Goal: Task Accomplishment & Management: Manage account settings

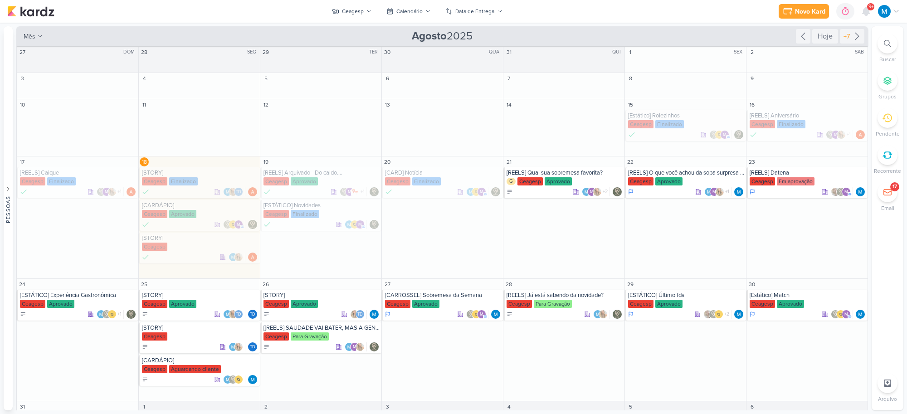
scroll to position [49, 0]
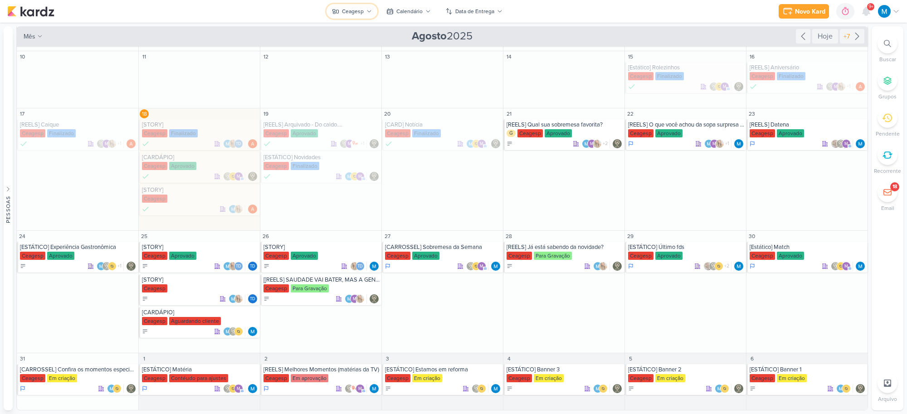
click at [368, 14] on icon at bounding box center [368, 11] width 5 height 5
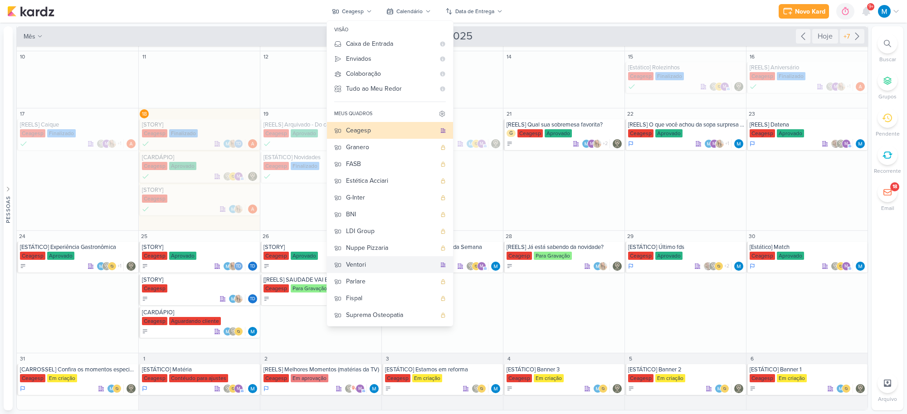
click at [361, 261] on div "Ventori" at bounding box center [391, 265] width 90 height 10
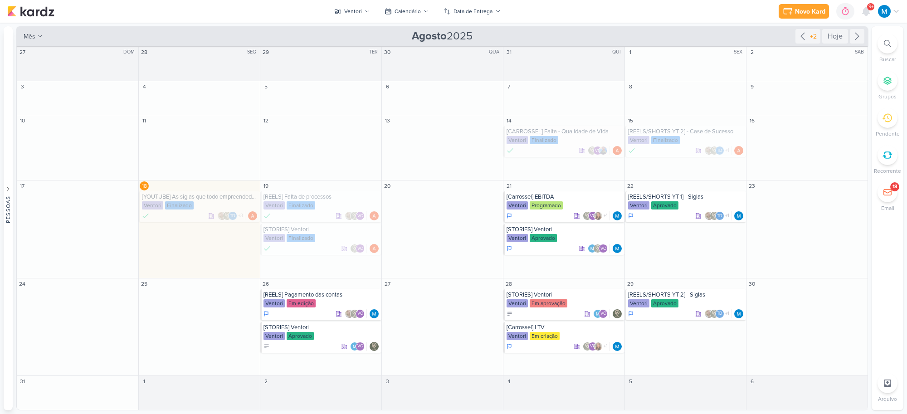
scroll to position [0, 0]
click at [333, 295] on div "[REELS] Pagamento das contas" at bounding box center [321, 294] width 116 height 7
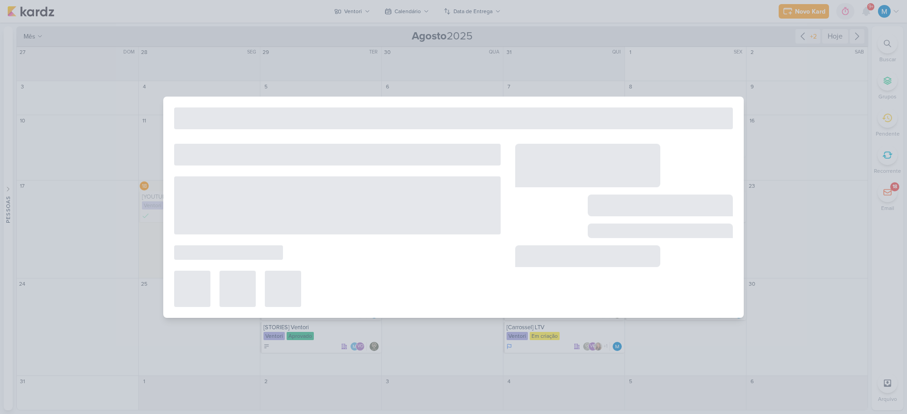
type input "[REELS] Pagamento das contas"
type input "[DATE] 23:59"
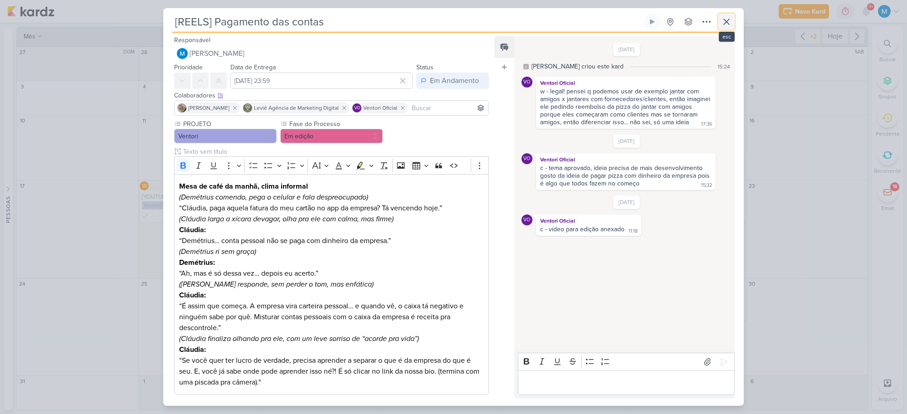
click at [722, 23] on icon at bounding box center [726, 21] width 11 height 11
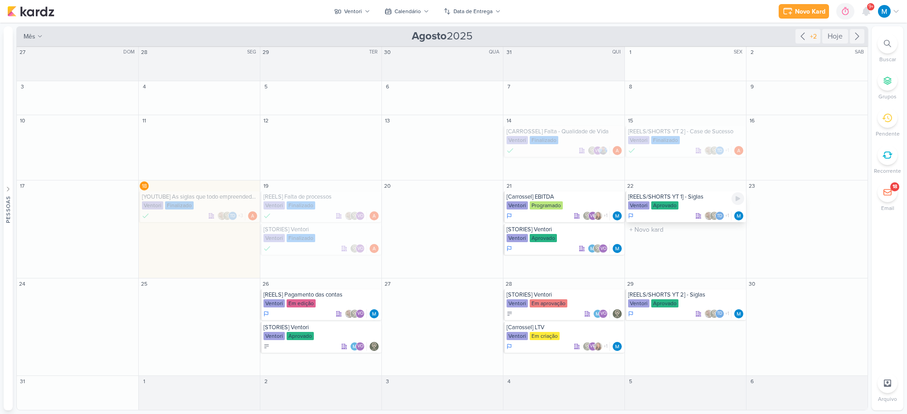
click at [681, 198] on div "[REELS/SHORTS YT 1] - Siglas" at bounding box center [686, 196] width 116 height 7
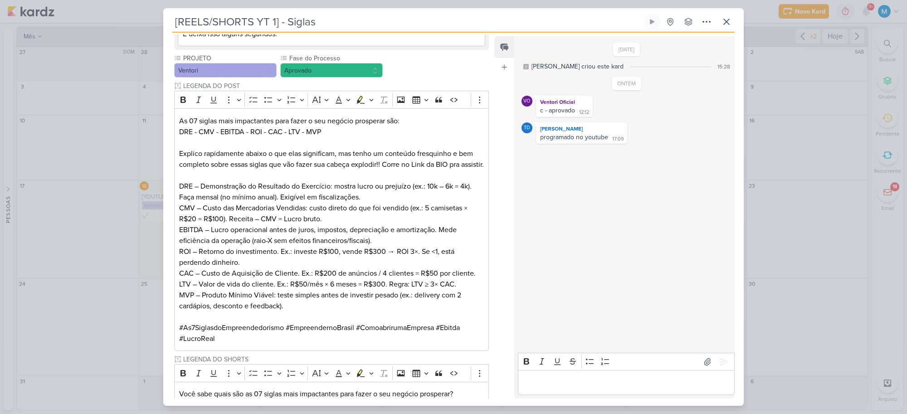
scroll to position [227, 0]
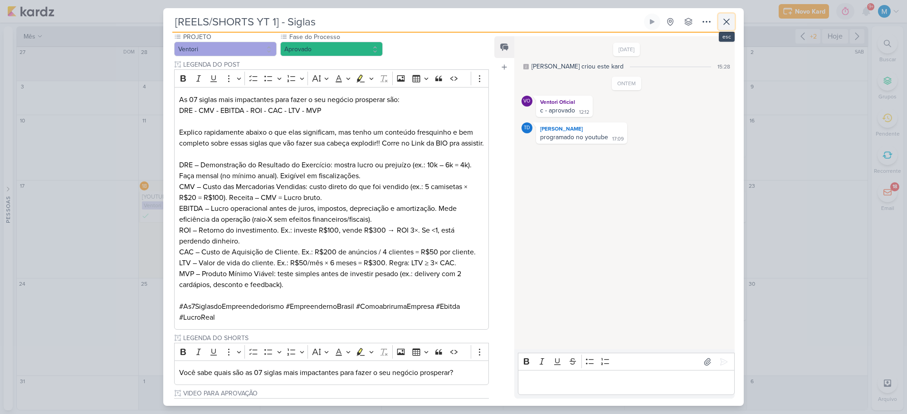
click at [721, 23] on icon at bounding box center [726, 21] width 11 height 11
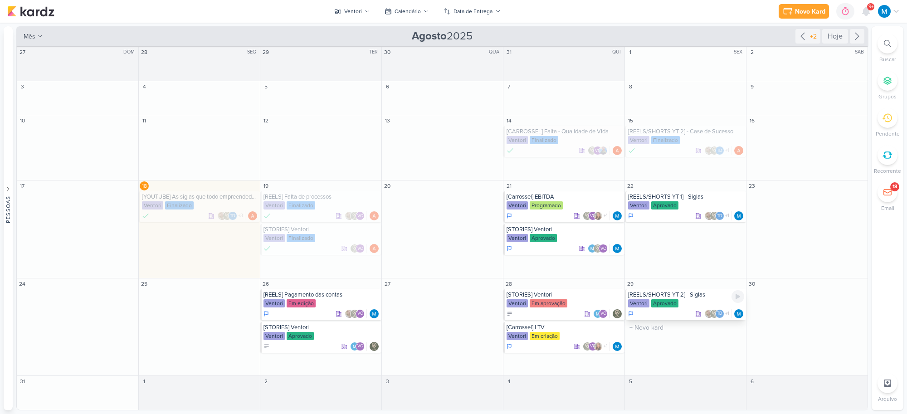
click at [688, 294] on div "[REELS/SHORTS YT 2] - Siglas" at bounding box center [686, 294] width 116 height 7
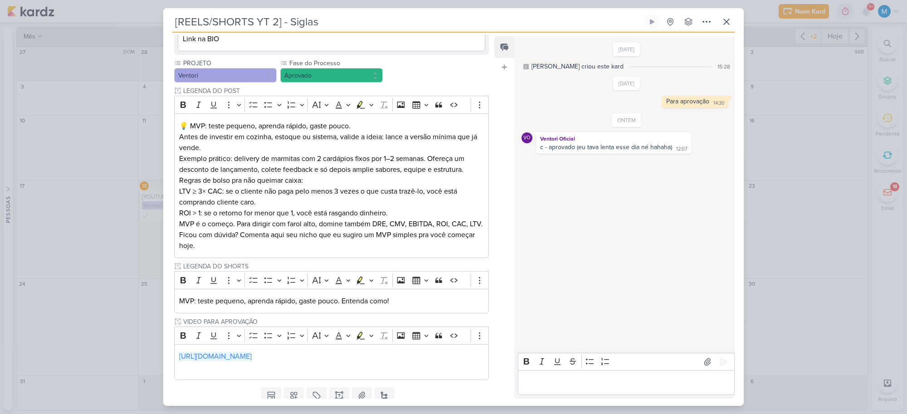
scroll to position [233, 0]
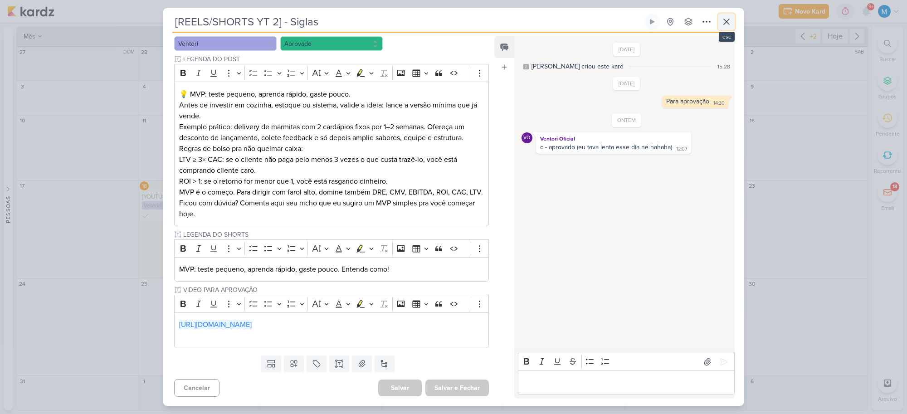
click at [722, 20] on icon at bounding box center [726, 21] width 11 height 11
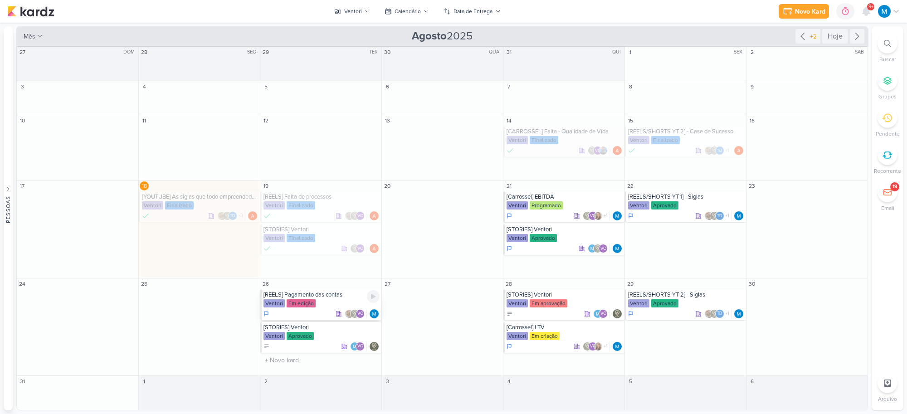
click at [334, 298] on div "[REELS] Pagamento das contas" at bounding box center [321, 294] width 116 height 7
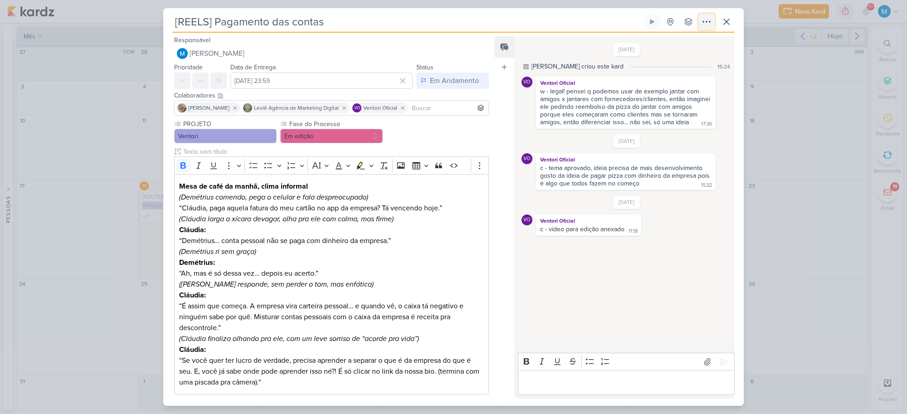
click at [706, 23] on icon at bounding box center [706, 21] width 11 height 11
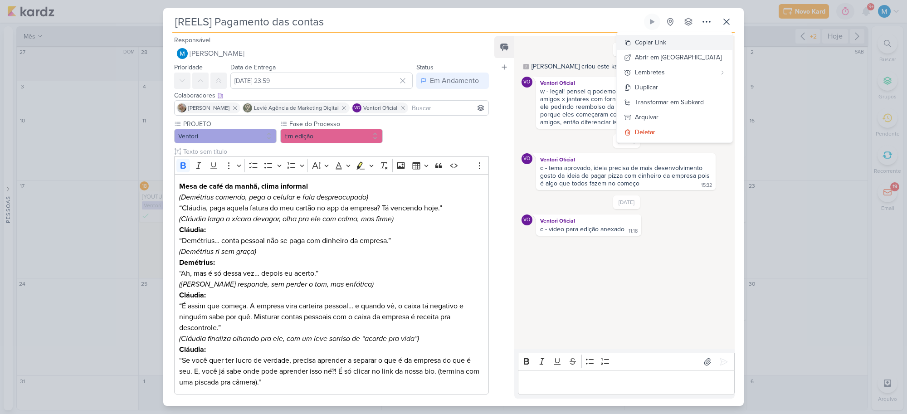
click at [666, 42] on div "Copiar Link" at bounding box center [650, 43] width 31 height 10
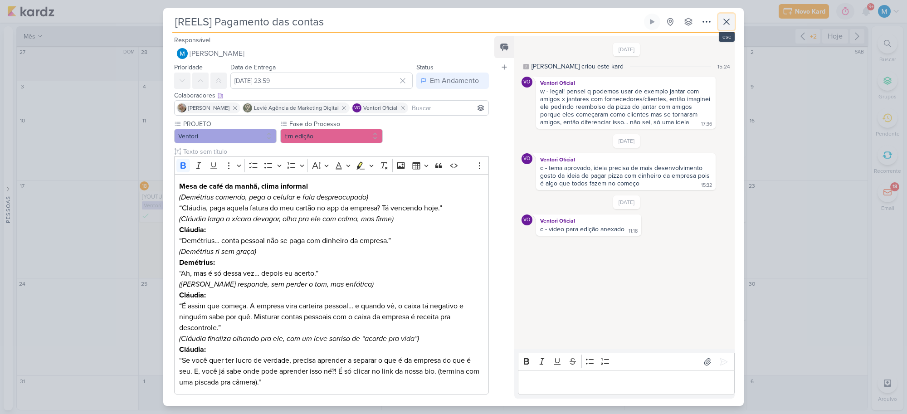
click at [732, 24] on button at bounding box center [726, 22] width 16 height 16
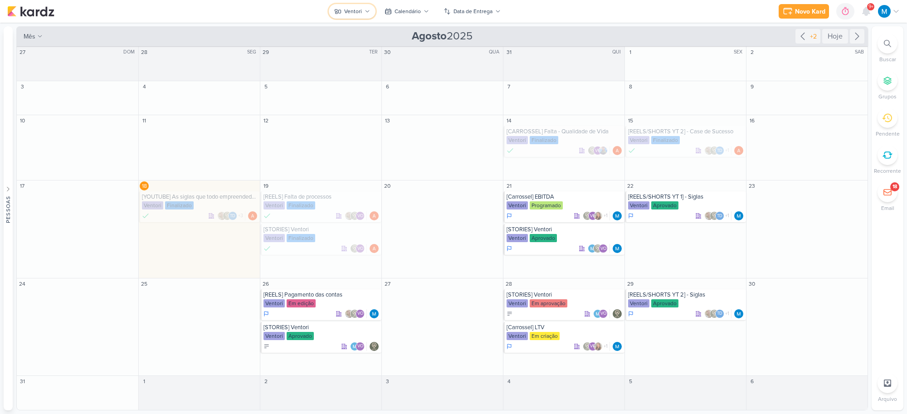
click at [365, 9] on icon at bounding box center [367, 11] width 5 height 5
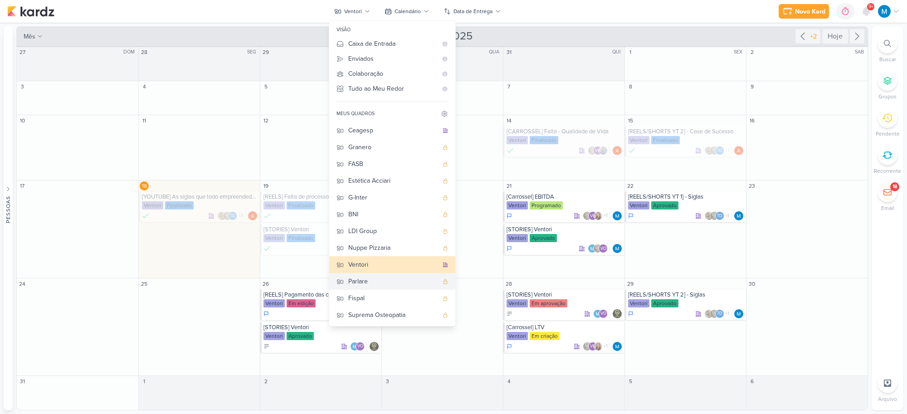
click at [372, 281] on div "Parlare" at bounding box center [393, 282] width 90 height 10
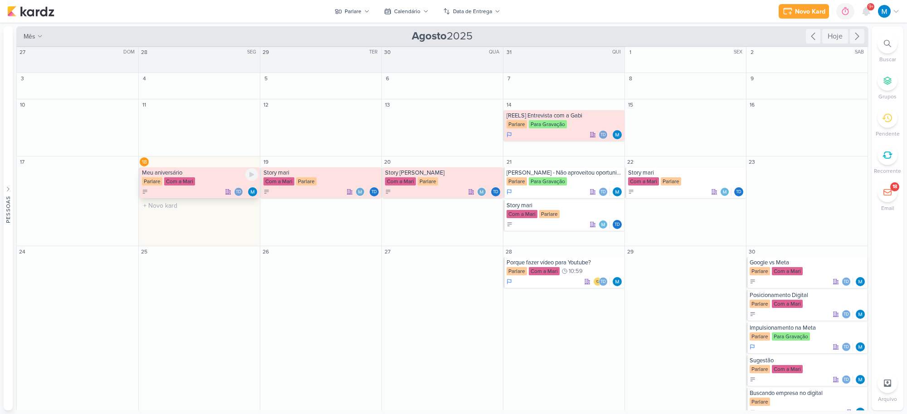
click at [217, 186] on div "Parlare Com a Mari" at bounding box center [200, 181] width 116 height 9
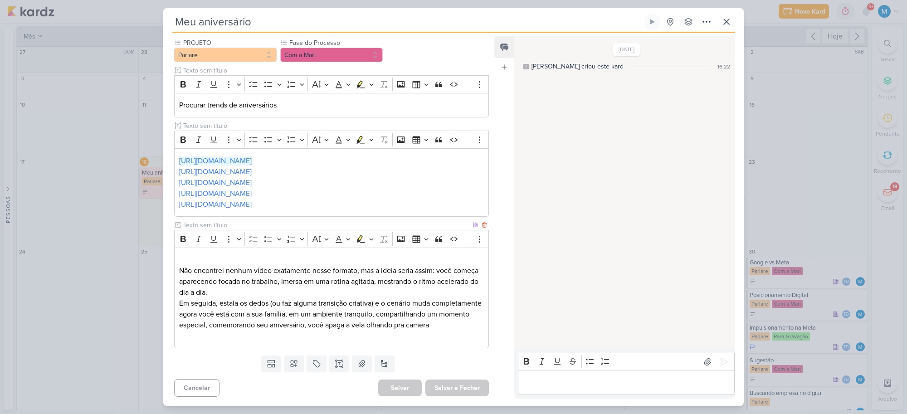
scroll to position [0, 0]
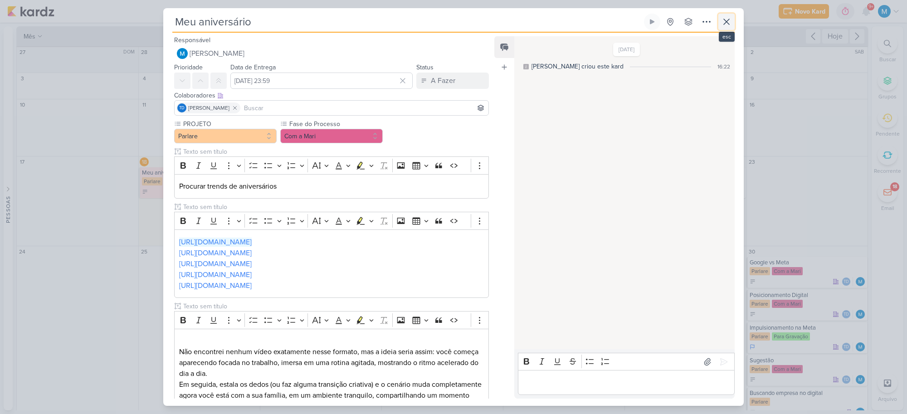
click at [729, 22] on icon at bounding box center [726, 21] width 11 height 11
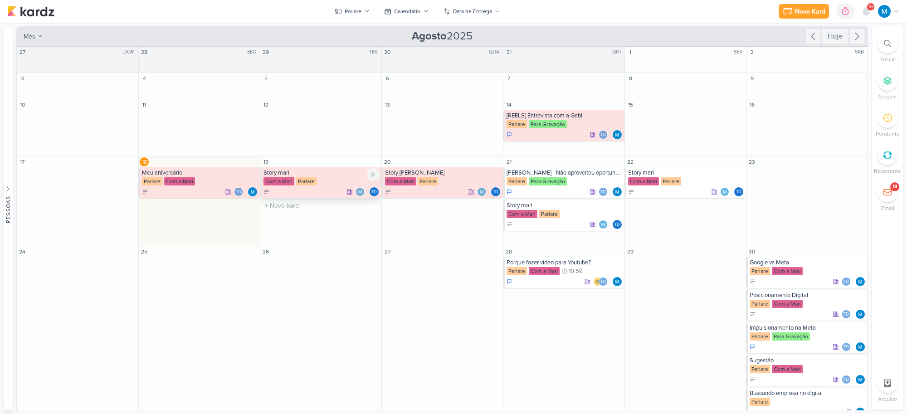
click at [336, 180] on div "Com a Mari [GEOGRAPHIC_DATA]" at bounding box center [321, 181] width 116 height 9
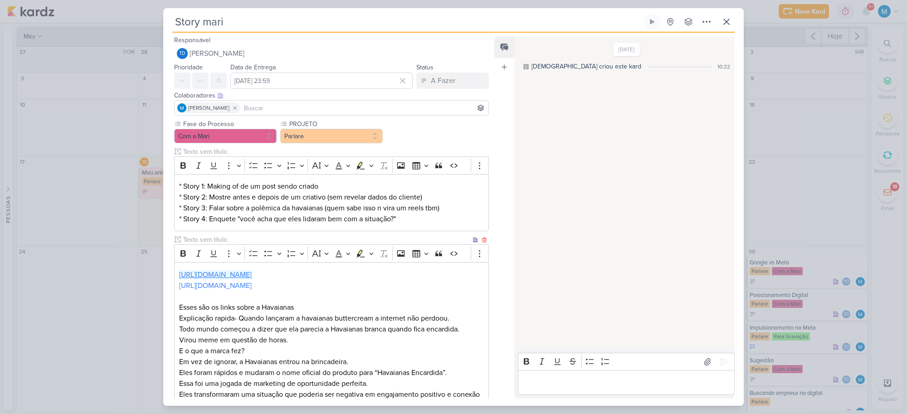
click at [252, 273] on link "[URL][DOMAIN_NAME]" at bounding box center [215, 274] width 73 height 9
click at [215, 286] on link "[URL][DOMAIN_NAME]" at bounding box center [215, 285] width 73 height 9
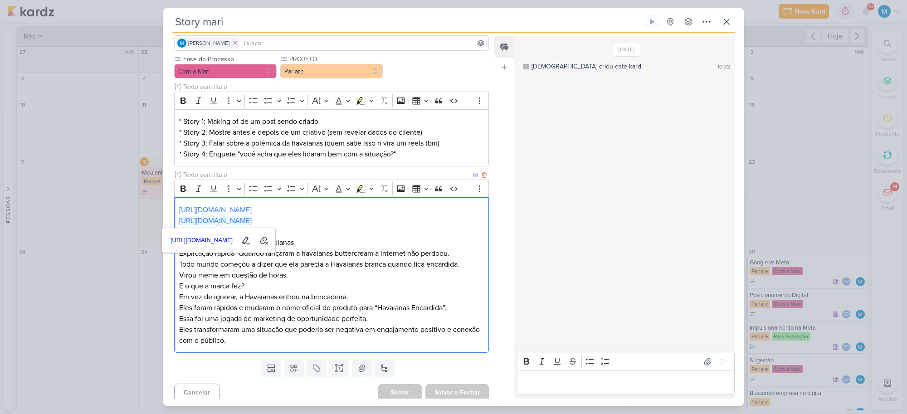
scroll to position [69, 0]
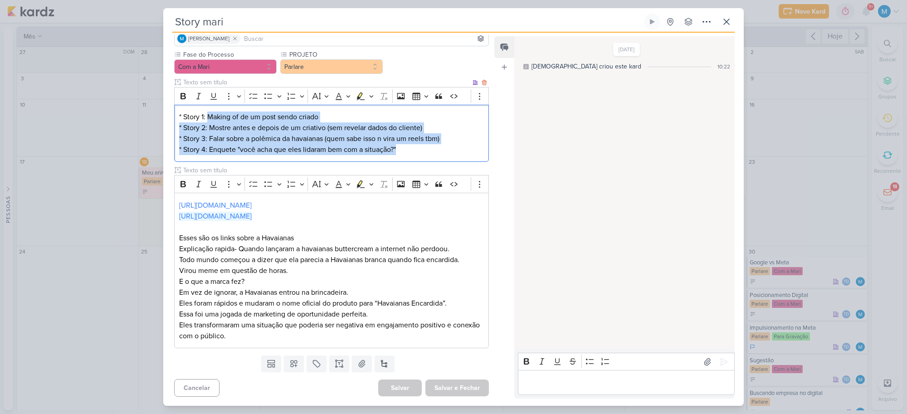
drag, startPoint x: 210, startPoint y: 114, endPoint x: 452, endPoint y: 150, distance: 244.3
click at [452, 150] on p "* Story 1: Making of de um post sendo criado * Story 2: Mostre antes e depois d…" at bounding box center [331, 134] width 305 height 44
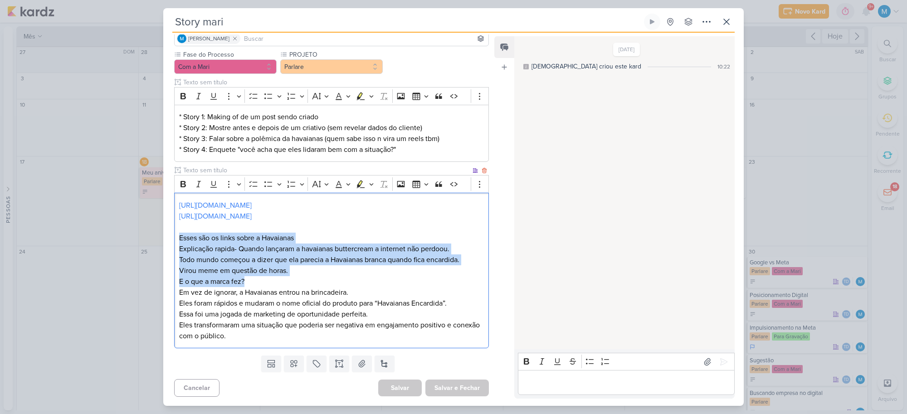
drag, startPoint x: 178, startPoint y: 237, endPoint x: 350, endPoint y: 279, distance: 177.5
click at [350, 279] on div "[URL][DOMAIN_NAME] [URL][DOMAIN_NAME] Esses são os links sobre a Havaianas Expl…" at bounding box center [331, 271] width 315 height 156
click at [368, 278] on p "E o que a marca fez? Em vez de ignorar, a Havaianas entrou na brincadeira. Eles…" at bounding box center [331, 292] width 305 height 33
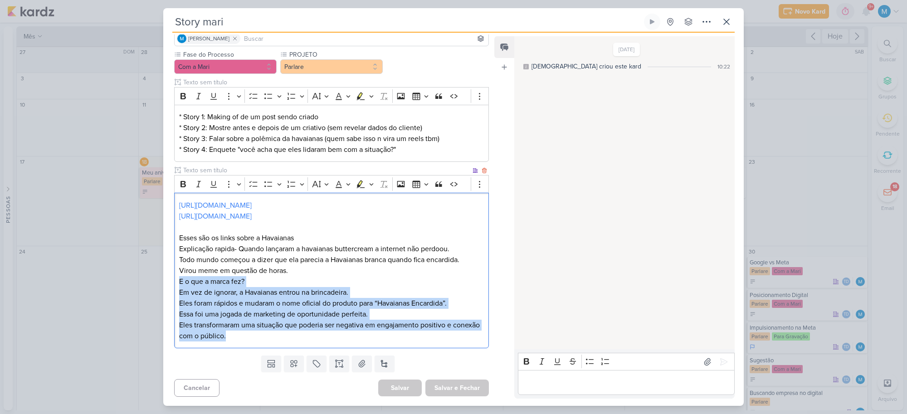
drag, startPoint x: 178, startPoint y: 279, endPoint x: 433, endPoint y: 337, distance: 262.2
click at [433, 337] on div "[URL][DOMAIN_NAME] [URL][DOMAIN_NAME] Esses são os links sobre a Havaianas Expl…" at bounding box center [331, 271] width 315 height 156
click at [252, 311] on p "Essa foi uma jogada de marketing de oportunidade perfeita. Eles transformaram u…" at bounding box center [331, 325] width 305 height 33
drag, startPoint x: 205, startPoint y: 302, endPoint x: 454, endPoint y: 339, distance: 251.6
click at [454, 339] on div "[URL][DOMAIN_NAME] [URL][DOMAIN_NAME] Esses são os links sobre a Havaianas Expl…" at bounding box center [331, 271] width 315 height 156
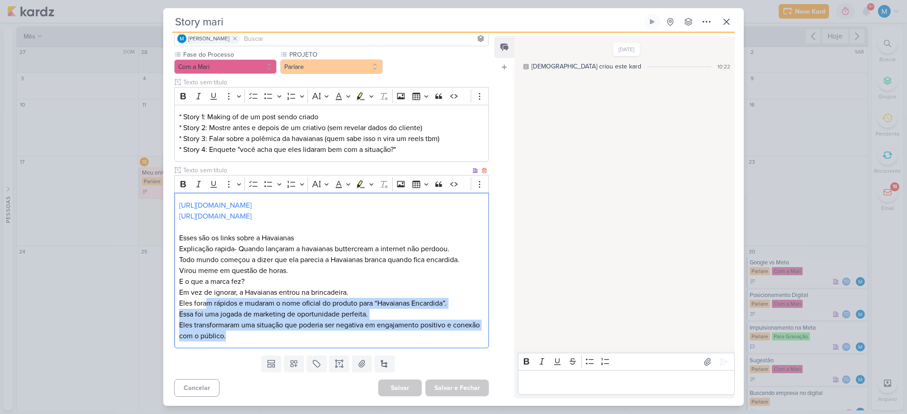
click at [409, 327] on p "Essa foi uma jogada de marketing de oportunidade perfeita. Eles transformaram u…" at bounding box center [331, 325] width 305 height 33
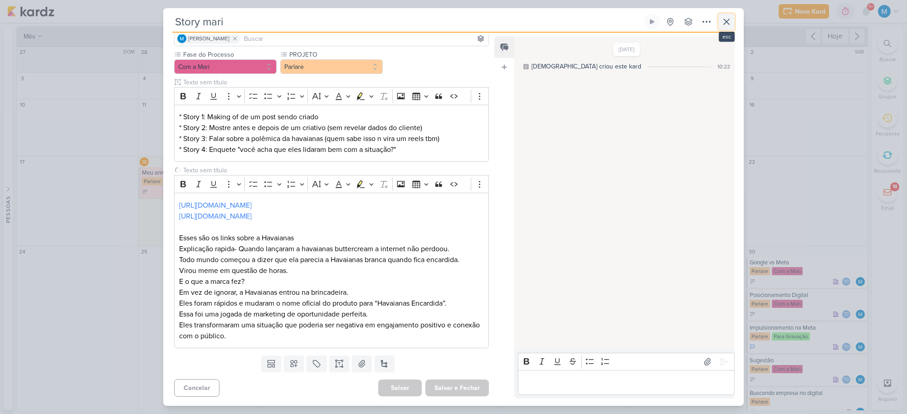
click at [721, 20] on icon at bounding box center [726, 21] width 11 height 11
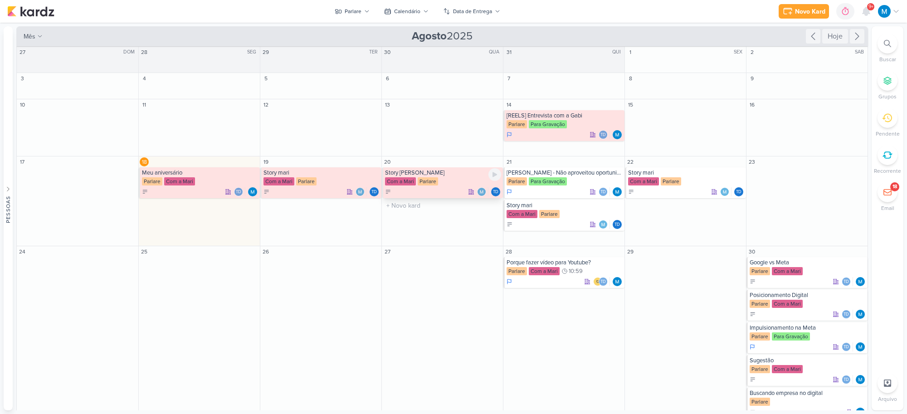
click at [445, 176] on div "Story [PERSON_NAME]" at bounding box center [443, 172] width 116 height 7
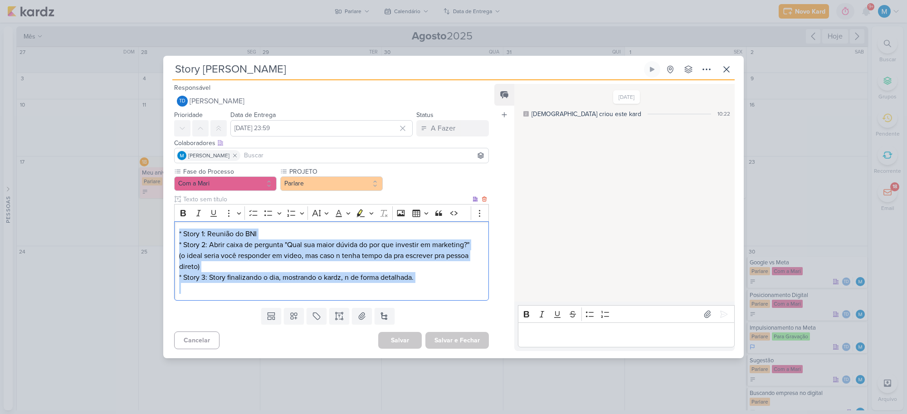
drag, startPoint x: 178, startPoint y: 233, endPoint x: 457, endPoint y: 287, distance: 284.1
click at [457, 287] on div "* Story 1: Reunião do BNI * Story 2: Abrir caixa de pergunta "Qual sua maior dú…" at bounding box center [331, 260] width 315 height 79
click at [452, 279] on p "(o ideal seria você responder em video, mas caso n tenha tempo da pra escrever …" at bounding box center [331, 272] width 305 height 44
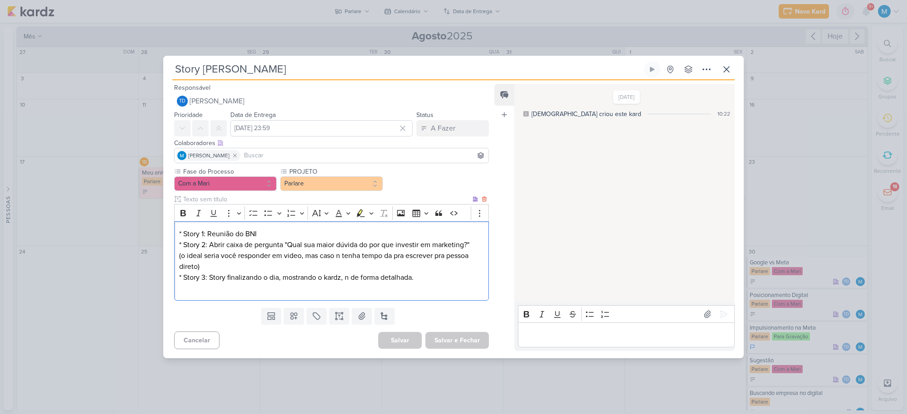
drag, startPoint x: 477, startPoint y: 242, endPoint x: 282, endPoint y: 238, distance: 194.5
click at [287, 236] on p "* Story 1: Reunião do BNI * Story 2: Abrir caixa de pergunta "Qual sua maior dú…" at bounding box center [331, 240] width 305 height 22
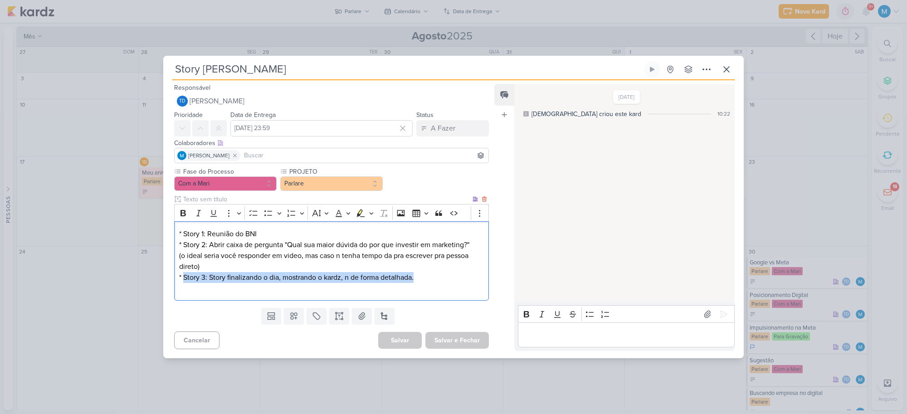
drag, startPoint x: 184, startPoint y: 275, endPoint x: 443, endPoint y: 277, distance: 259.3
click at [443, 277] on p "(o ideal seria você responder em video, mas caso n tenha tempo da pra escrever …" at bounding box center [331, 272] width 305 height 44
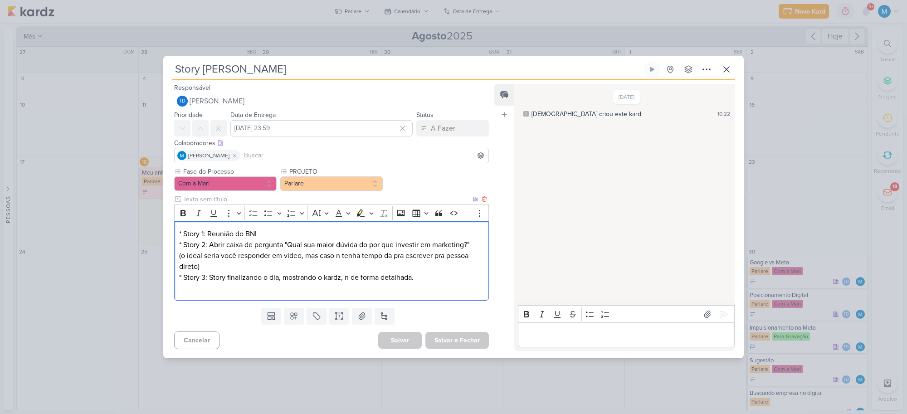
click at [424, 285] on p "(o ideal seria você responder em video, mas caso n tenha tempo da pra escrever …" at bounding box center [331, 272] width 305 height 44
click at [729, 64] on icon at bounding box center [726, 69] width 11 height 11
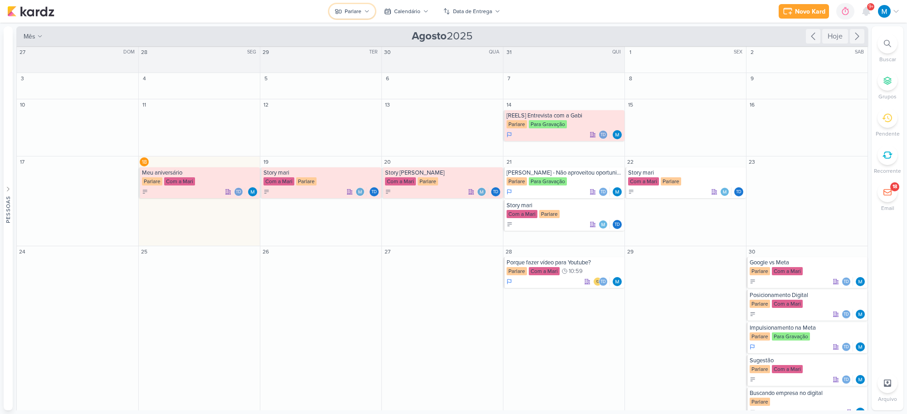
click at [365, 8] on button "Parlare" at bounding box center [352, 11] width 46 height 15
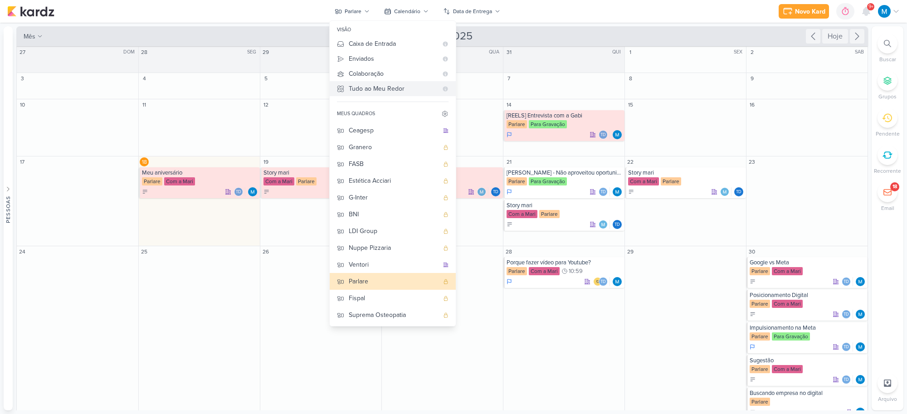
click at [373, 87] on div "Tudo ao Meu Redor" at bounding box center [393, 89] width 89 height 10
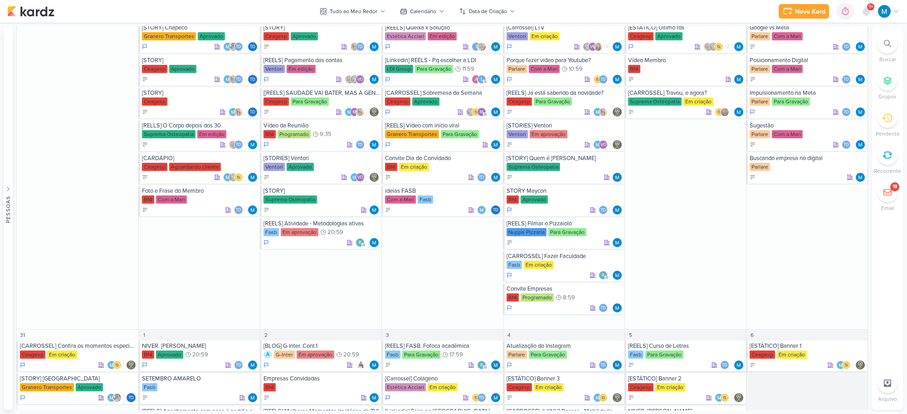
scroll to position [798, 0]
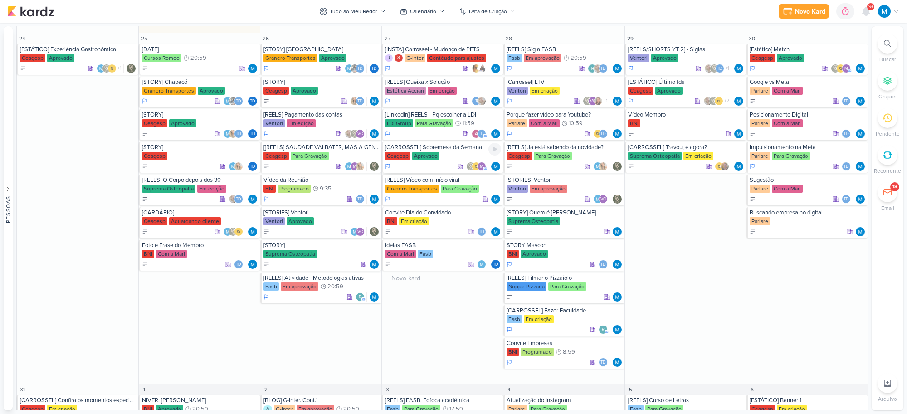
click at [427, 148] on div "[CARROSSEL] Sobremesa da Semana" at bounding box center [443, 147] width 116 height 7
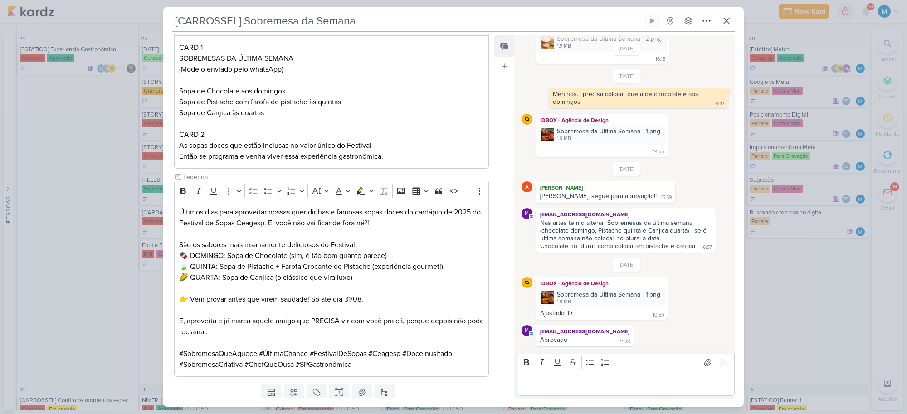
scroll to position [168, 0]
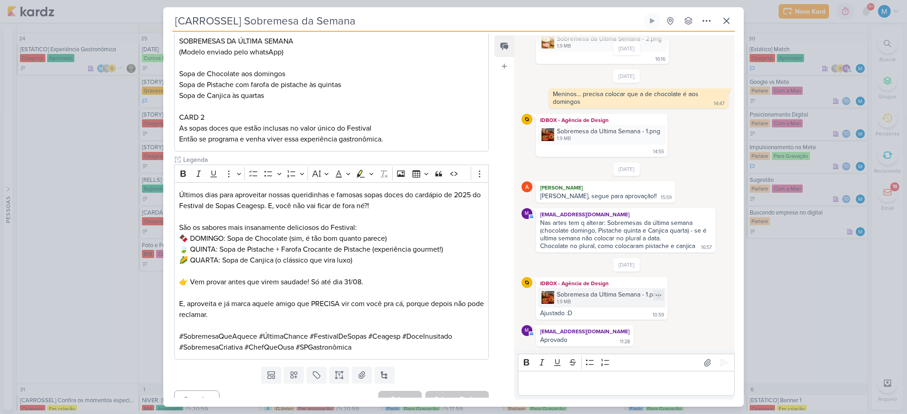
click at [545, 299] on img at bounding box center [547, 297] width 13 height 13
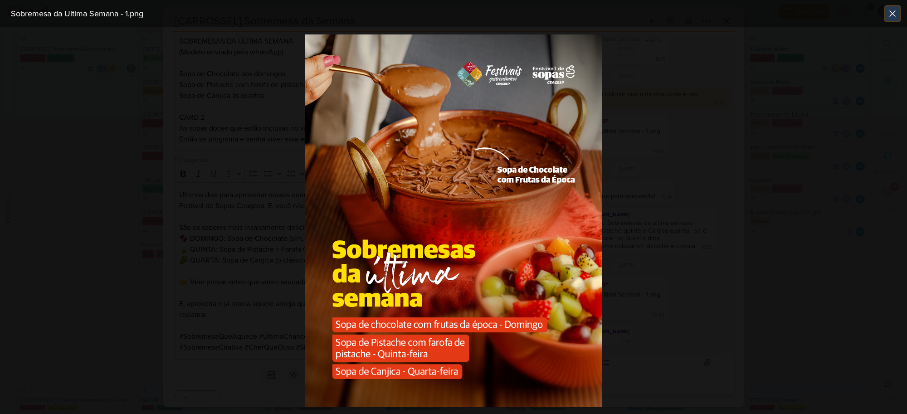
click at [893, 10] on icon at bounding box center [892, 13] width 11 height 11
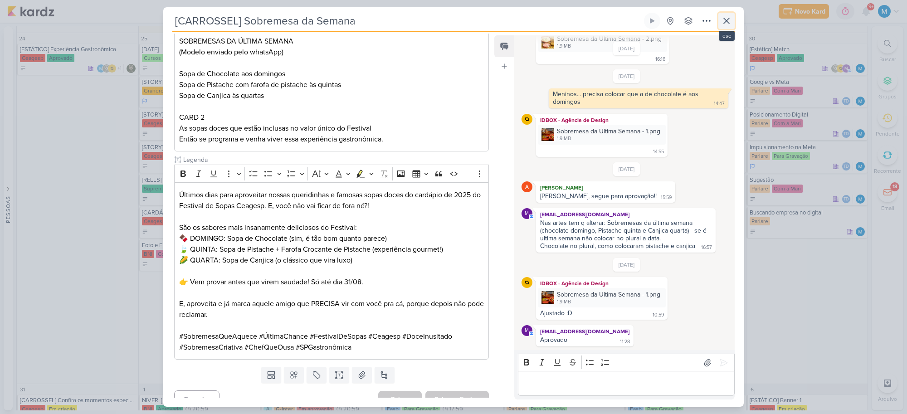
click at [722, 23] on icon at bounding box center [726, 20] width 11 height 11
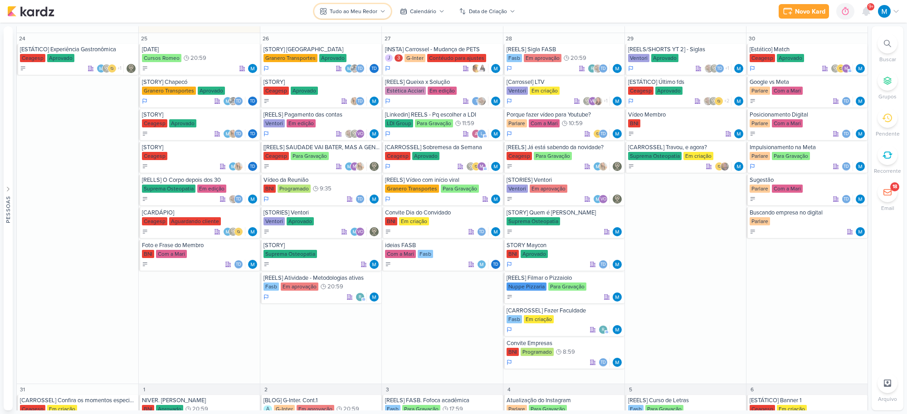
click at [372, 11] on div "Tudo ao Meu Redor" at bounding box center [354, 11] width 48 height 8
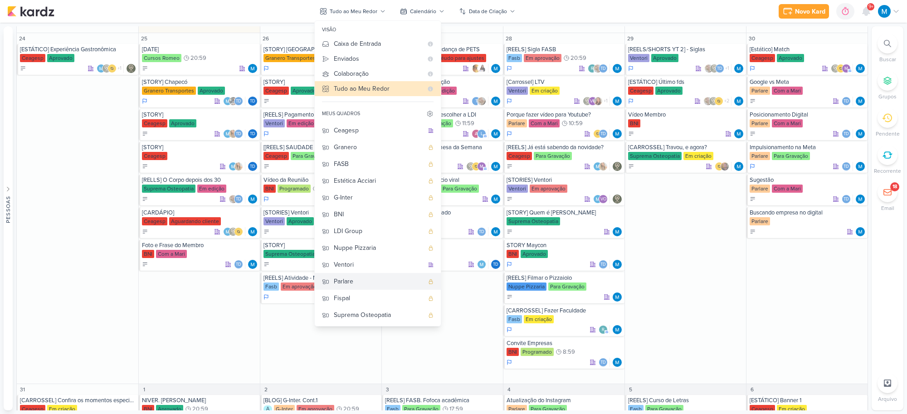
click at [354, 278] on div "Parlare" at bounding box center [379, 282] width 90 height 10
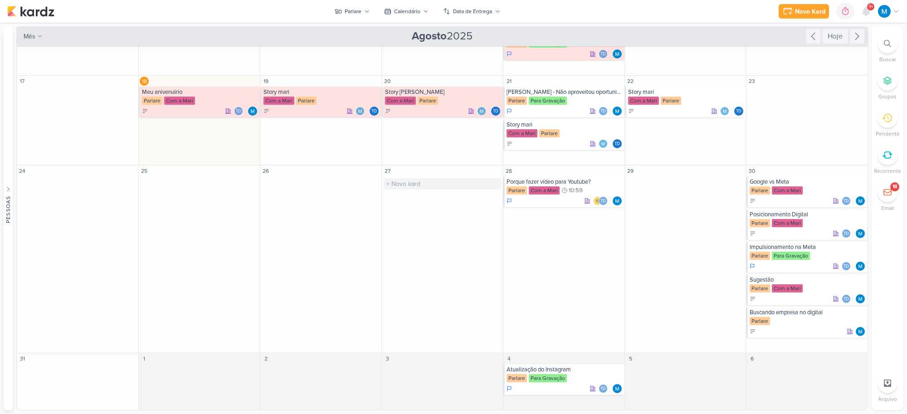
scroll to position [82, 0]
click at [440, 107] on div "Td" at bounding box center [443, 111] width 116 height 9
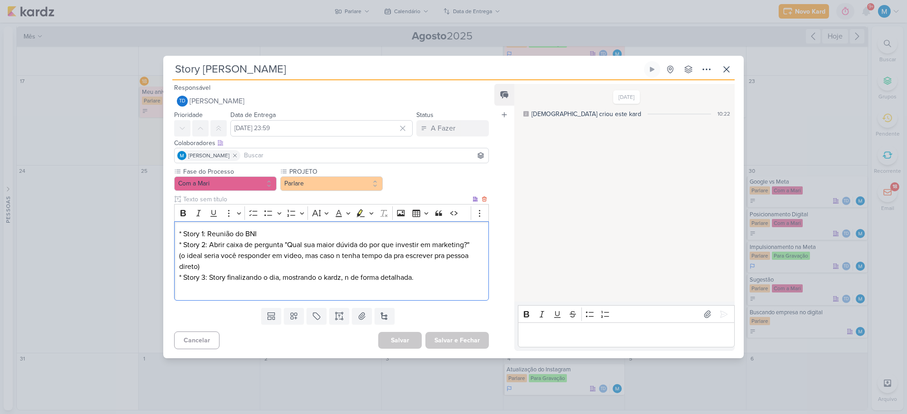
drag, startPoint x: 203, startPoint y: 231, endPoint x: 391, endPoint y: 271, distance: 192.8
click at [391, 271] on div "* Story 1: Reunião do BNI * Story 2: Abrir caixa de pergunta "Qual sua maior dú…" at bounding box center [331, 260] width 315 height 79
click at [427, 281] on p "(o ideal seria você responder em video, mas caso n tenha tempo da pra escrever …" at bounding box center [331, 272] width 305 height 44
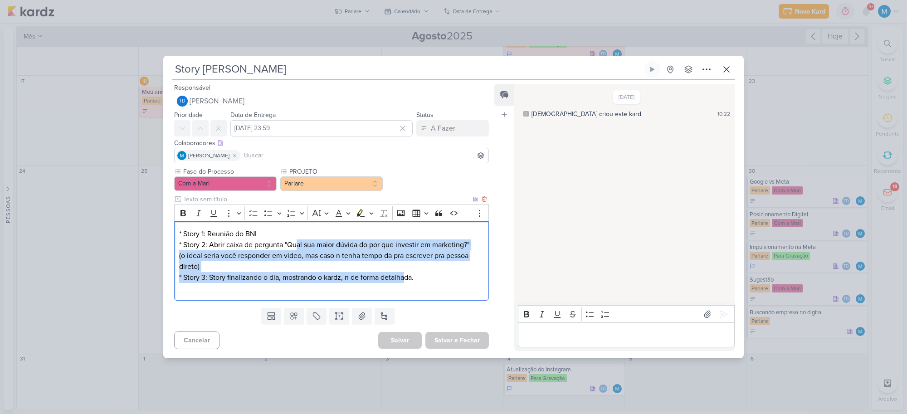
drag, startPoint x: 297, startPoint y: 246, endPoint x: 406, endPoint y: 275, distance: 113.1
click at [406, 275] on div "* Story 1: Reunião do BNI * Story 2: Abrir caixa de pergunta "Qual sua maior dú…" at bounding box center [331, 260] width 315 height 79
click at [424, 268] on p "(o ideal seria você responder em video, mas caso n tenha tempo da pra escrever …" at bounding box center [331, 272] width 305 height 44
click at [211, 189] on button "Com a Mari" at bounding box center [225, 183] width 102 height 15
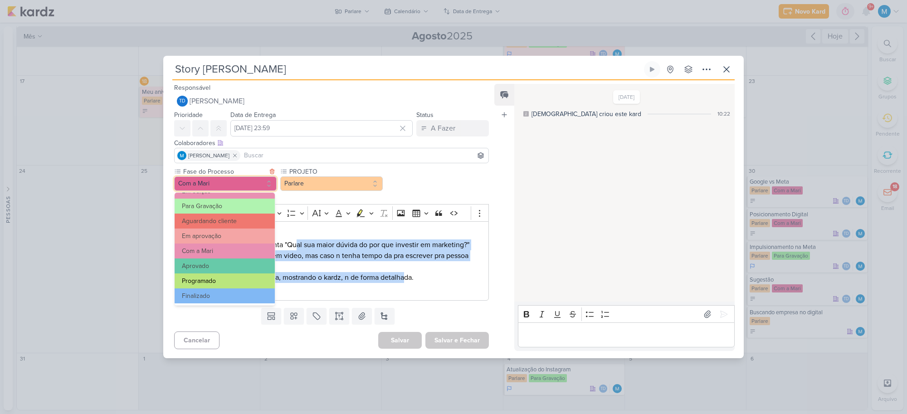
scroll to position [87, 0]
click at [214, 292] on button "Finalizado" at bounding box center [225, 295] width 100 height 15
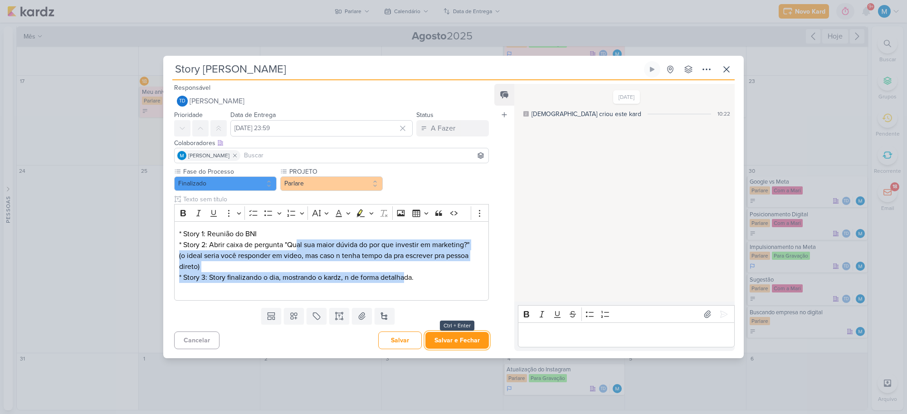
drag, startPoint x: 455, startPoint y: 336, endPoint x: 477, endPoint y: 341, distance: 22.6
click at [456, 337] on button "Salvar e Fechar" at bounding box center [456, 340] width 63 height 17
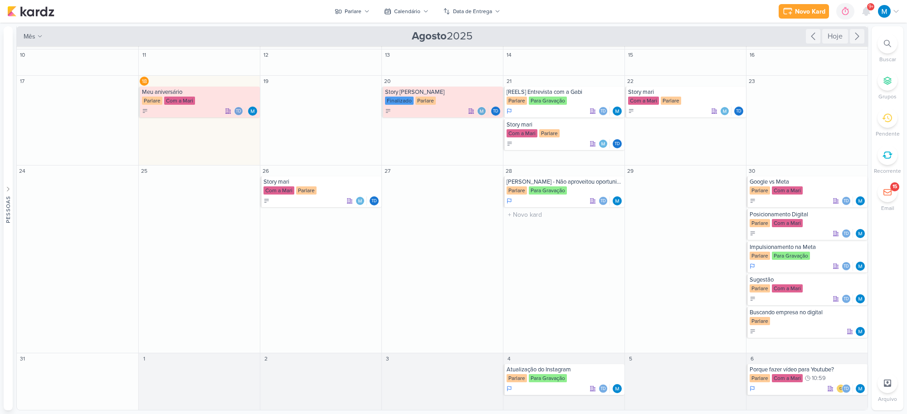
scroll to position [0, 0]
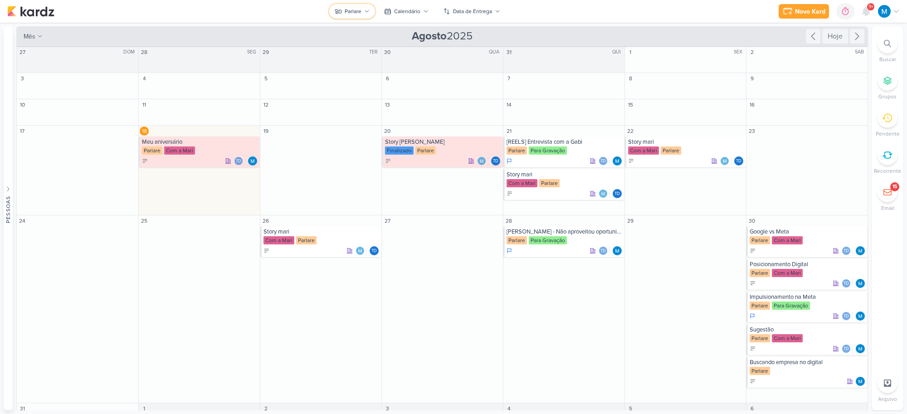
click at [357, 13] on div "Parlare" at bounding box center [353, 11] width 17 height 8
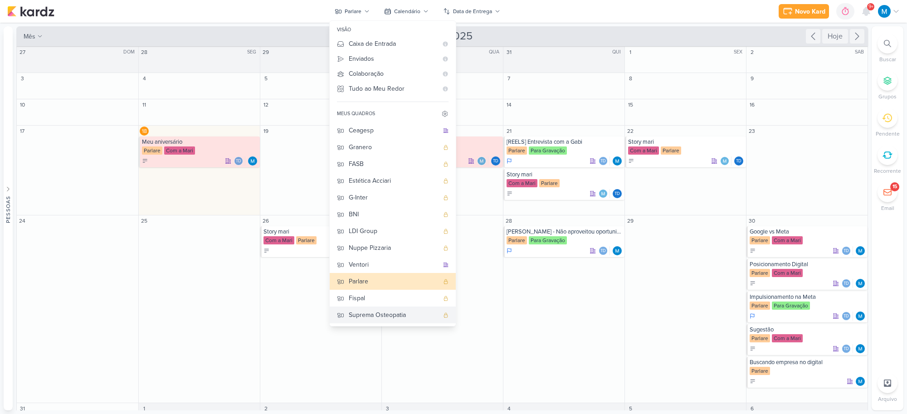
click at [394, 313] on div "Suprema Osteopatia" at bounding box center [394, 315] width 90 height 10
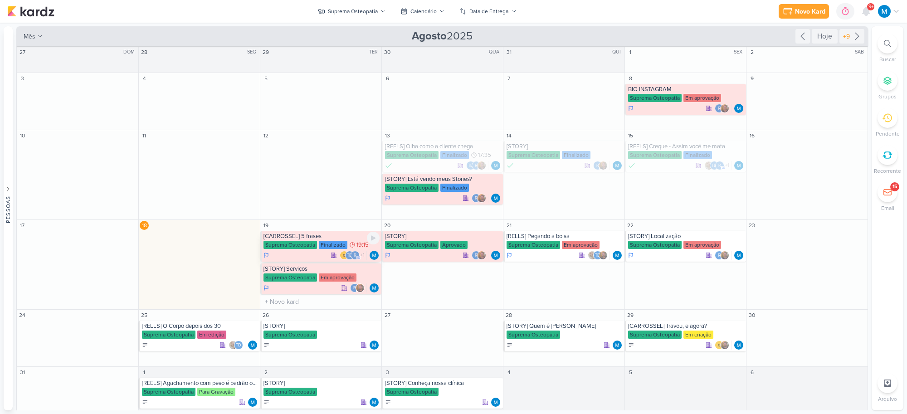
click at [302, 235] on div "[CARROSSEL] 5 frases" at bounding box center [321, 236] width 116 height 7
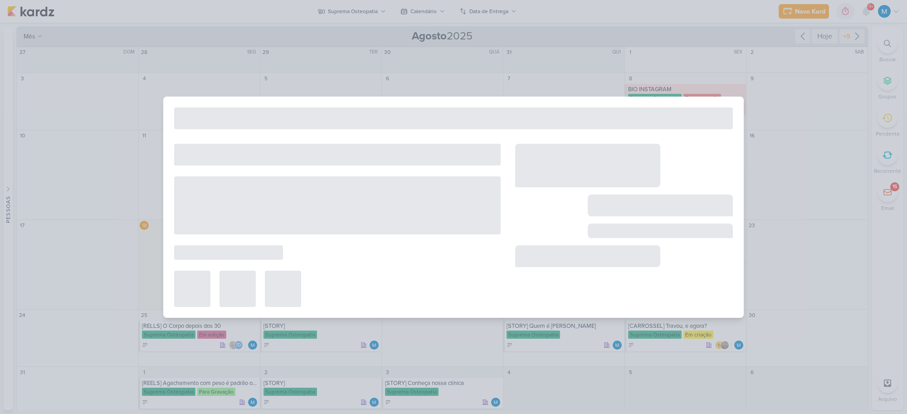
type input "[CARROSSEL] 5 frases"
type input "[DATE] 19:15"
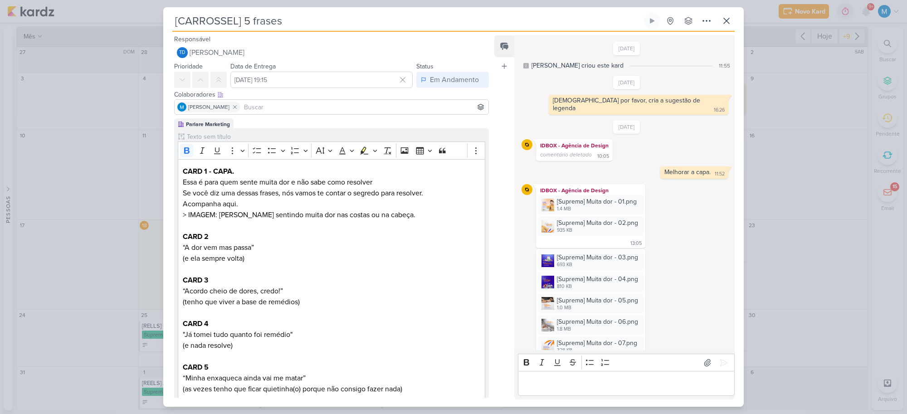
scroll to position [58, 0]
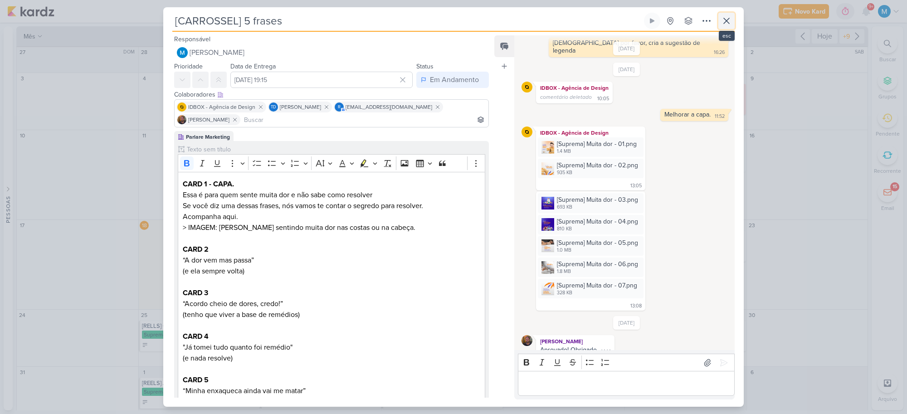
click at [724, 24] on icon at bounding box center [726, 20] width 5 height 5
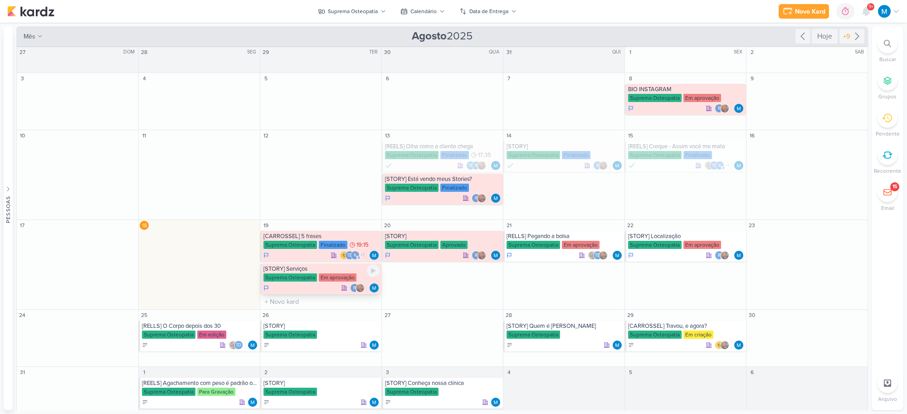
click at [302, 270] on div "[STORY] Serviços" at bounding box center [321, 268] width 116 height 7
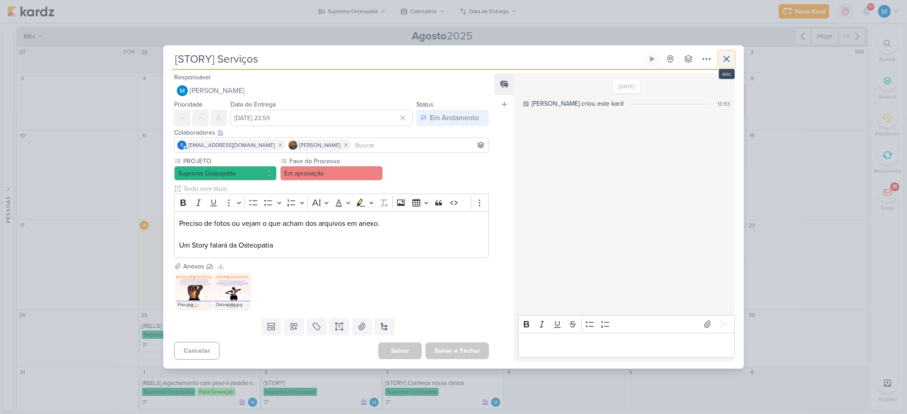
click at [725, 57] on icon at bounding box center [726, 59] width 11 height 11
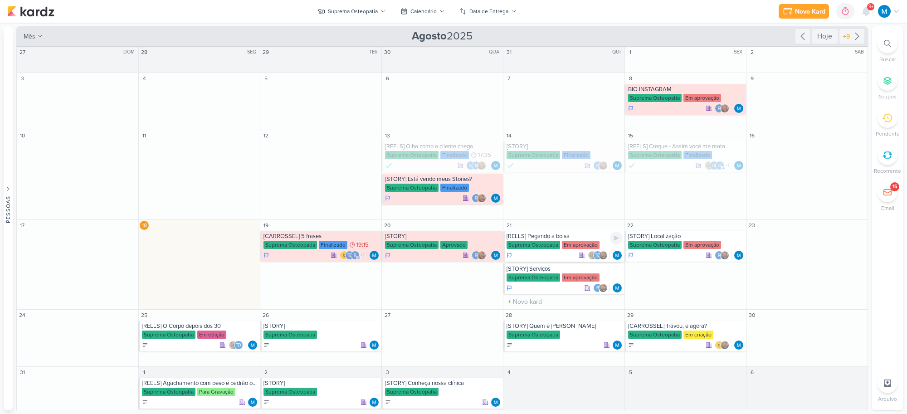
click at [574, 240] on div "[RELLS] Pegando a bolsa" at bounding box center [564, 236] width 116 height 7
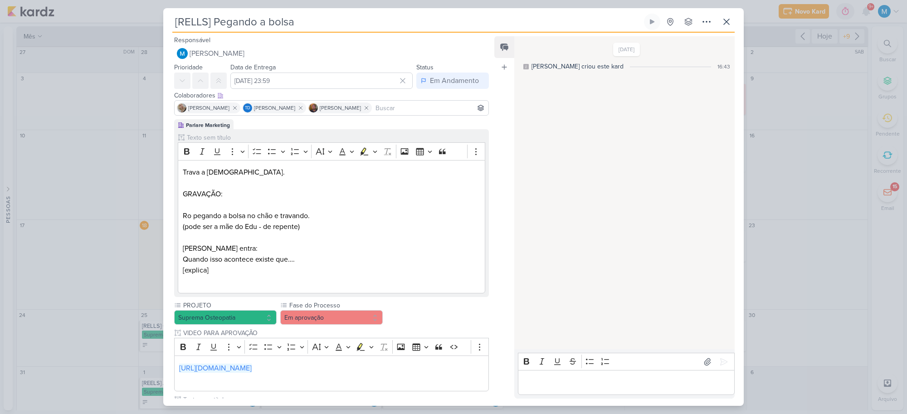
click at [814, 153] on div "[RELLS] Pegando a bolsa Criado por mim" at bounding box center [453, 207] width 907 height 414
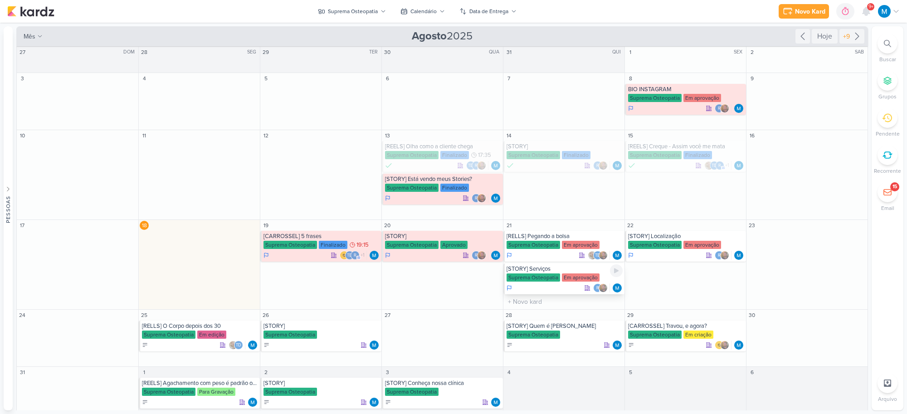
click at [552, 272] on div "[STORY] Serviços" at bounding box center [564, 268] width 116 height 7
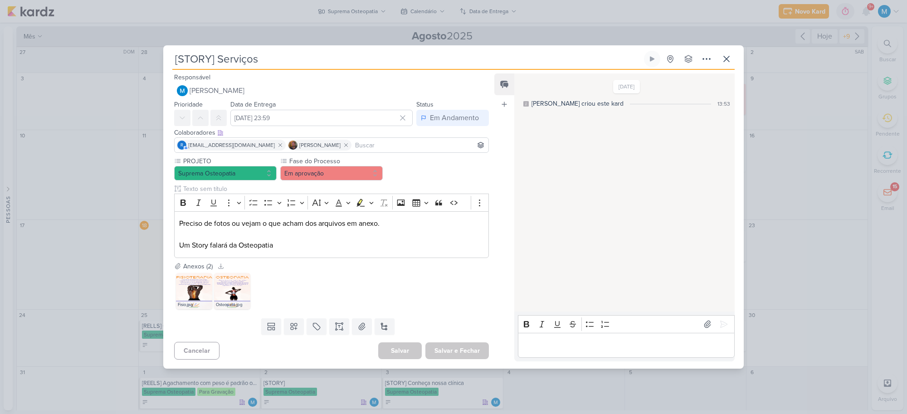
click at [799, 229] on div "[STORY] Serviços Criado por mim" at bounding box center [453, 207] width 907 height 414
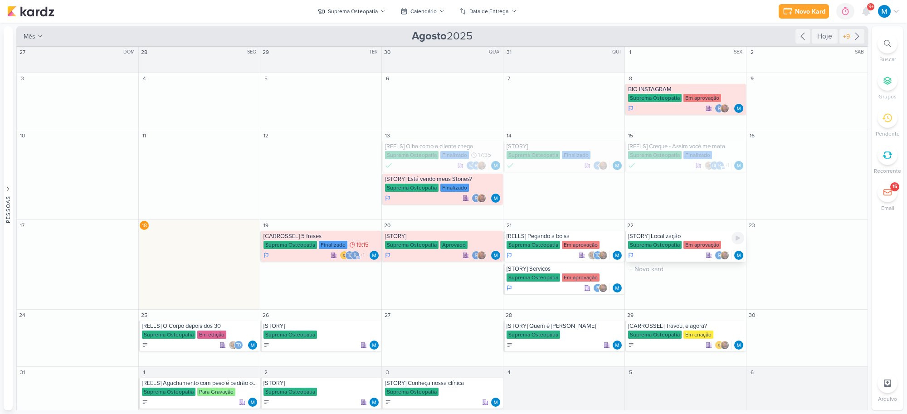
click at [683, 238] on div "[STORY] Localização" at bounding box center [686, 236] width 116 height 7
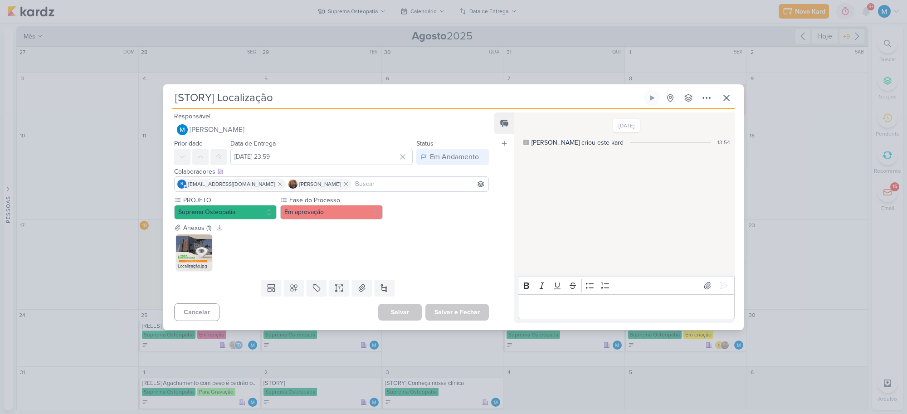
click at [801, 257] on div "[STORY] Localização Criado por mim" at bounding box center [453, 207] width 907 height 414
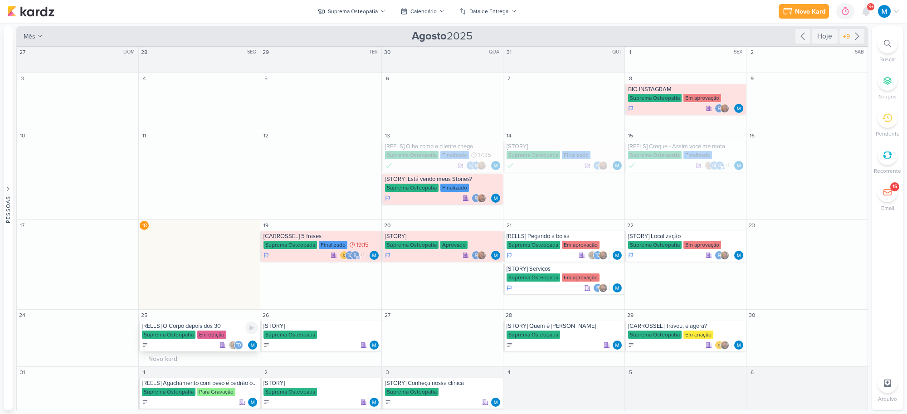
click at [203, 326] on div "[RELLS] O Corpo depois dos 30" at bounding box center [200, 325] width 116 height 7
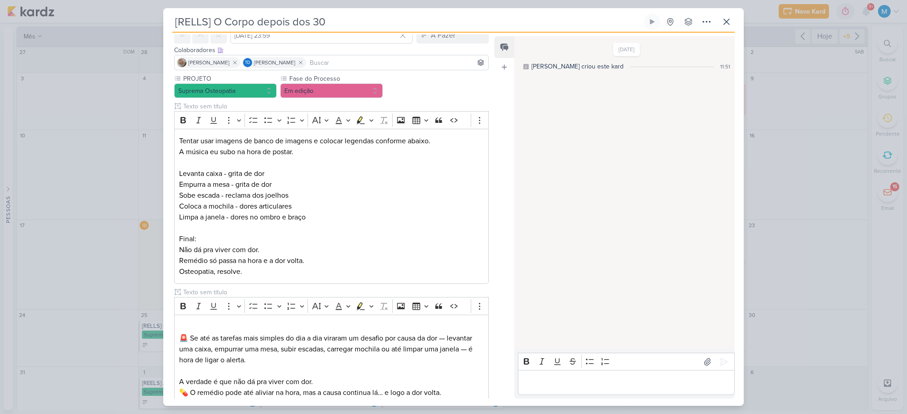
scroll to position [211, 0]
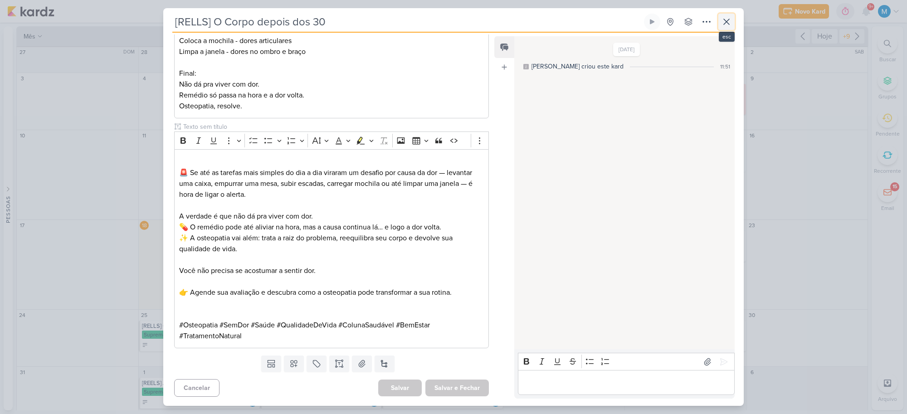
click at [729, 24] on icon at bounding box center [726, 21] width 11 height 11
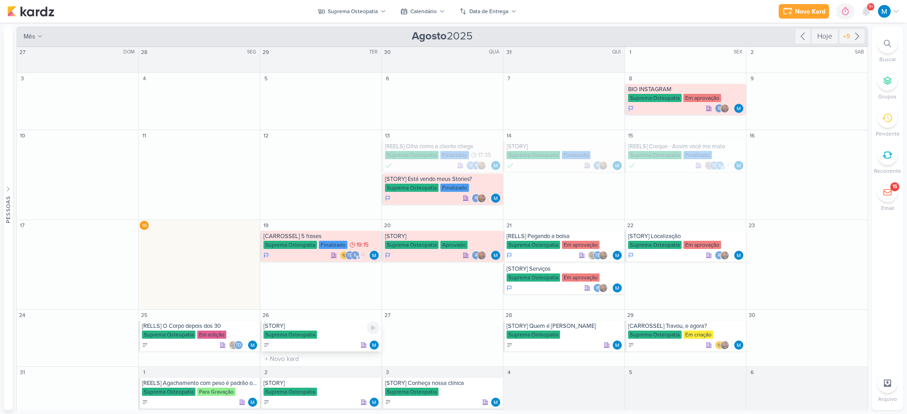
click at [297, 329] on div "[STORY]" at bounding box center [321, 325] width 116 height 7
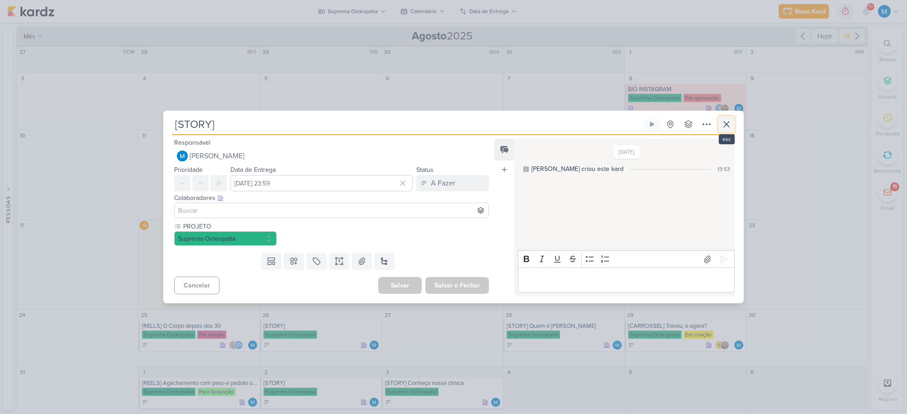
click at [727, 121] on icon at bounding box center [726, 124] width 11 height 11
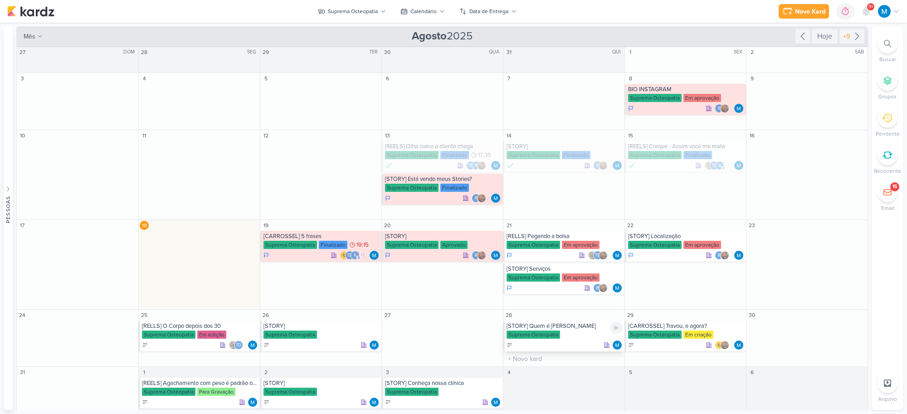
click at [560, 328] on div "[STORY] Quem é [PERSON_NAME]" at bounding box center [564, 325] width 116 height 7
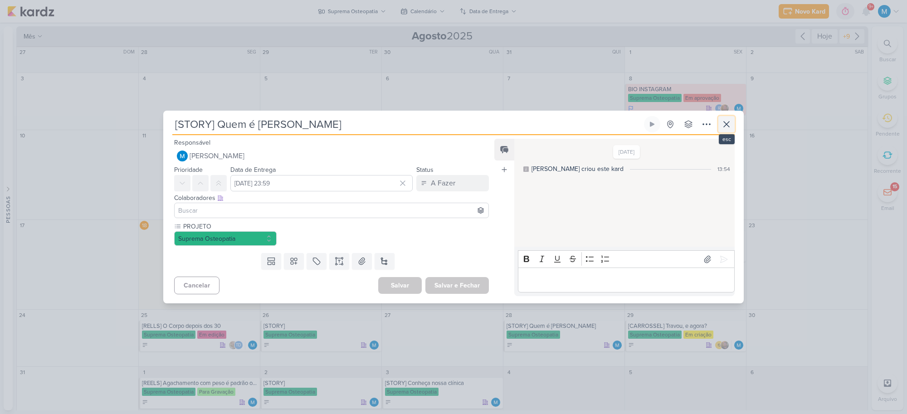
click at [728, 126] on icon at bounding box center [726, 124] width 5 height 5
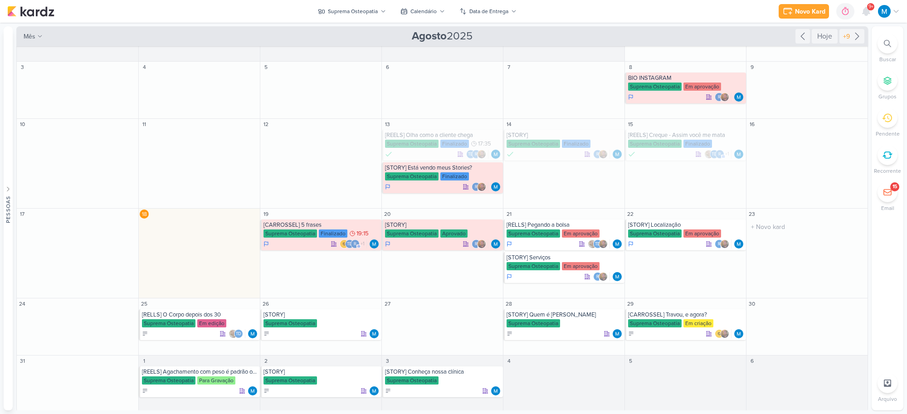
scroll to position [15, 0]
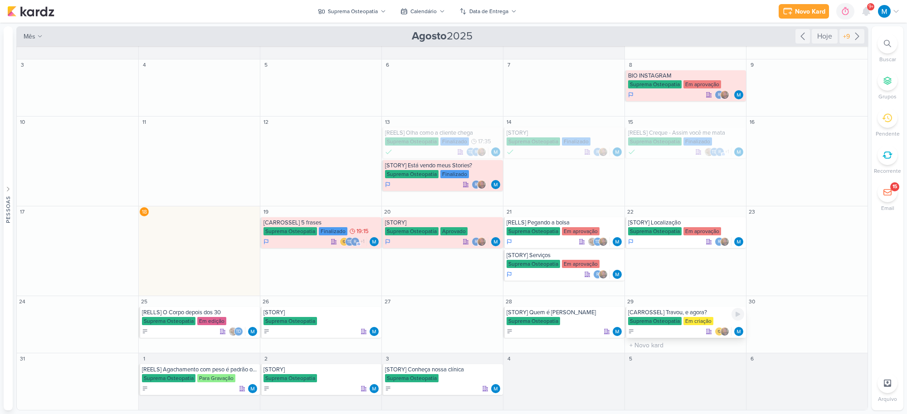
click at [704, 311] on div "[CARROSSEL] Travou, e agora?" at bounding box center [686, 312] width 116 height 7
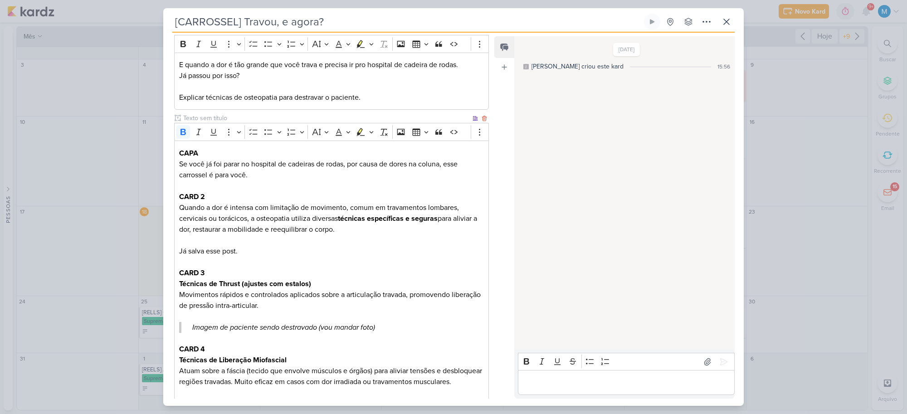
scroll to position [5, 0]
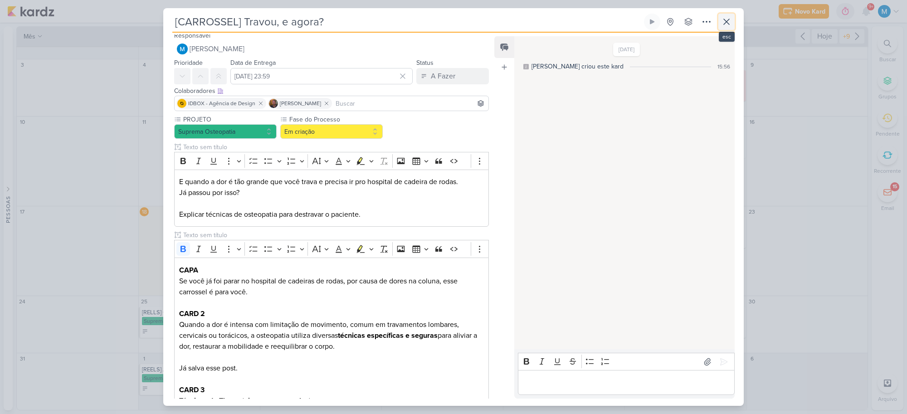
click at [724, 21] on icon at bounding box center [726, 21] width 11 height 11
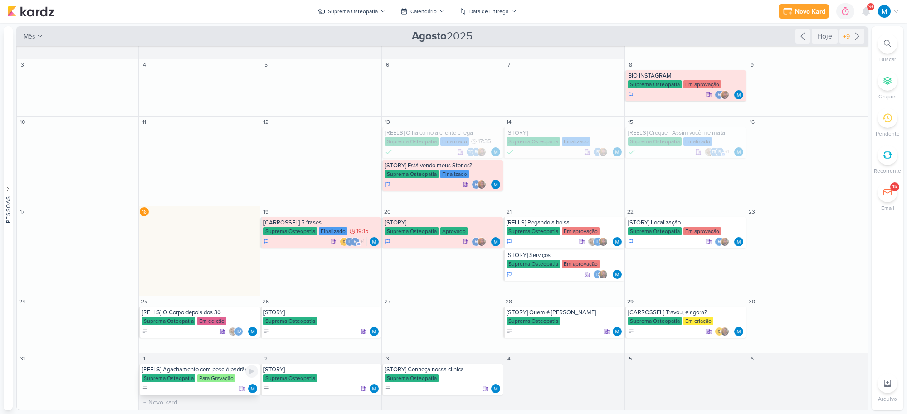
click at [227, 369] on div "[REELS] Agachamento com peso é padrão ouro no tratamento de dor na lombar" at bounding box center [200, 369] width 116 height 7
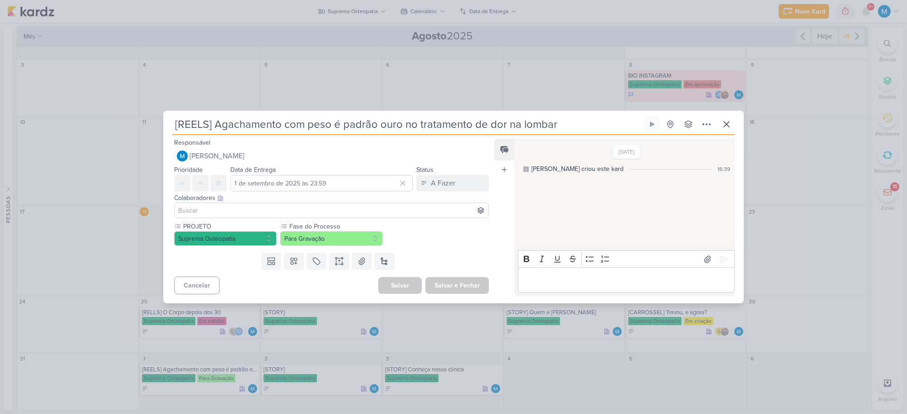
click at [255, 214] on input at bounding box center [331, 210] width 310 height 11
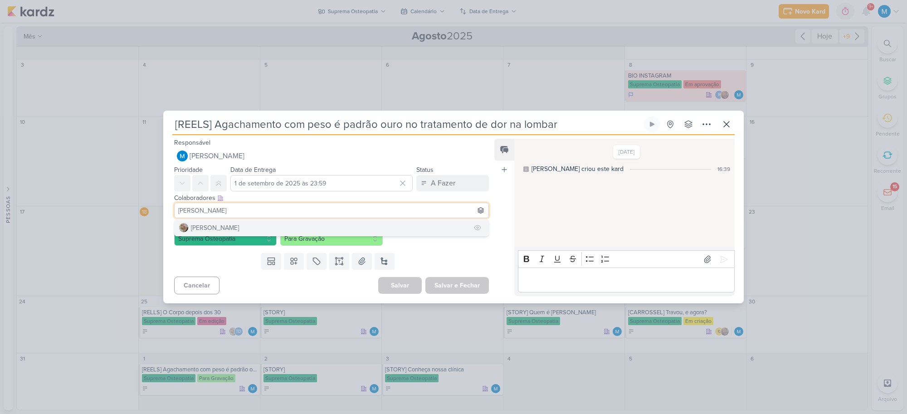
type input "[PERSON_NAME]"
click at [243, 225] on button "[PERSON_NAME]" at bounding box center [332, 227] width 314 height 16
type input "tha"
click at [265, 225] on button "Td Thais de carvalho" at bounding box center [332, 227] width 314 height 16
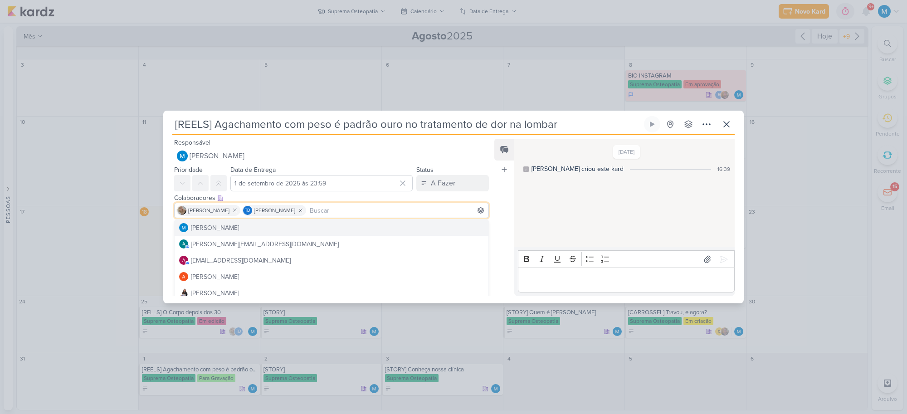
click at [500, 201] on div "Feed Atrelar email Solte o email para atrelar ao kard" at bounding box center [504, 217] width 20 height 157
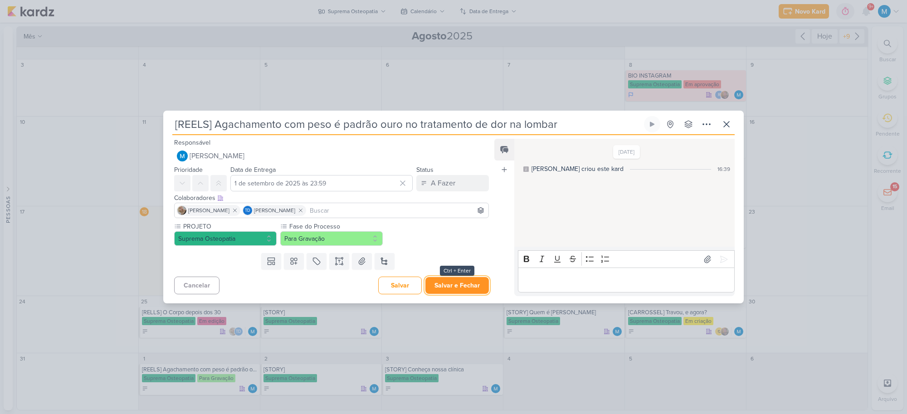
click at [461, 285] on button "Salvar e Fechar" at bounding box center [456, 285] width 63 height 17
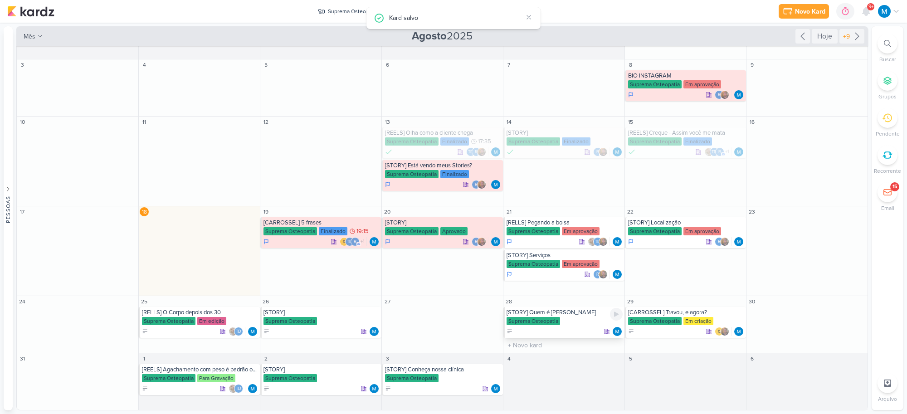
click at [566, 312] on div "[STORY] Quem é [PERSON_NAME]" at bounding box center [564, 312] width 116 height 7
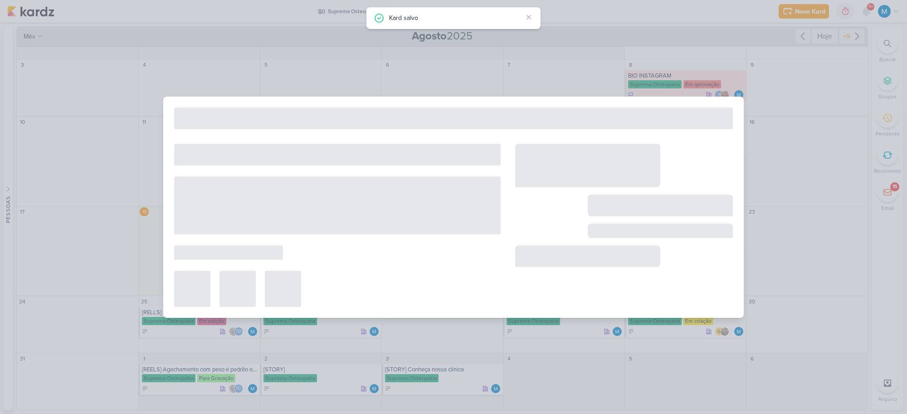
type input "[STORY] Quem é [PERSON_NAME]"
type input "[DATE] 23:59"
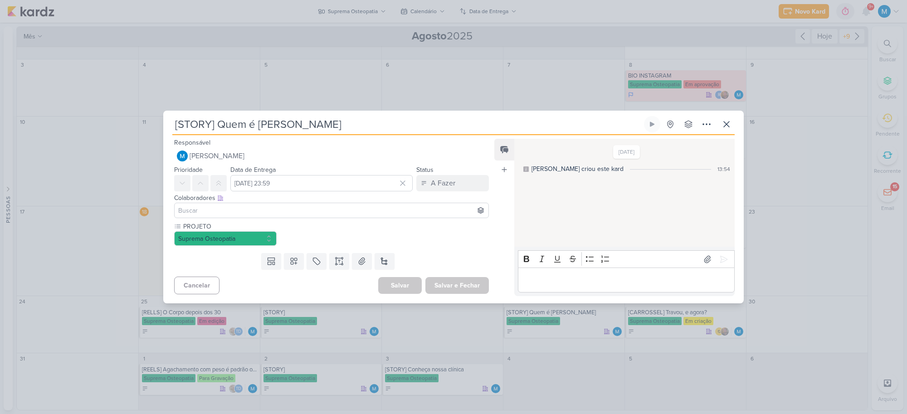
click at [229, 211] on input at bounding box center [331, 210] width 310 height 11
click at [270, 210] on input at bounding box center [331, 210] width 310 height 11
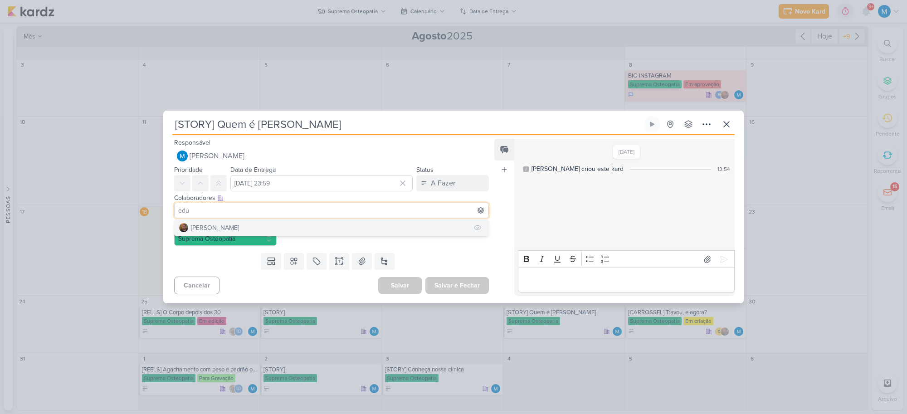
type input "edu"
click at [271, 226] on button "[PERSON_NAME]" at bounding box center [332, 227] width 314 height 16
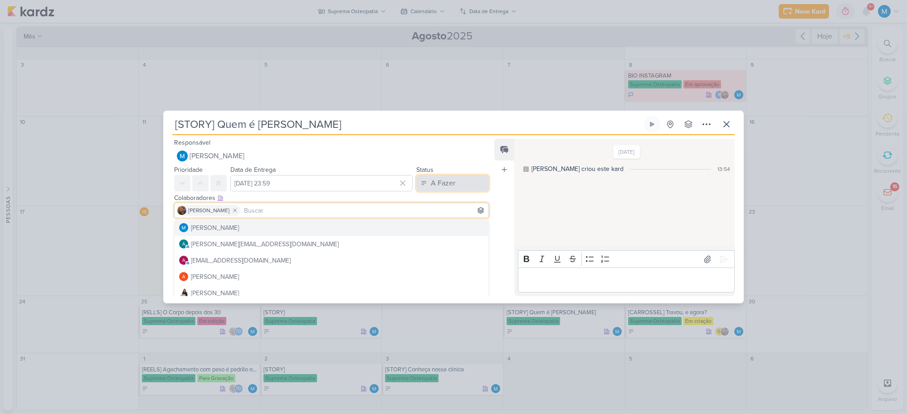
click at [469, 184] on button "A Fazer" at bounding box center [452, 183] width 73 height 16
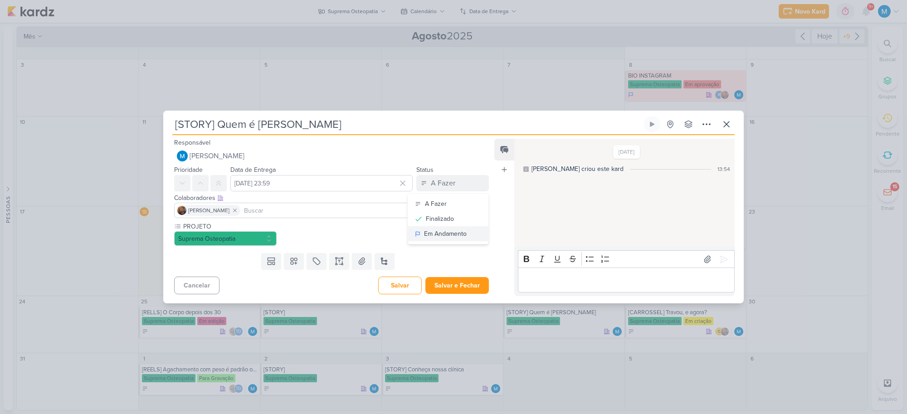
click at [440, 231] on div "Em Andamento" at bounding box center [445, 234] width 43 height 10
click at [498, 222] on div "Feed Atrelar email Solte o email para atrelar ao kard" at bounding box center [504, 217] width 20 height 157
click at [295, 265] on icon at bounding box center [293, 261] width 9 height 9
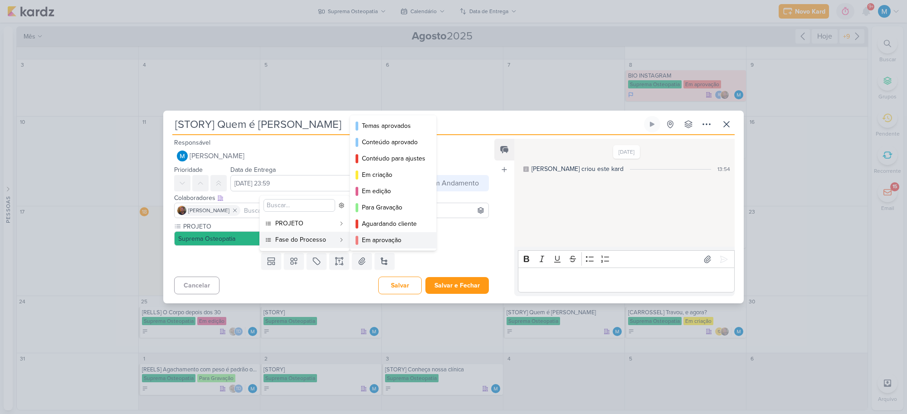
click at [394, 237] on div "Em aprovação" at bounding box center [393, 240] width 63 height 10
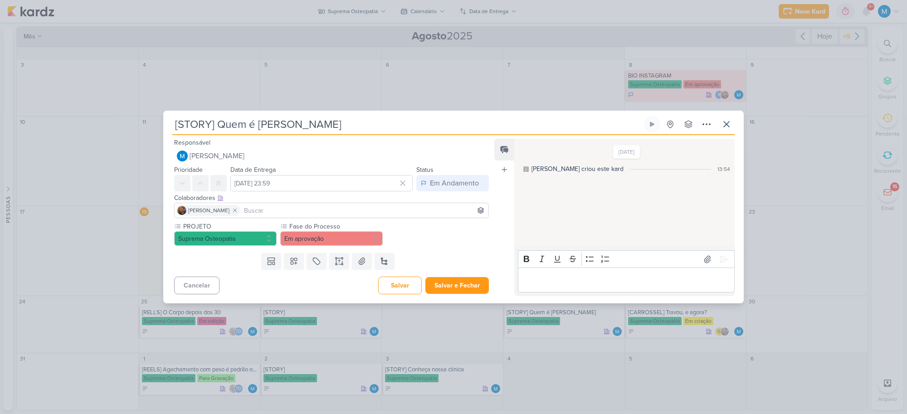
click at [299, 208] on input at bounding box center [364, 210] width 244 height 11
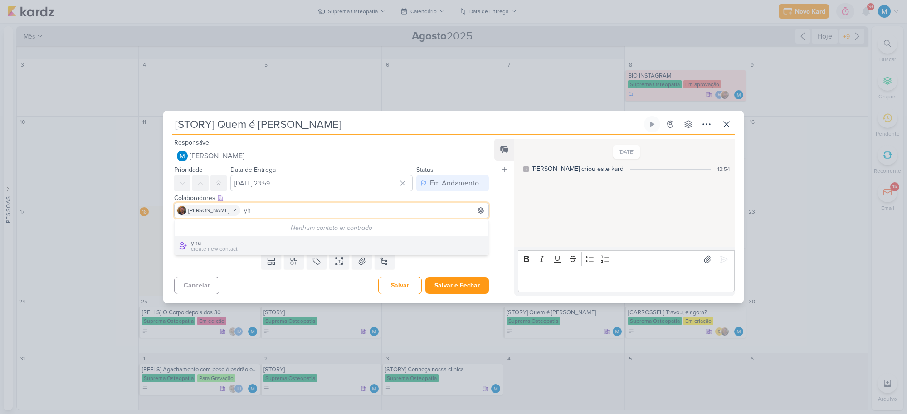
type input "y"
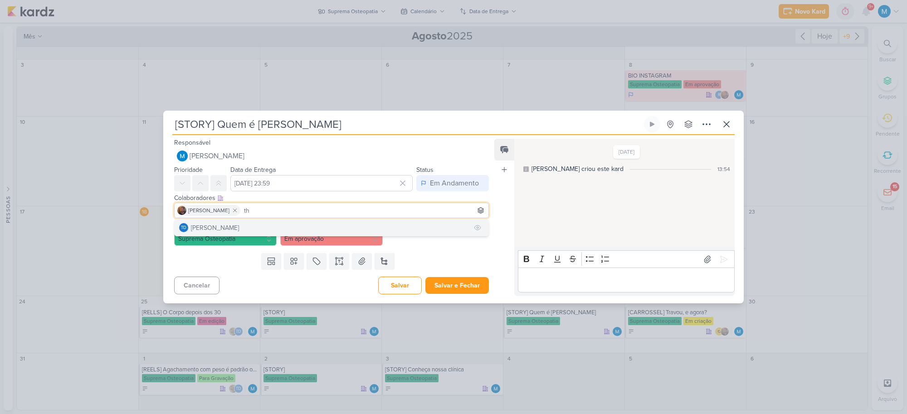
type input "th"
click at [300, 228] on button "Td Thais de carvalho" at bounding box center [332, 227] width 314 height 16
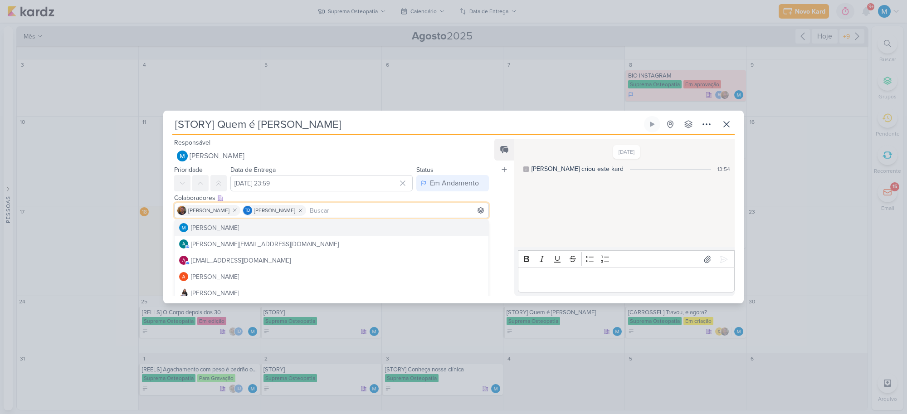
click at [501, 219] on div "Feed Atrelar email Solte o email para atrelar ao kard" at bounding box center [504, 217] width 20 height 157
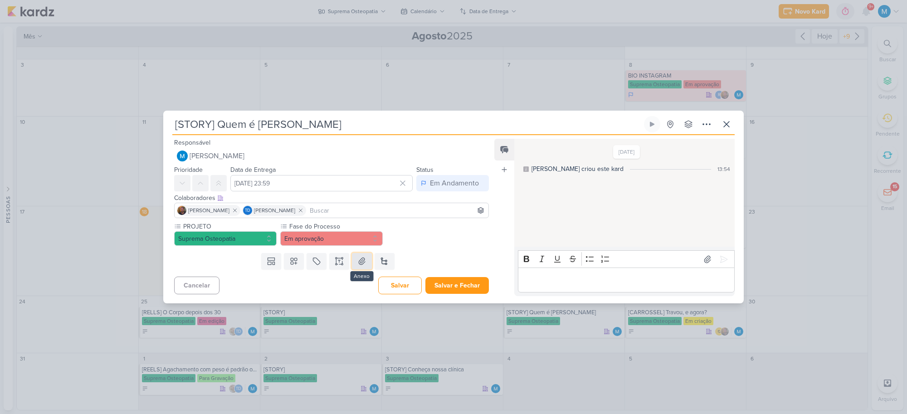
click at [357, 263] on icon at bounding box center [361, 261] width 9 height 9
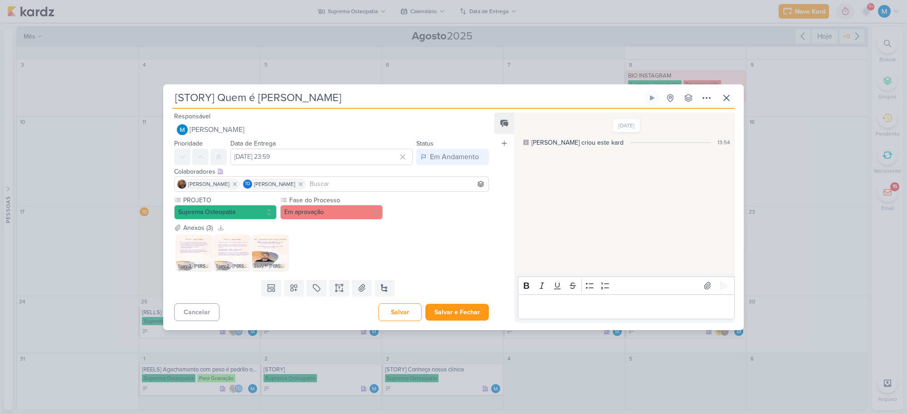
click at [474, 241] on div "Story 3 - [PERSON_NAME].jpg Story 2 - [PERSON_NAME].jpg Story 1 - [PERSON_NAME]…" at bounding box center [331, 253] width 315 height 40
click at [468, 304] on button "Salvar e Fechar" at bounding box center [456, 312] width 63 height 17
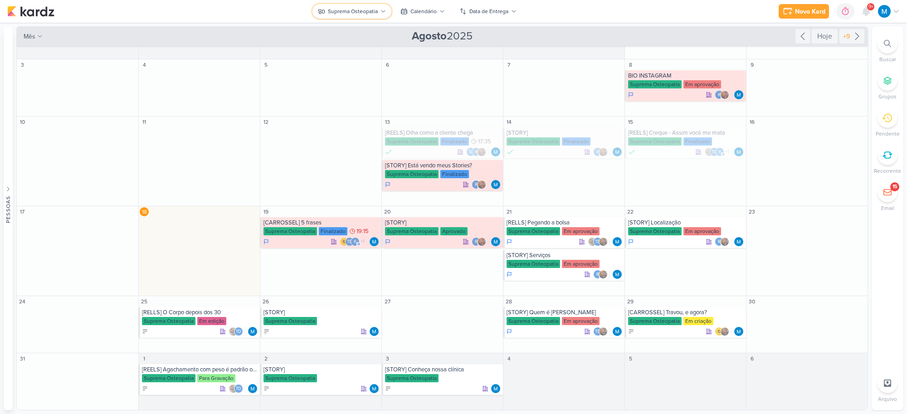
click at [372, 10] on div "Suprema Osteopatia" at bounding box center [353, 11] width 50 height 8
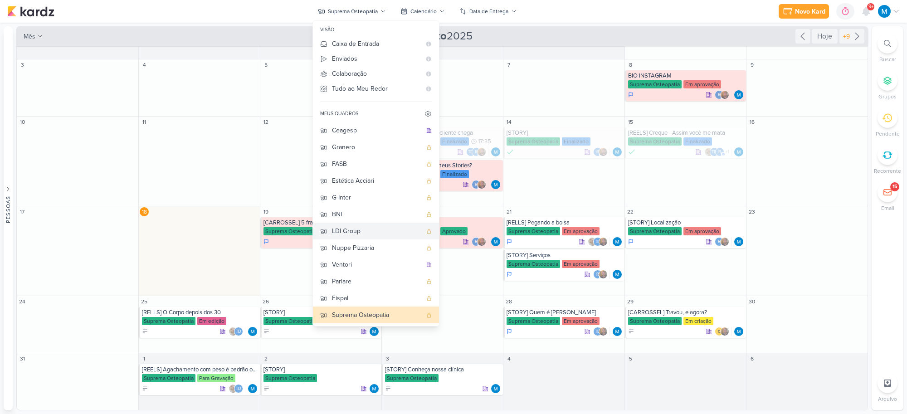
click at [398, 228] on div "LDI Group" at bounding box center [377, 231] width 90 height 10
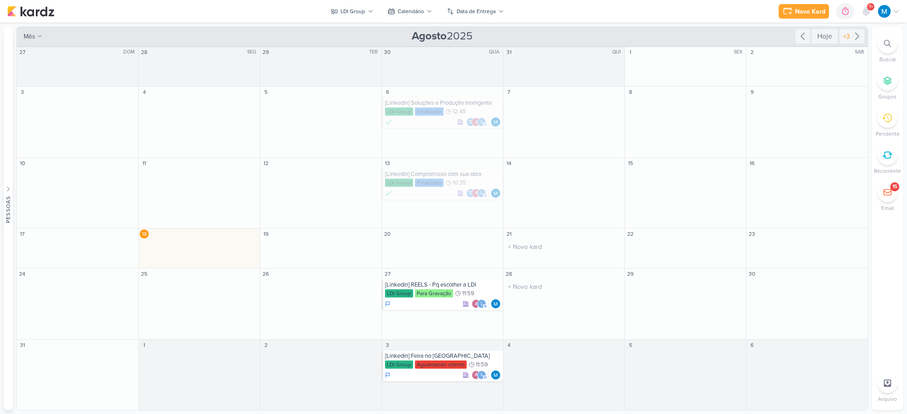
scroll to position [0, 0]
drag, startPoint x: 412, startPoint y: 36, endPoint x: 493, endPoint y: 34, distance: 81.6
click at [493, 34] on div "mês m Mês Semana [DATE] [GEOGRAPHIC_DATA] +3" at bounding box center [441, 36] width 851 height 20
click at [370, 12] on icon at bounding box center [370, 11] width 5 height 5
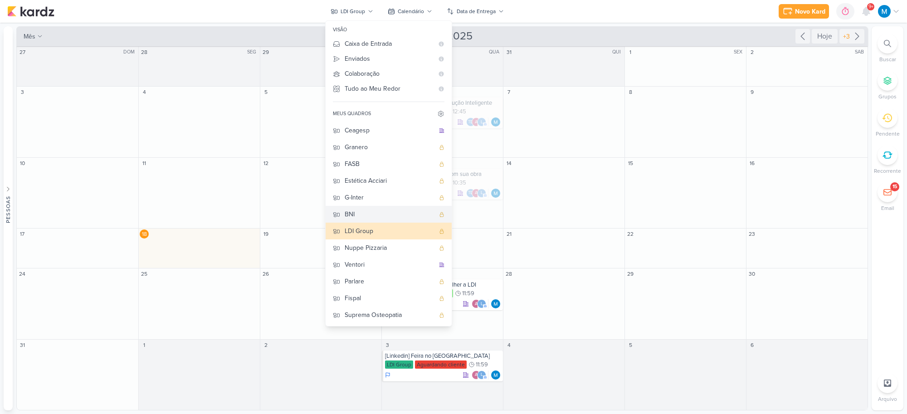
click at [384, 211] on div "BNI" at bounding box center [390, 214] width 90 height 10
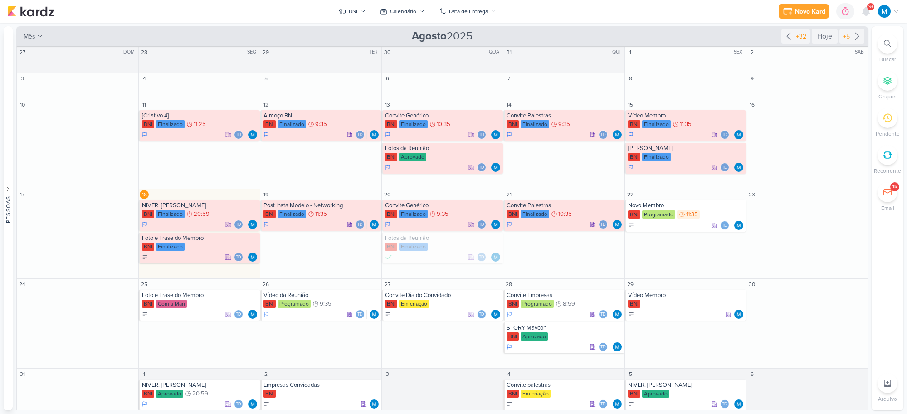
click at [596, 12] on div "Novo Kard Ctrl + k 0h0m Sessão desligada... Hoje 0h0m Semana 0h0m Mês 0h0m" at bounding box center [453, 11] width 892 height 23
click at [196, 292] on div "Foto e Frase do Membro" at bounding box center [200, 295] width 116 height 7
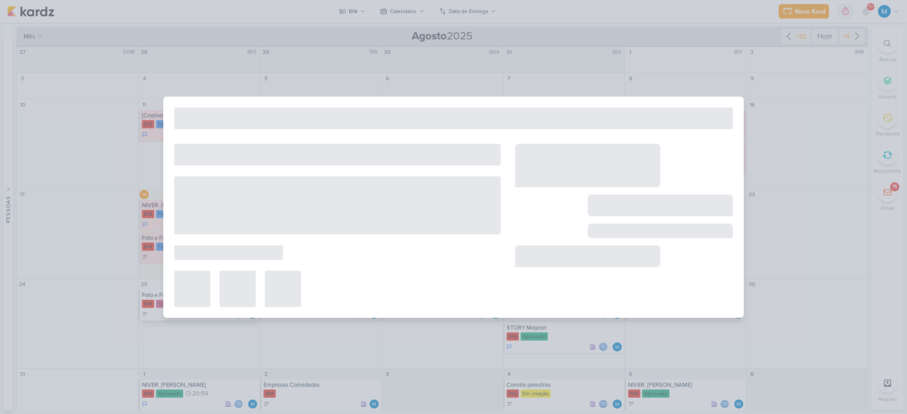
type input "Foto e Frase do Membro"
type input "[DATE] 23:59"
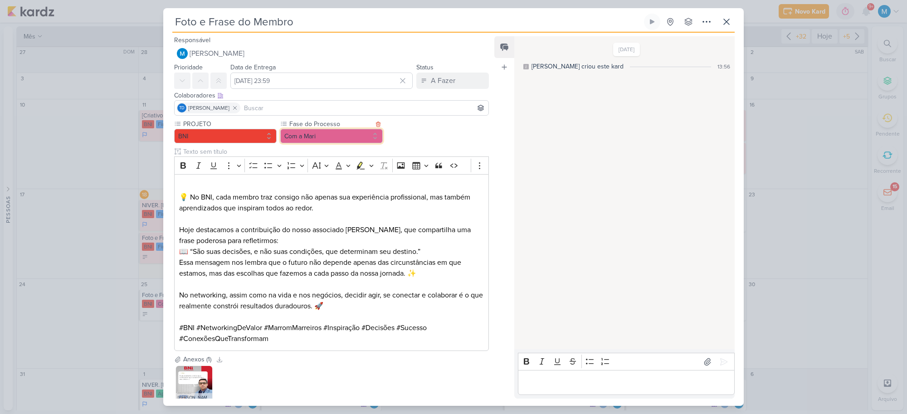
click at [351, 136] on button "Com a Mari" at bounding box center [331, 136] width 102 height 15
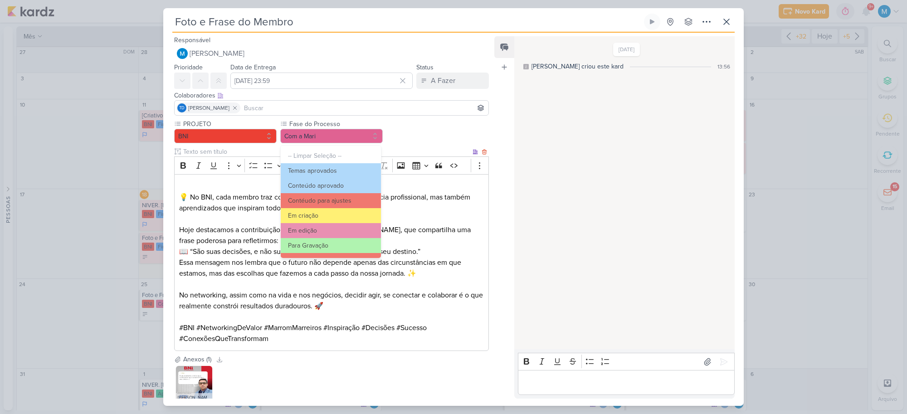
click at [427, 270] on p "Essa mensagem nos lembra que o futuro não depende apenas das circunstâncias em …" at bounding box center [331, 268] width 305 height 22
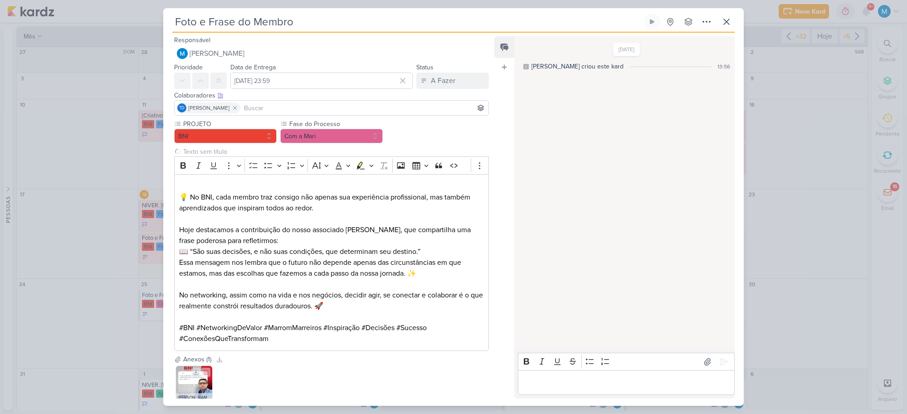
click at [193, 379] on img at bounding box center [194, 384] width 36 height 36
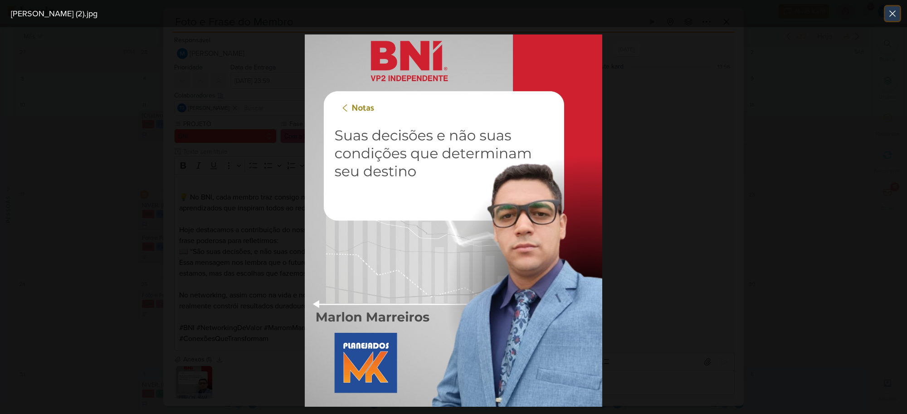
click at [887, 16] on icon at bounding box center [892, 13] width 11 height 11
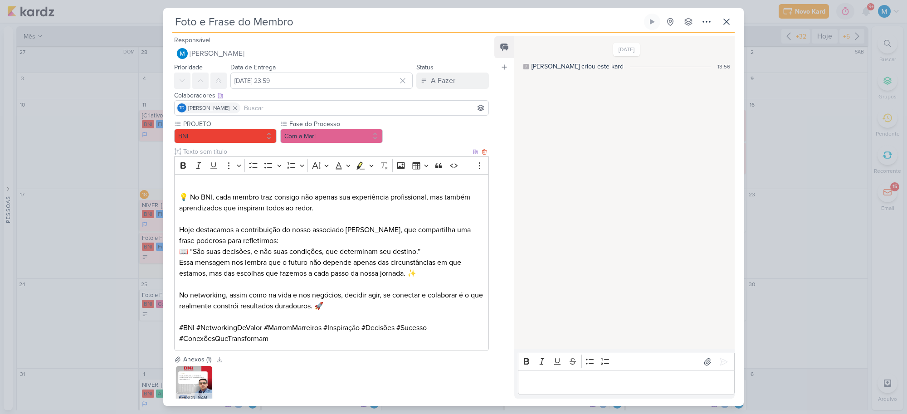
click at [243, 182] on p "Editor editing area: main" at bounding box center [331, 186] width 305 height 11
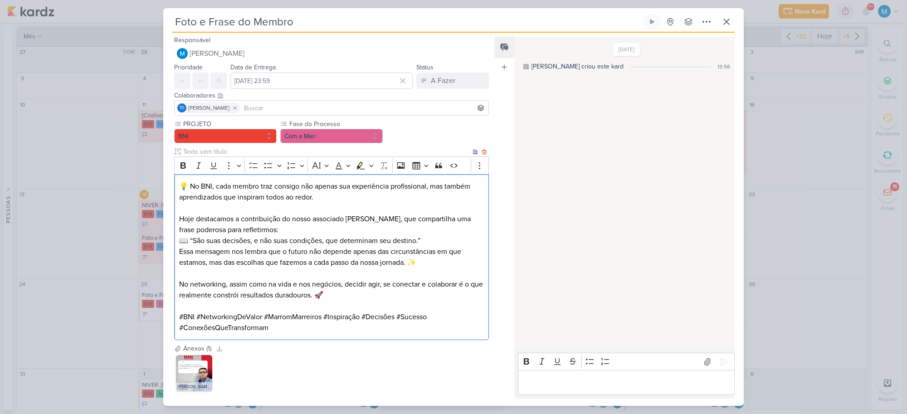
click at [326, 220] on p "Hoje destacamos a contribuição do nosso associado [PERSON_NAME], que compartilh…" at bounding box center [331, 225] width 305 height 22
click at [332, 132] on button "Com a Mari" at bounding box center [331, 136] width 102 height 15
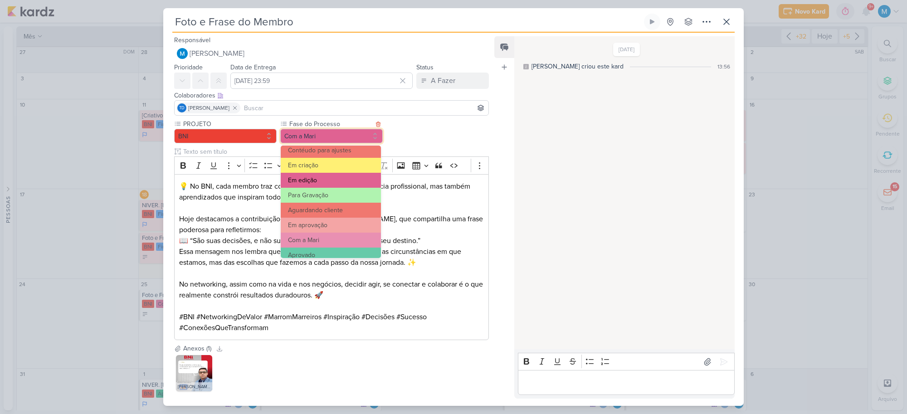
scroll to position [57, 0]
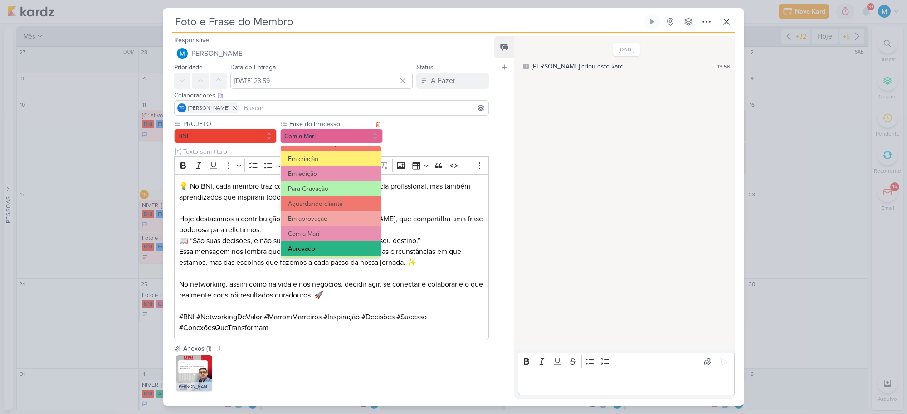
click at [316, 246] on button "Aprovado" at bounding box center [331, 248] width 100 height 15
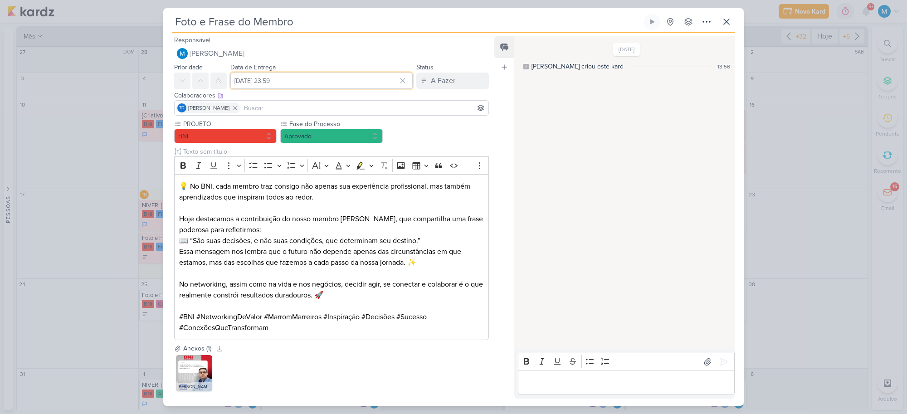
click at [321, 84] on input "[DATE] 23:59" at bounding box center [321, 81] width 182 height 16
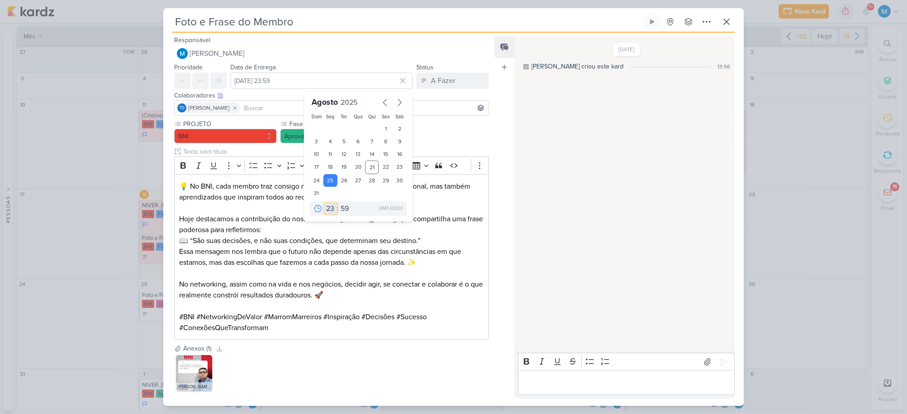
click at [326, 206] on select "00 01 02 03 04 05 06 07 08 09 10 11 12 13 14 15 16 17 18 19 20 21 22 23" at bounding box center [330, 208] width 13 height 11
select select "11"
click at [324, 203] on select "00 01 02 03 04 05 06 07 08 09 10 11 12 13 14 15 16 17 18 19 20 21 22 23" at bounding box center [330, 208] width 13 height 11
type input "[DATE] 11:59"
click at [343, 208] on select "00 05 10 15 20 25 30 35 40 45 50 55 59" at bounding box center [345, 208] width 13 height 11
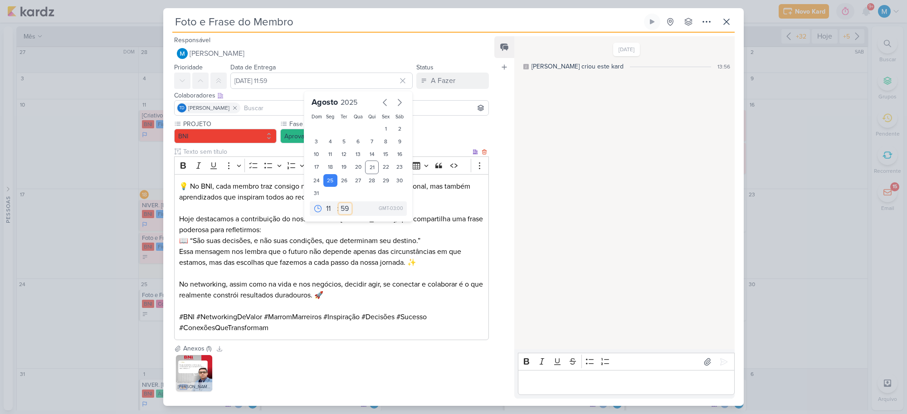
select select "25"
click at [339, 203] on select "00 05 10 15 20 25 30 35 40 45 50 55 59" at bounding box center [345, 208] width 13 height 11
type input "[DATE] 11:25"
click at [380, 262] on p "Essa mensagem nos lembra que o futuro não depende apenas das circunstâncias em …" at bounding box center [331, 257] width 305 height 22
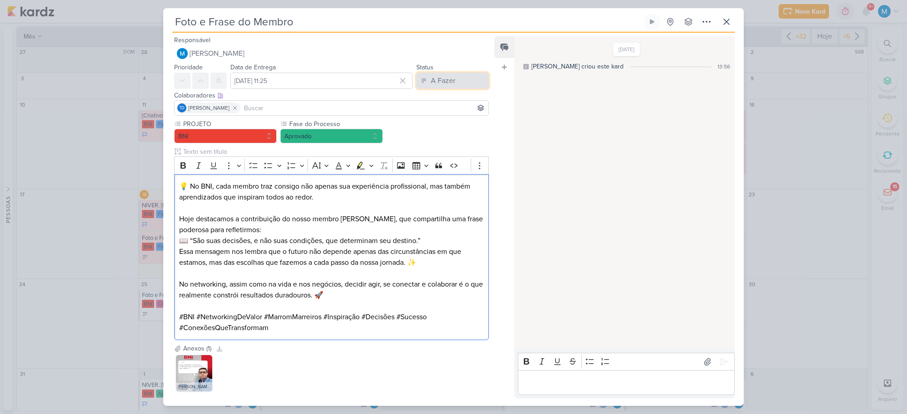
click at [458, 83] on button "A Fazer" at bounding box center [452, 81] width 73 height 16
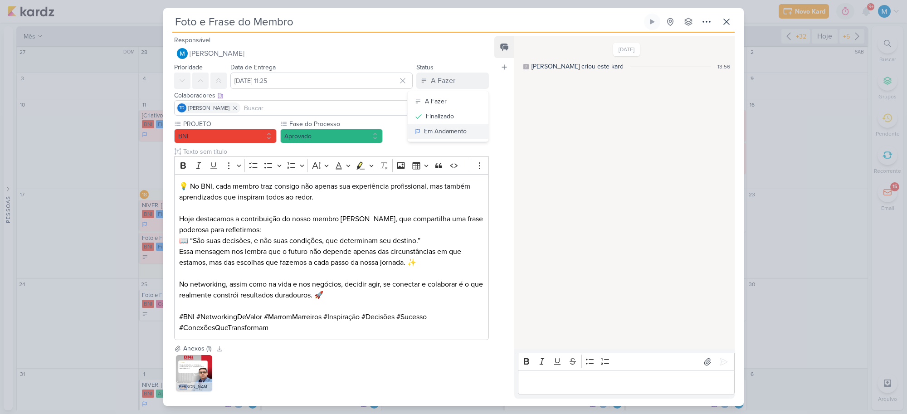
click at [453, 132] on div "Em Andamento" at bounding box center [445, 131] width 43 height 10
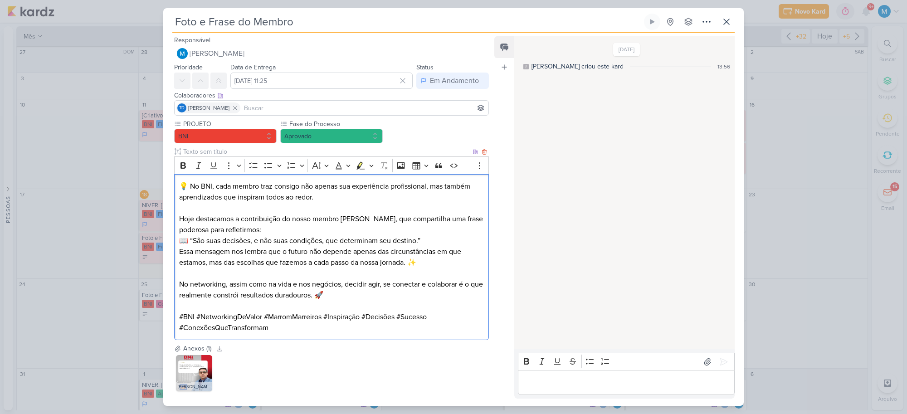
click at [397, 262] on p "Essa mensagem nos lembra que o futuro não depende apenas das circunstâncias em …" at bounding box center [331, 257] width 305 height 22
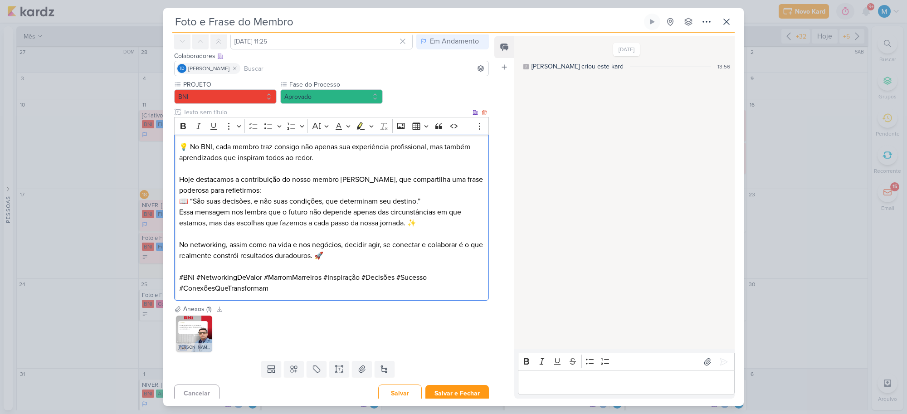
scroll to position [45, 0]
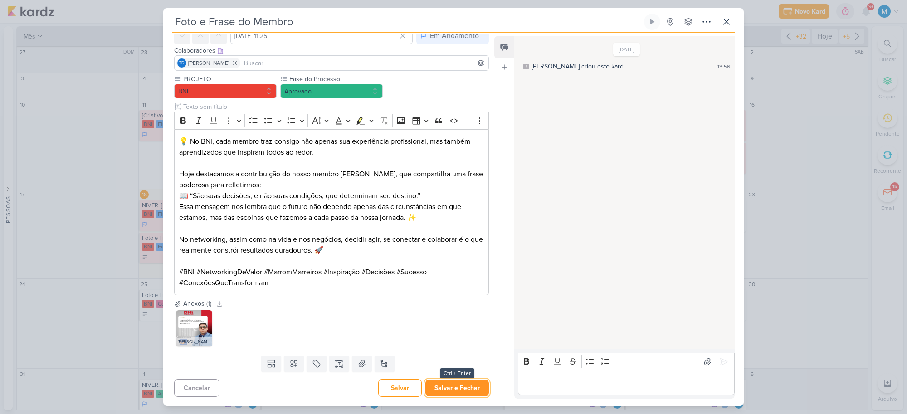
click at [462, 384] on button "Salvar e Fechar" at bounding box center [456, 387] width 63 height 17
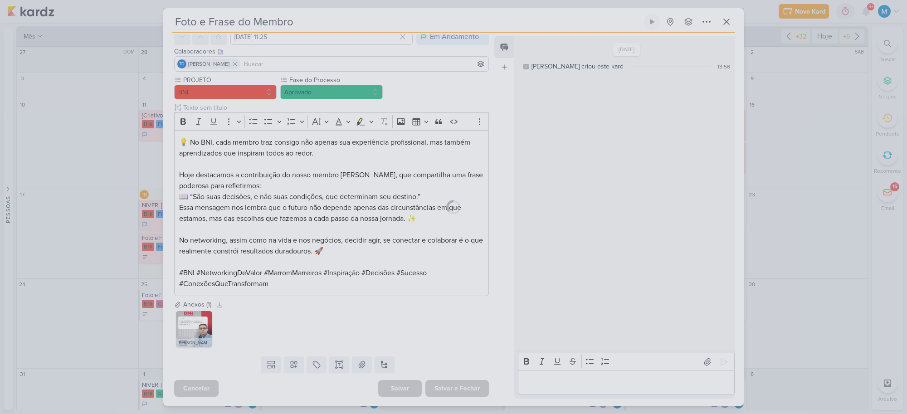
scroll to position [44, 0]
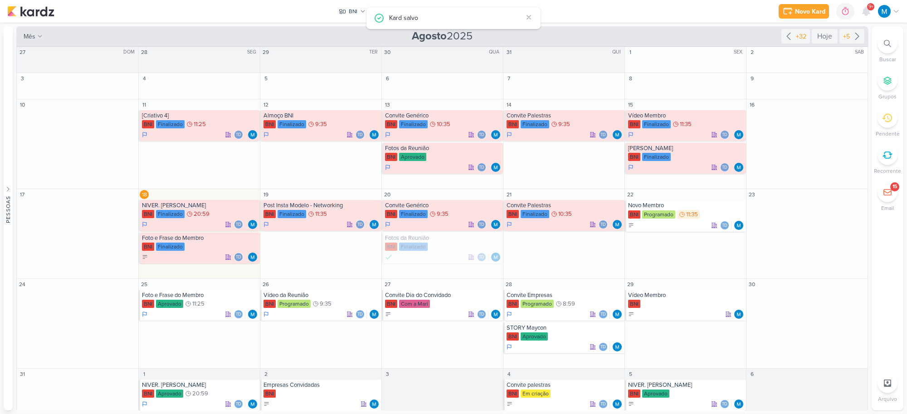
click at [273, 9] on div "Novo Kard Ctrl + k 0h0m Sessão desligada... Hoje 0h0m Semana 0h0m Mês 0h0m" at bounding box center [453, 11] width 892 height 23
click at [532, 19] on icon at bounding box center [528, 17] width 7 height 7
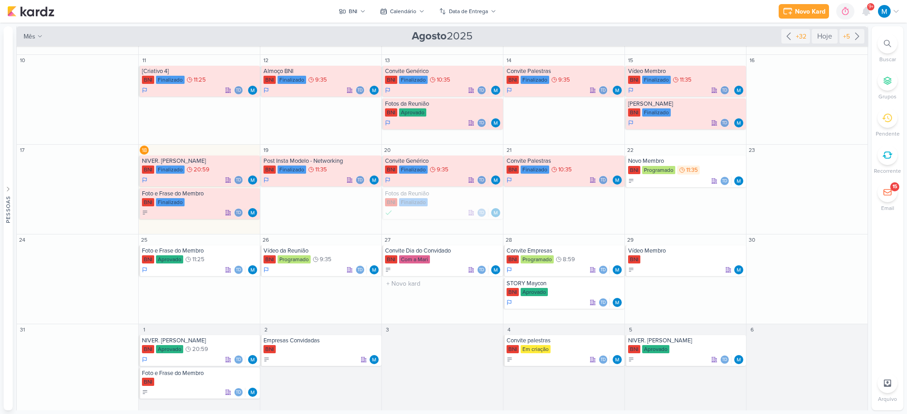
scroll to position [49, 0]
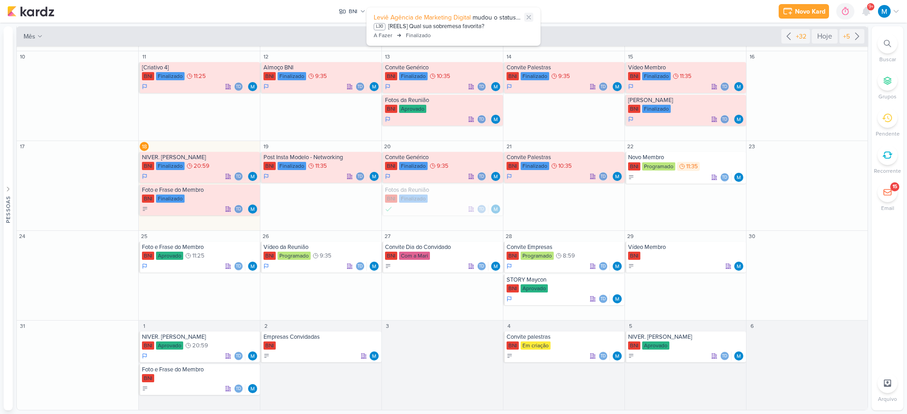
click at [530, 19] on icon at bounding box center [529, 17] width 4 height 4
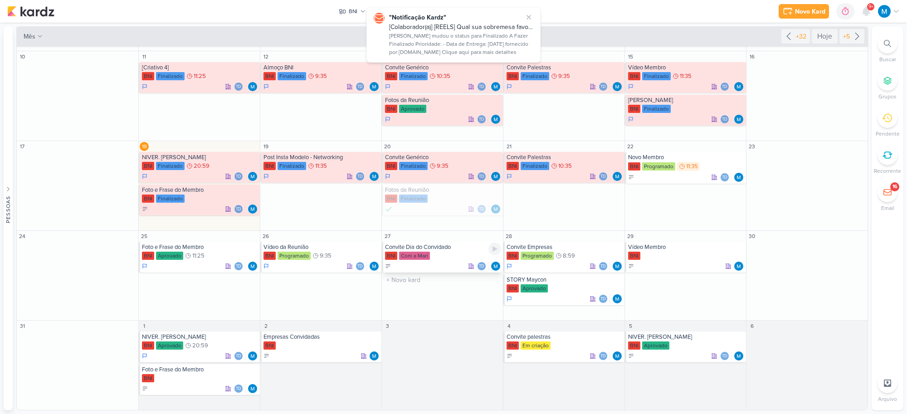
click at [445, 248] on div "Convite Dia do Convidado" at bounding box center [443, 246] width 116 height 7
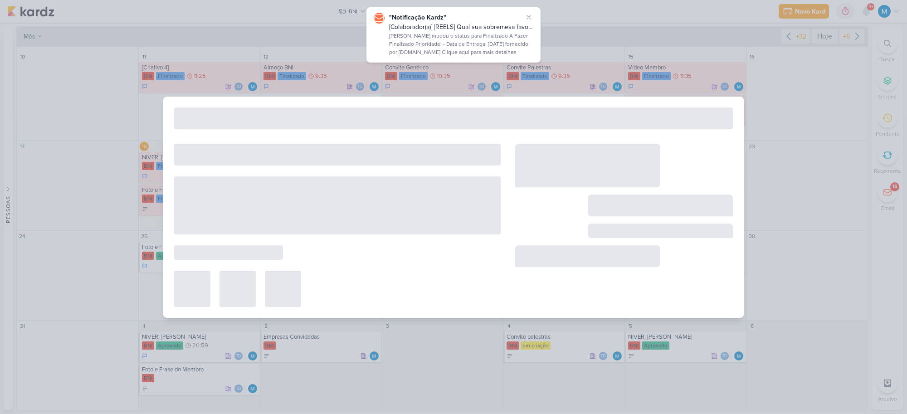
type input "Convite Dia do Convidado"
type input "[DATE] 23:59"
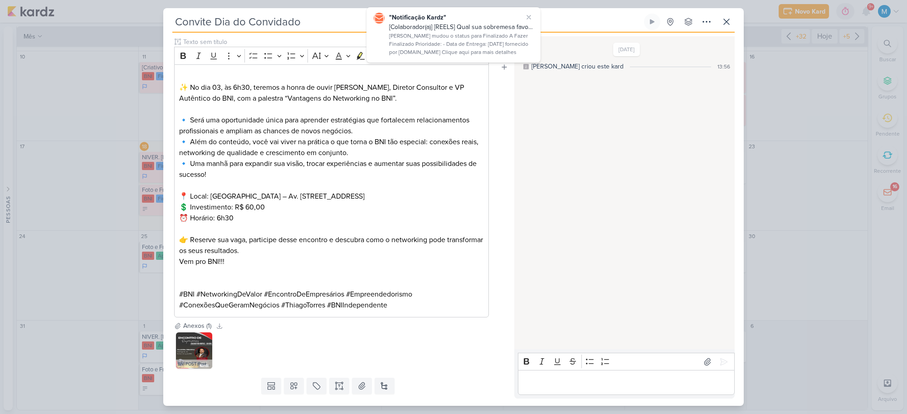
scroll to position [132, 0]
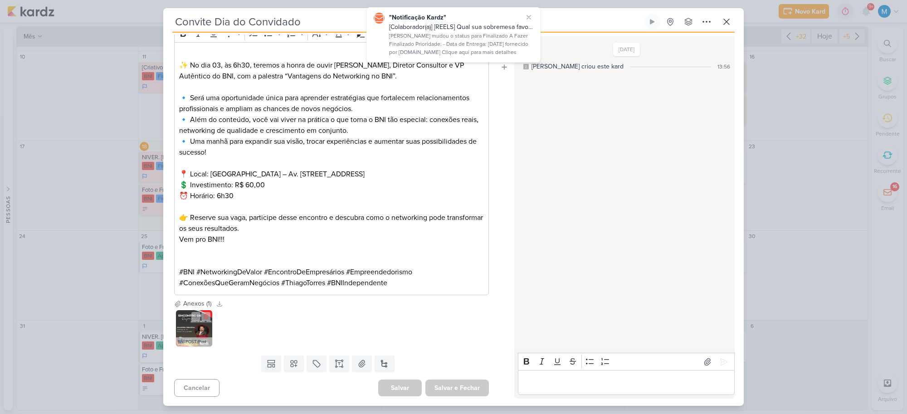
click at [197, 330] on img at bounding box center [194, 328] width 36 height 36
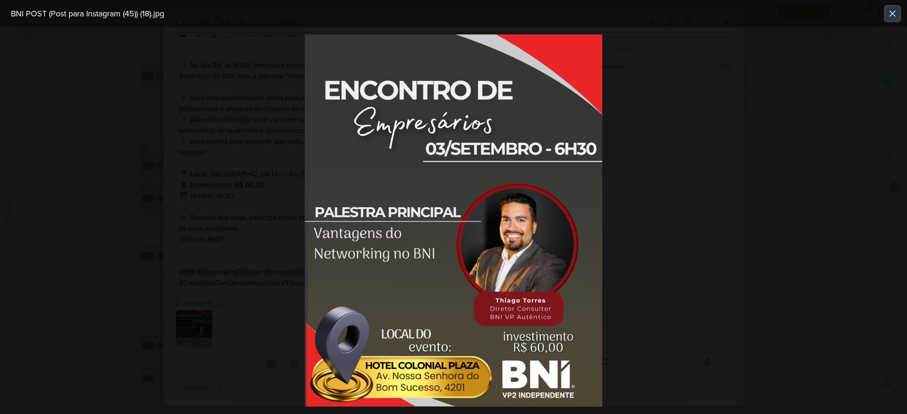
click at [887, 19] on icon at bounding box center [892, 13] width 11 height 11
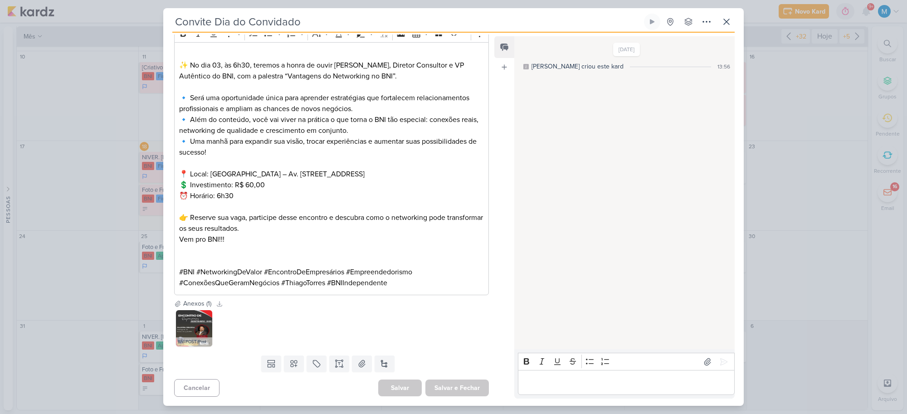
click at [255, 245] on p "Editor editing area: main" at bounding box center [331, 250] width 305 height 11
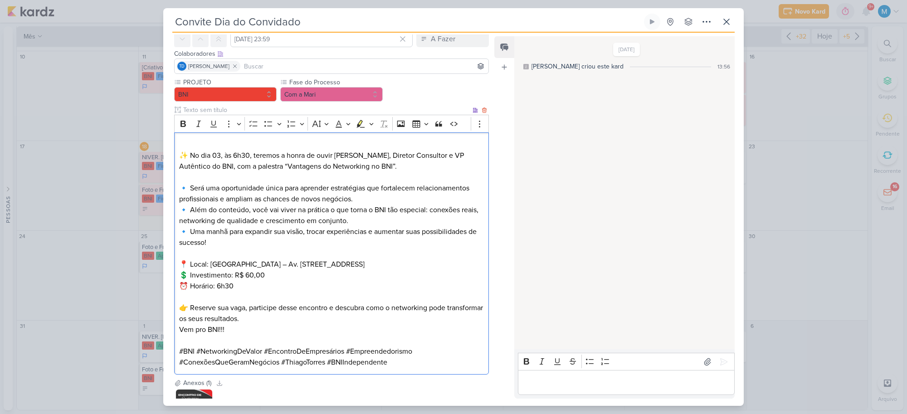
scroll to position [0, 0]
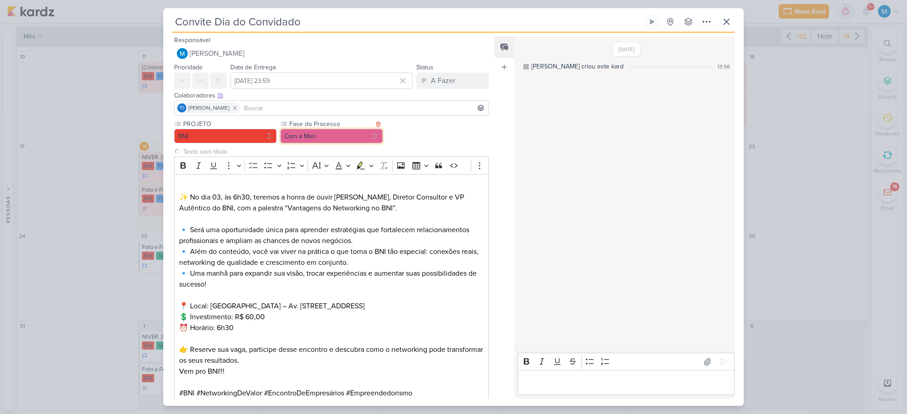
click at [347, 136] on button "Com a Mari" at bounding box center [331, 136] width 102 height 15
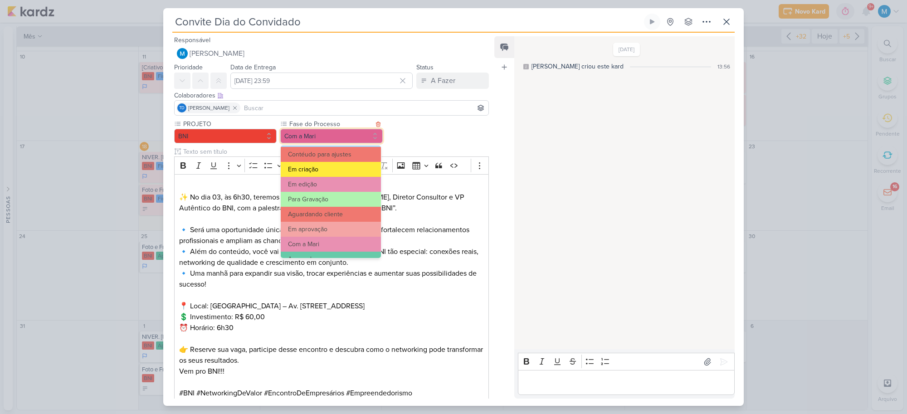
scroll to position [57, 0]
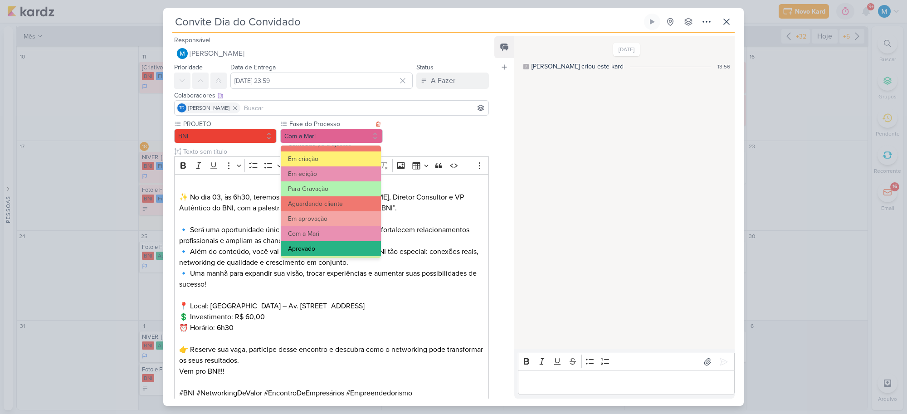
click at [314, 244] on button "Aprovado" at bounding box center [331, 248] width 100 height 15
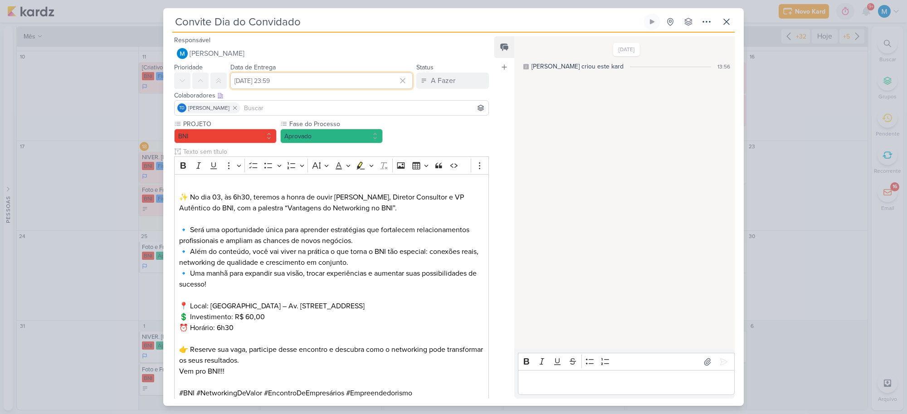
click at [313, 80] on input "[DATE] 23:59" at bounding box center [321, 81] width 182 height 16
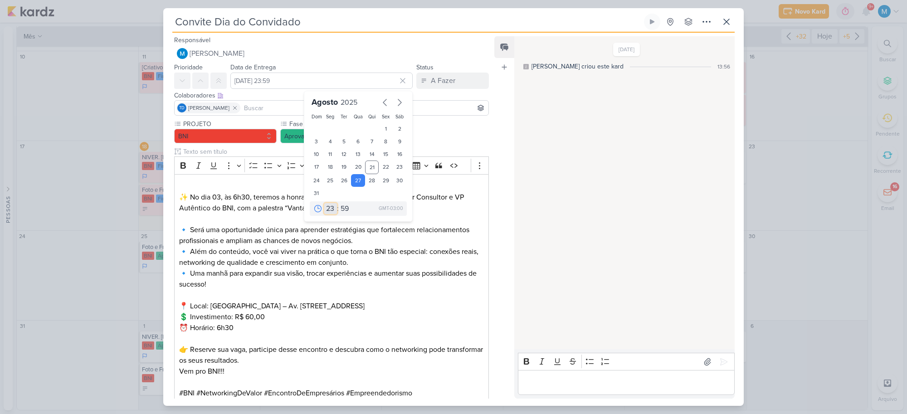
click at [325, 209] on select "00 01 02 03 04 05 06 07 08 09 10 11 12 13 14 15 16 17 18 19 20 21 22 23" at bounding box center [330, 208] width 13 height 11
select select "11"
click at [324, 203] on select "00 01 02 03 04 05 06 07 08 09 10 11 12 13 14 15 16 17 18 19 20 21 22 23" at bounding box center [330, 208] width 13 height 11
type input "[DATE] 11:59"
click at [343, 209] on select "00 05 10 15 20 25 30 35 40 45 50 55 59" at bounding box center [345, 208] width 13 height 11
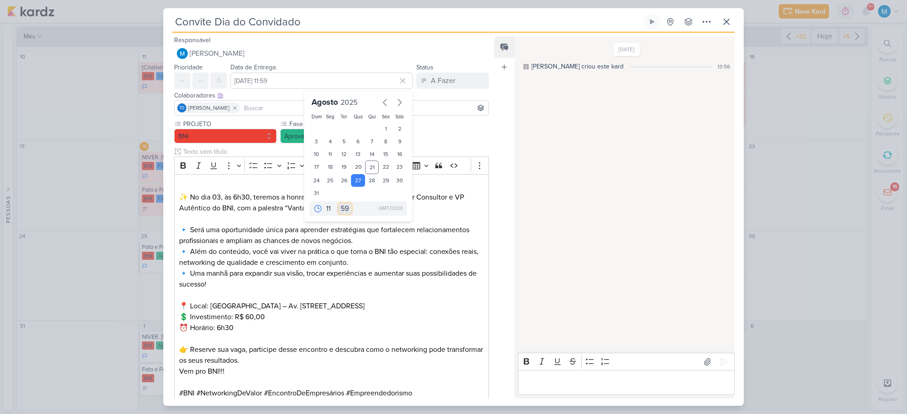
select select "35"
click at [339, 203] on select "00 05 10 15 20 25 30 35 40 45 50 55 59" at bounding box center [345, 208] width 13 height 11
type input "[DATE] 11:35"
click at [312, 290] on p "Editor editing area: main" at bounding box center [331, 295] width 305 height 11
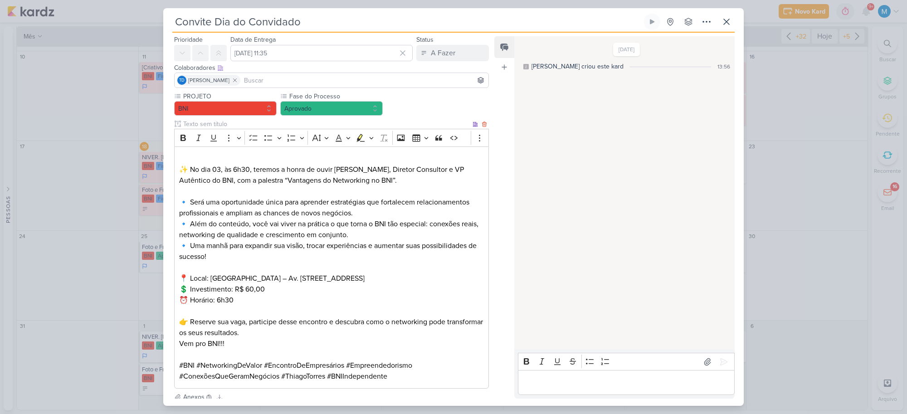
scroll to position [0, 0]
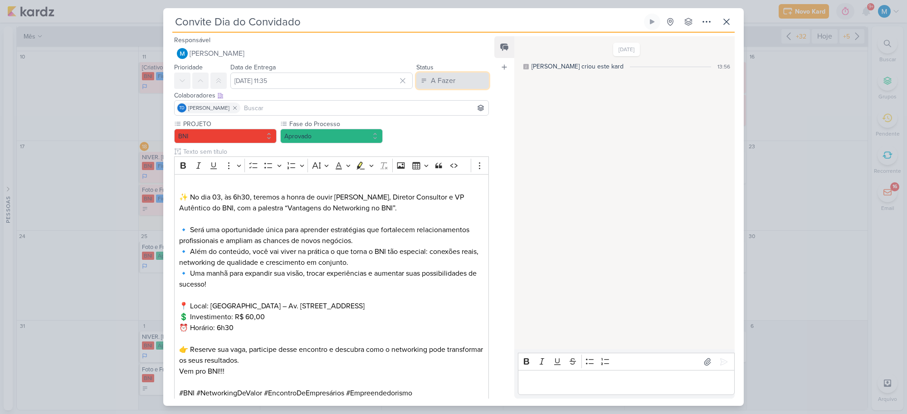
click at [452, 82] on button "A Fazer" at bounding box center [452, 81] width 73 height 16
click at [450, 130] on div "Em Andamento" at bounding box center [445, 131] width 43 height 10
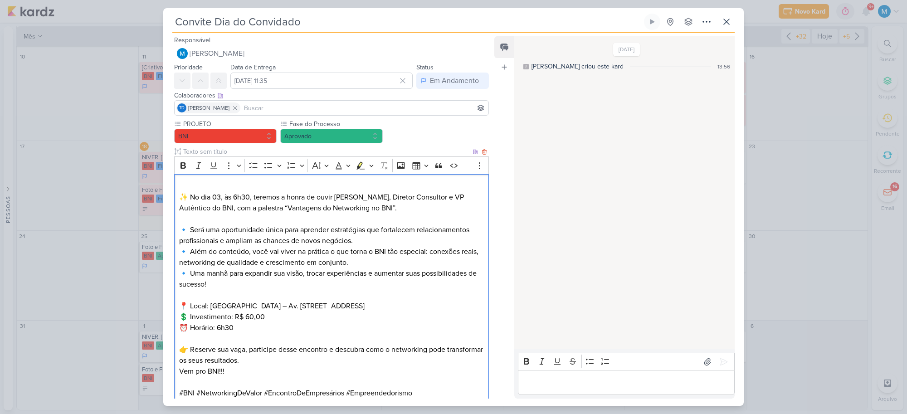
click at [370, 268] on p "🔹 Será uma oportunidade única para aprender estratégias que fortalecem relacion…" at bounding box center [331, 256] width 305 height 65
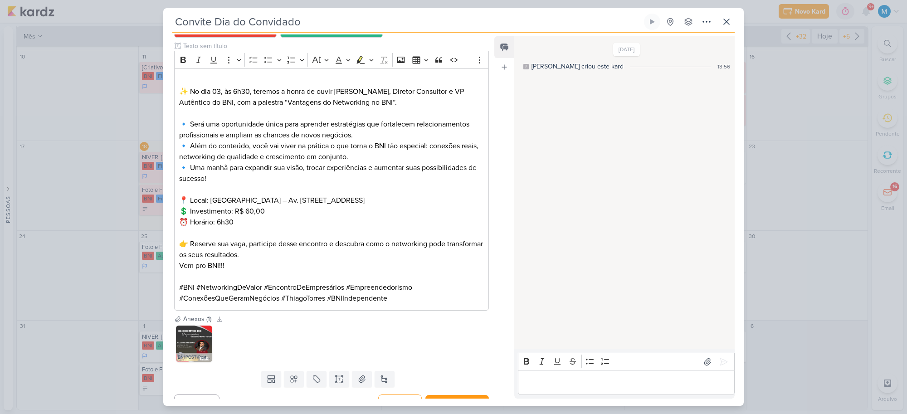
scroll to position [121, 0]
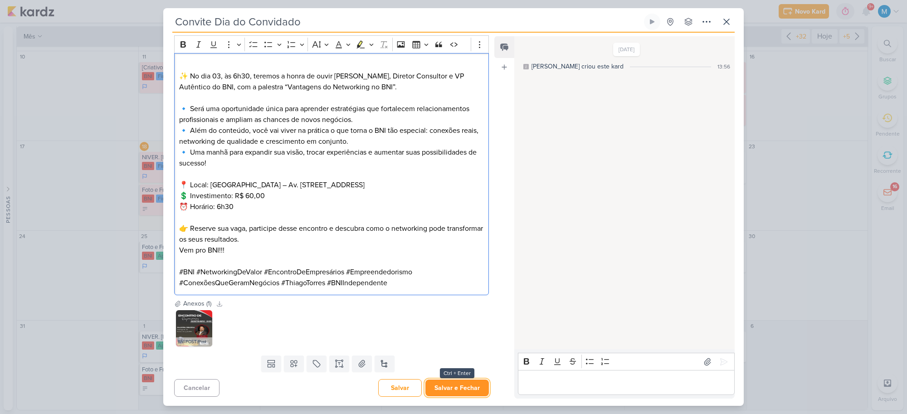
click at [454, 384] on button "Salvar e Fechar" at bounding box center [456, 387] width 63 height 17
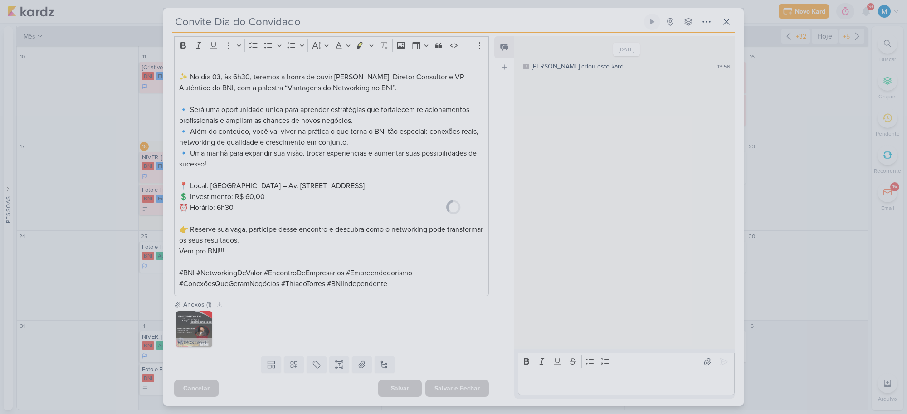
scroll to position [120, 0]
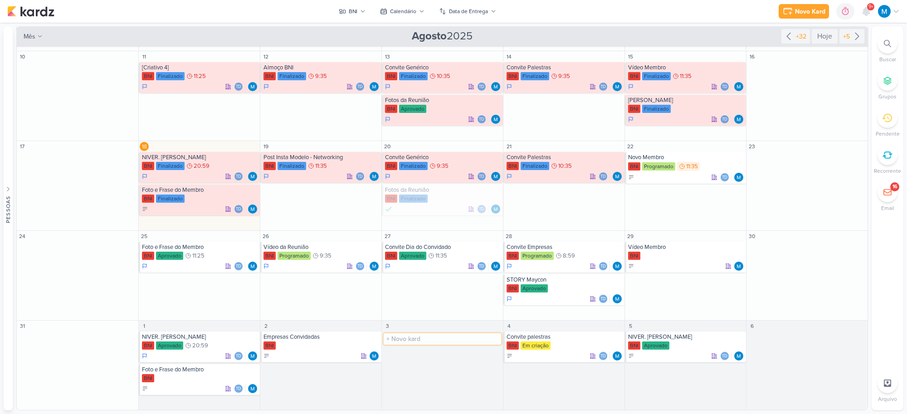
click at [416, 336] on input "text" at bounding box center [442, 338] width 117 height 11
type input "Convite Genérico"
click at [442, 339] on div "Convite Genérico" at bounding box center [443, 336] width 116 height 7
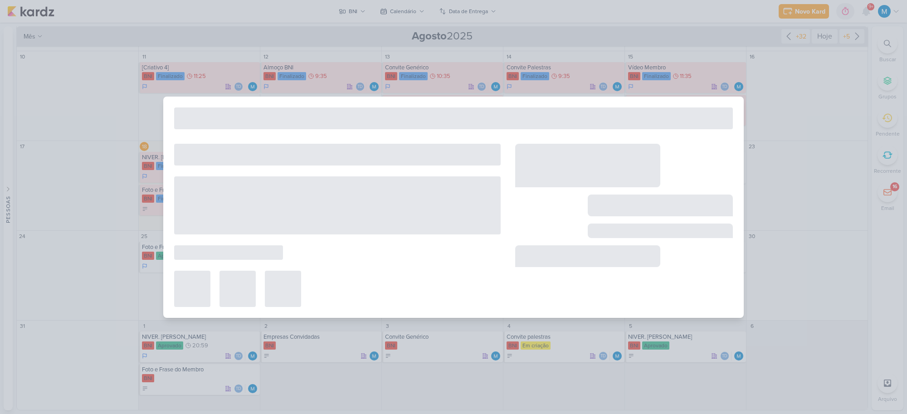
type input "Convite Genérico"
type input "[DATE] 23:59"
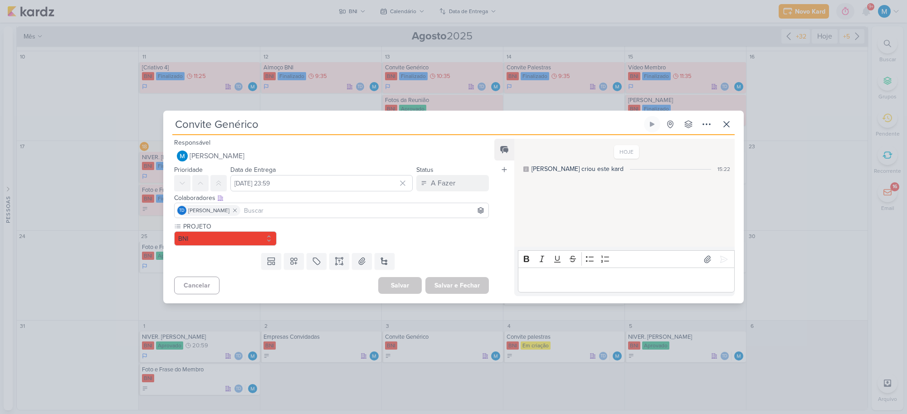
scroll to position [0, 0]
click at [302, 185] on input "[DATE] 23:59" at bounding box center [321, 183] width 182 height 16
click at [452, 246] on div "PROJETO BNI" at bounding box center [327, 236] width 329 height 28
click at [291, 263] on icon at bounding box center [294, 261] width 6 height 6
click at [451, 244] on div "PROJETO BNI" at bounding box center [331, 234] width 315 height 24
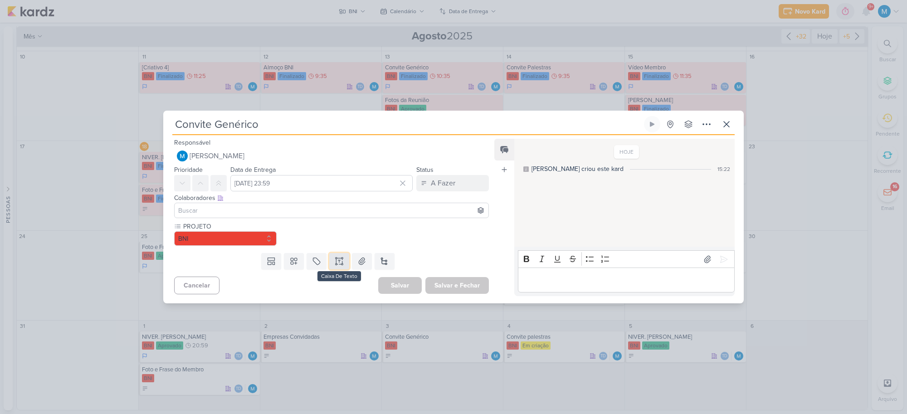
click at [335, 261] on icon at bounding box center [339, 261] width 9 height 9
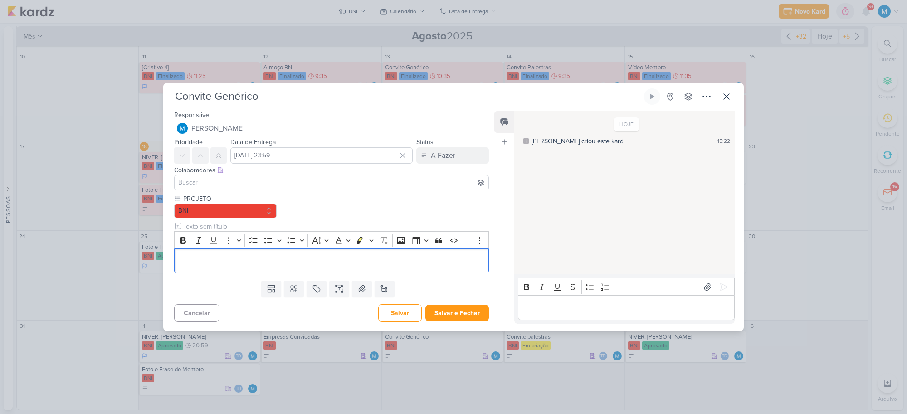
click at [211, 182] on input at bounding box center [331, 182] width 310 height 11
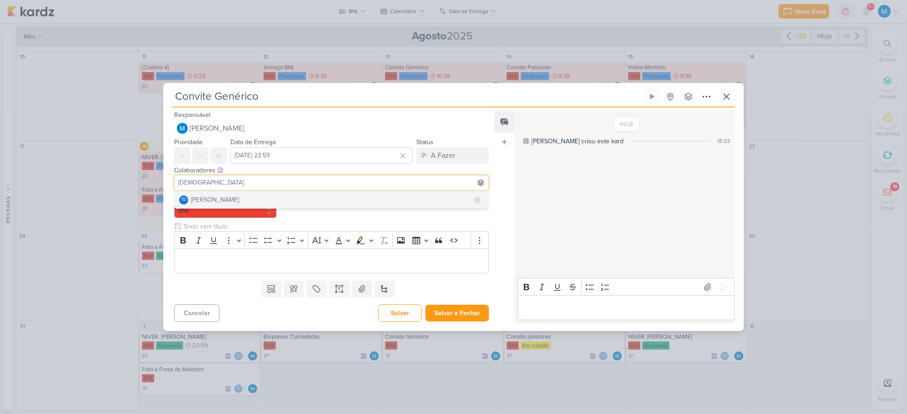
type input "[DEMOGRAPHIC_DATA]"
click at [216, 195] on div "[PERSON_NAME]" at bounding box center [215, 200] width 48 height 10
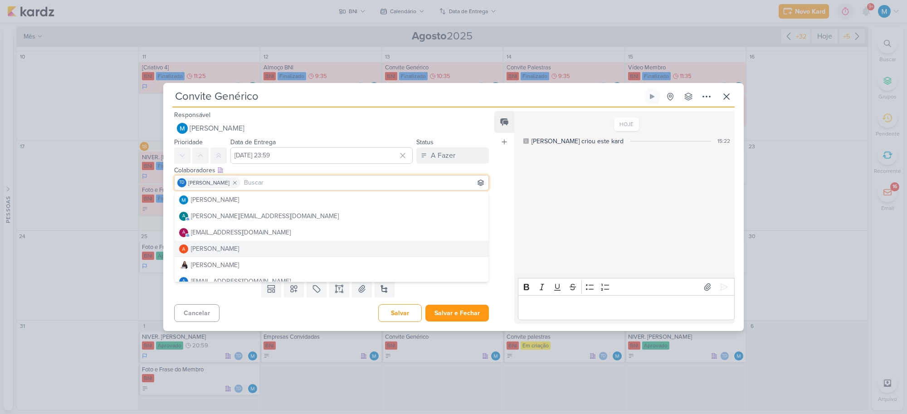
click at [497, 241] on div "Feed Atrelar email Solte o email para atrelar ao kard" at bounding box center [504, 217] width 20 height 213
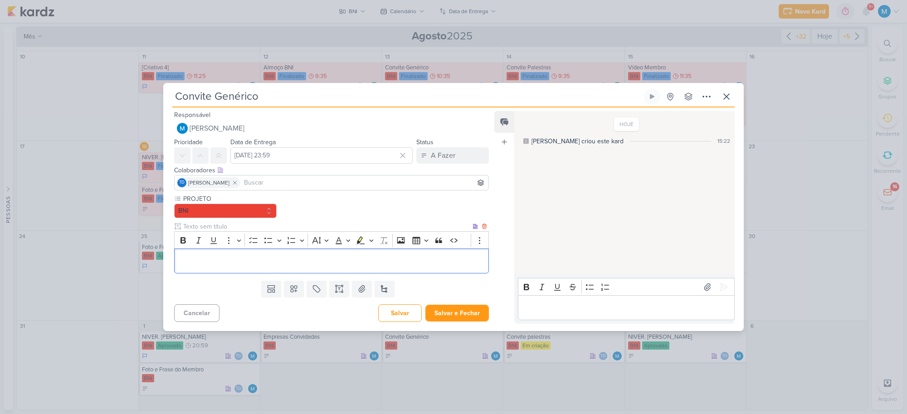
click at [311, 266] on p "Editor editing area: main" at bounding box center [331, 261] width 305 height 11
click at [259, 259] on p "Editor editing area: main" at bounding box center [331, 261] width 305 height 11
click at [356, 157] on input "[DATE] 23:59" at bounding box center [321, 155] width 182 height 16
click at [238, 264] on p "Editor editing area: main" at bounding box center [331, 261] width 305 height 11
click at [289, 286] on icon at bounding box center [293, 288] width 9 height 9
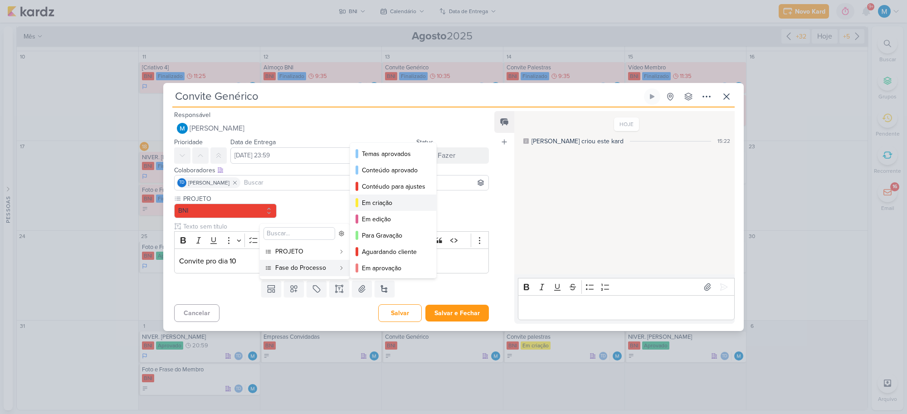
click at [395, 205] on div "Em criação" at bounding box center [393, 203] width 63 height 10
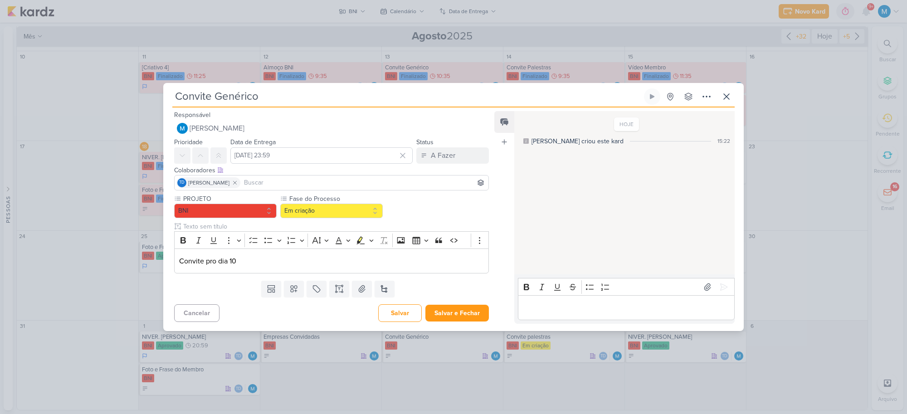
click at [505, 217] on div "Feed Atrelar email Solte o email para atrelar ao kard" at bounding box center [504, 217] width 20 height 213
click at [445, 161] on button "A Fazer" at bounding box center [452, 155] width 73 height 16
click at [447, 204] on div "Em Andamento" at bounding box center [445, 206] width 43 height 10
click at [496, 205] on div "Feed Atrelar email Solte o email para atrelar ao kard" at bounding box center [504, 217] width 20 height 213
click at [207, 260] on p "Convite pro dia 10" at bounding box center [331, 261] width 305 height 11
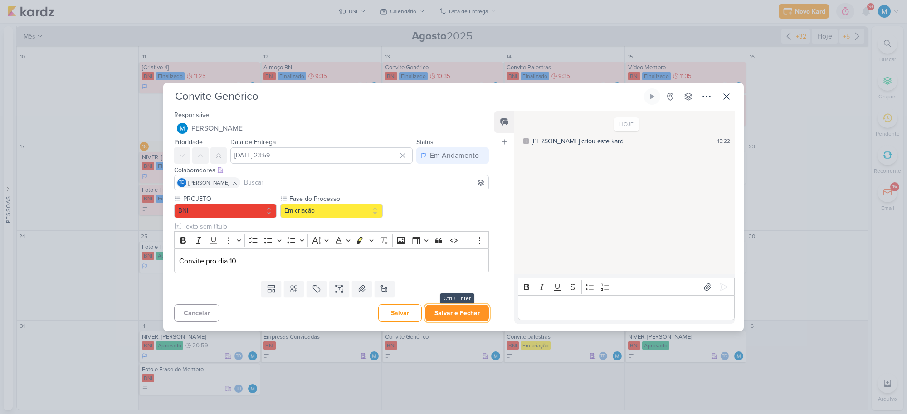
click at [470, 314] on button "Salvar e Fechar" at bounding box center [456, 313] width 63 height 17
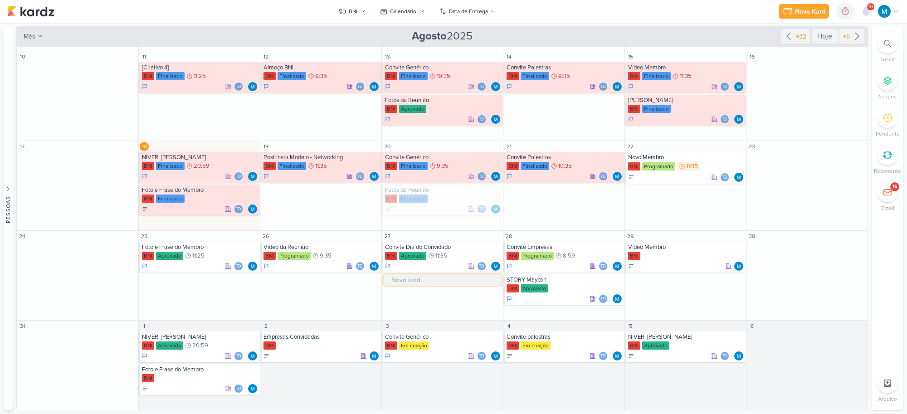
click at [398, 281] on input "text" at bounding box center [442, 279] width 117 height 11
type input "Fotos da Reunião"
click at [406, 280] on input "Fotos da Reunião" at bounding box center [442, 279] width 117 height 11
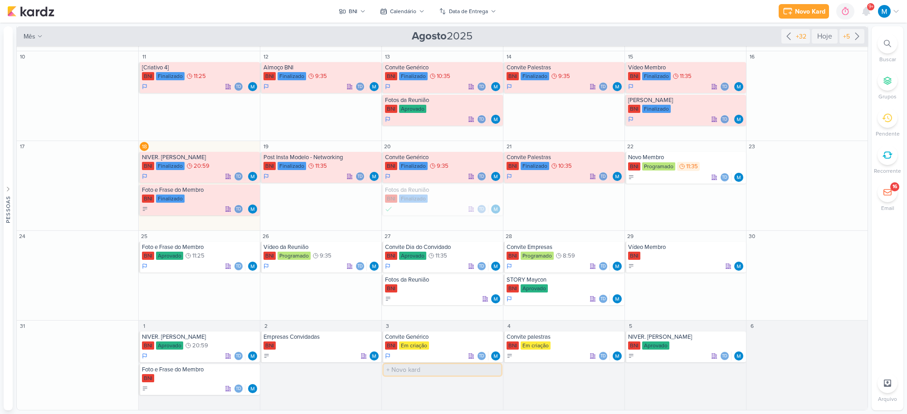
click at [400, 372] on input "text" at bounding box center [442, 369] width 117 height 11
paste input "Fotos da Reunião"
type input "Fotos da Reunião"
click at [423, 285] on div "BNI" at bounding box center [443, 288] width 116 height 9
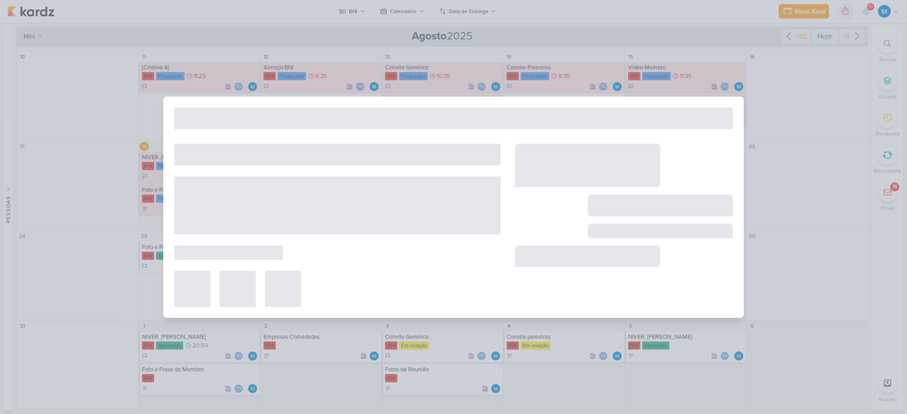
type input "Fotos da Reunião"
type input "[DATE] 23:59"
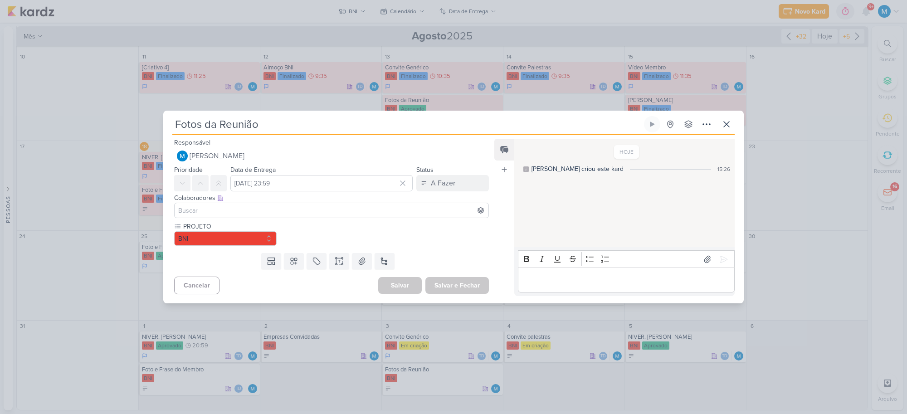
click at [234, 208] on input at bounding box center [331, 210] width 310 height 11
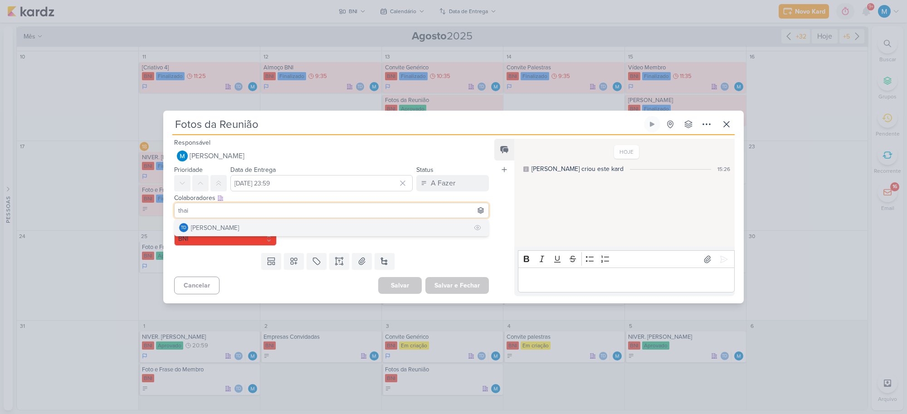
type input "thai"
click at [239, 221] on button "Td Thais de carvalho" at bounding box center [332, 227] width 314 height 16
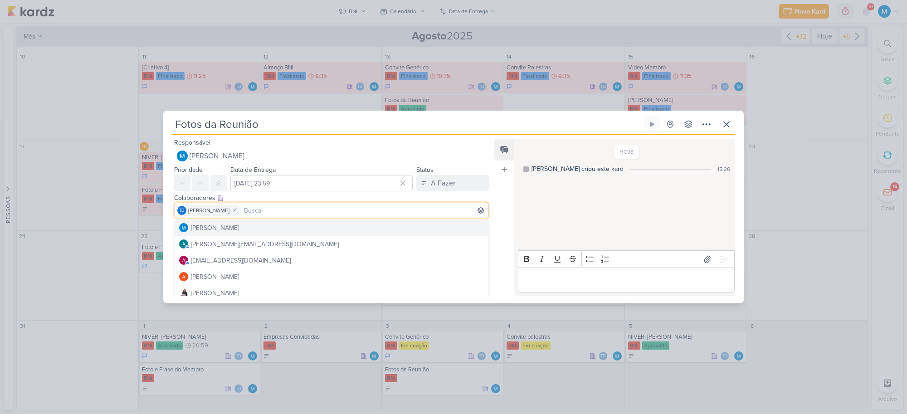
click at [505, 234] on div "Feed Atrelar email Solte o email para atrelar ao kard" at bounding box center [504, 217] width 20 height 157
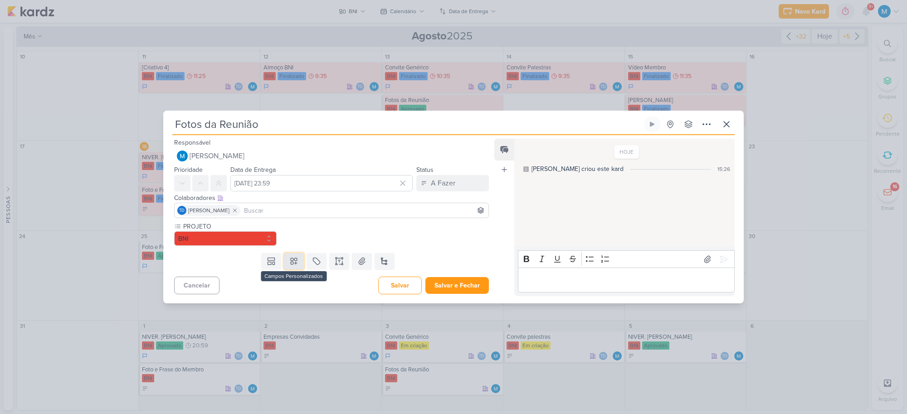
click at [296, 267] on button at bounding box center [294, 261] width 20 height 16
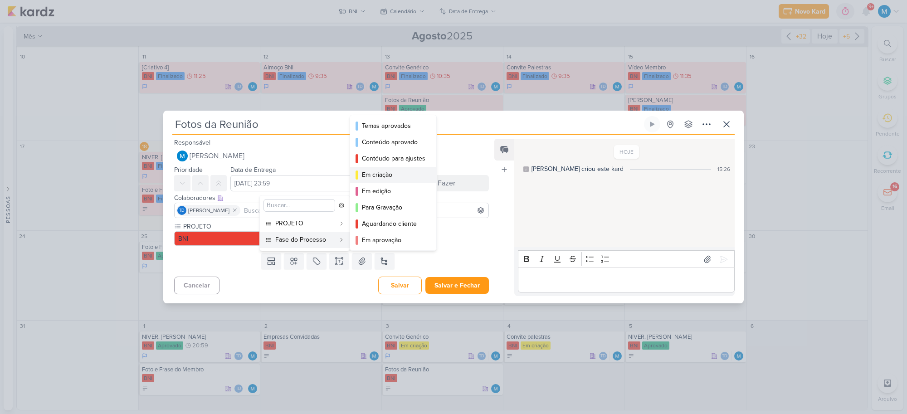
click at [390, 175] on div "Em criação" at bounding box center [393, 175] width 63 height 10
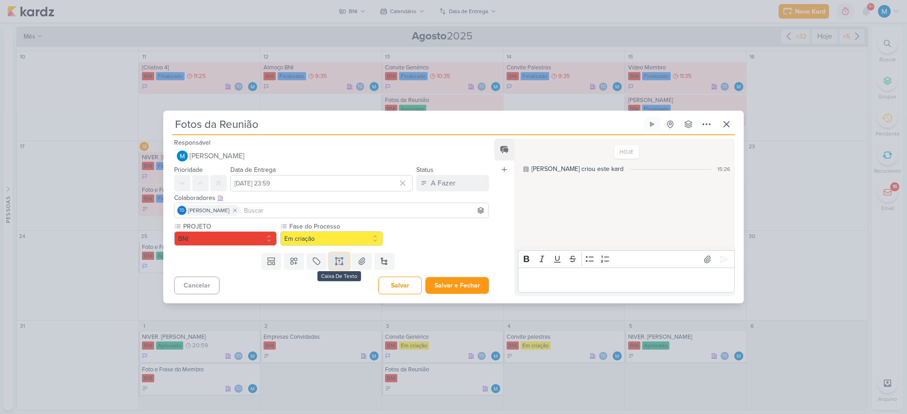
click at [340, 261] on icon at bounding box center [339, 261] width 9 height 9
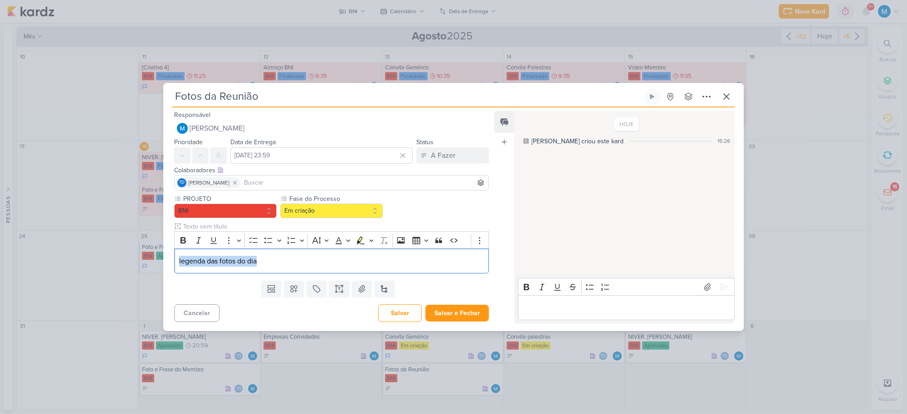
drag, startPoint x: 271, startPoint y: 261, endPoint x: 156, endPoint y: 253, distance: 115.0
click at [156, 253] on div "Fotos da Reunião Criado por mim" at bounding box center [453, 207] width 907 height 414
copy p "legenda das fotos do dia"
click at [460, 160] on button "A Fazer" at bounding box center [452, 155] width 73 height 16
click at [460, 202] on div "Em Andamento" at bounding box center [445, 206] width 43 height 10
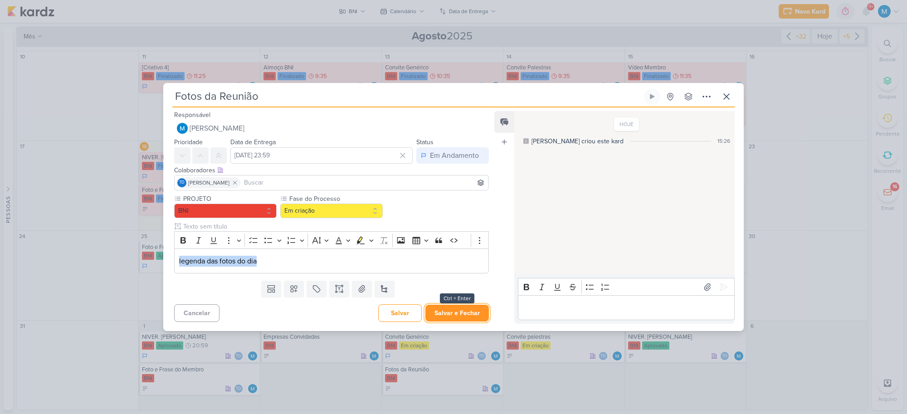
click at [466, 313] on button "Salvar e Fechar" at bounding box center [456, 313] width 63 height 17
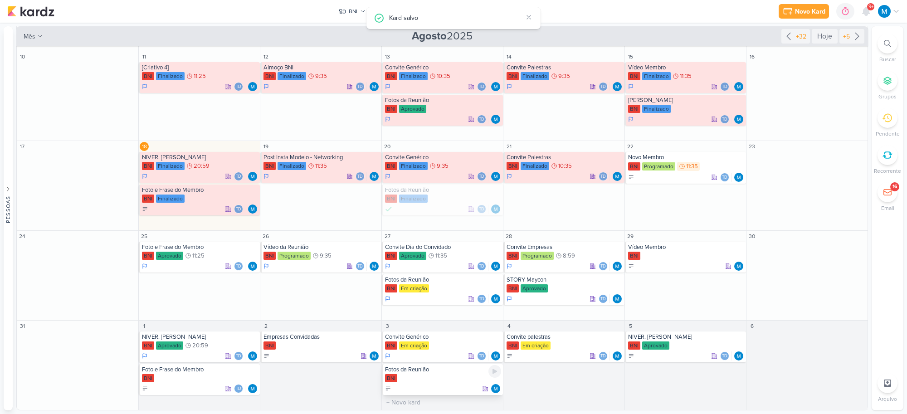
click at [419, 372] on div "Fotos da Reunião" at bounding box center [443, 369] width 116 height 7
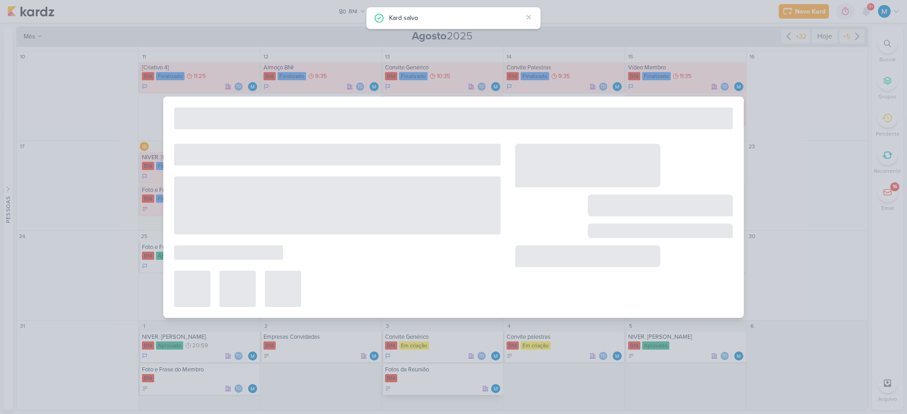
type input "[DATE] 23:59"
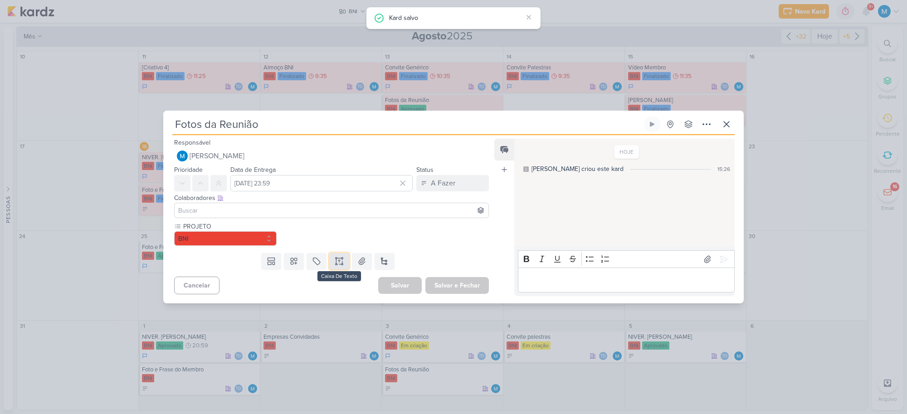
click at [336, 265] on icon at bounding box center [339, 261] width 9 height 9
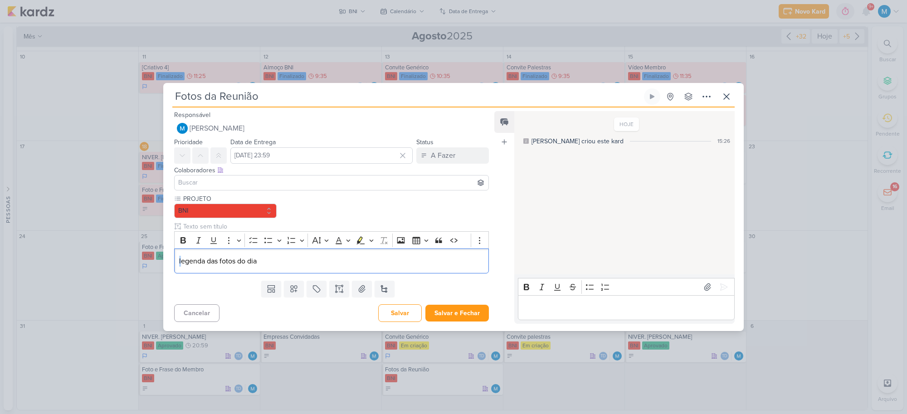
drag, startPoint x: 181, startPoint y: 263, endPoint x: 173, endPoint y: 263, distance: 8.2
click at [173, 263] on div "PROJETO BNI" at bounding box center [327, 235] width 329 height 83
click at [220, 183] on input at bounding box center [331, 182] width 310 height 11
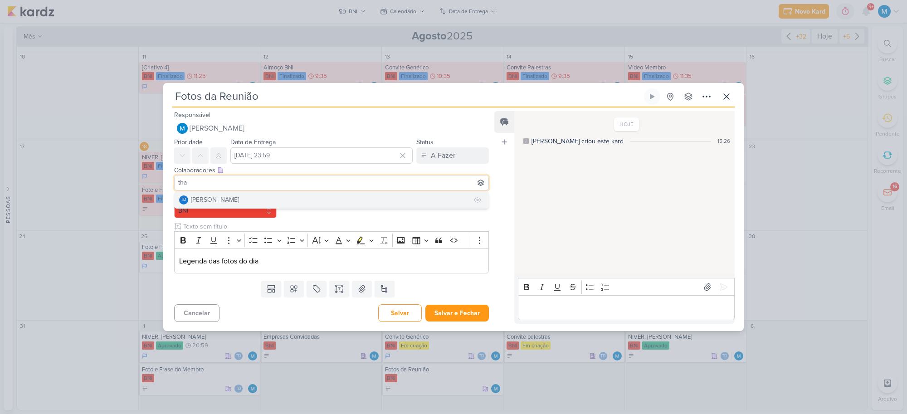
type input "tha"
click at [241, 202] on button "Td Thais de carvalho" at bounding box center [332, 200] width 314 height 16
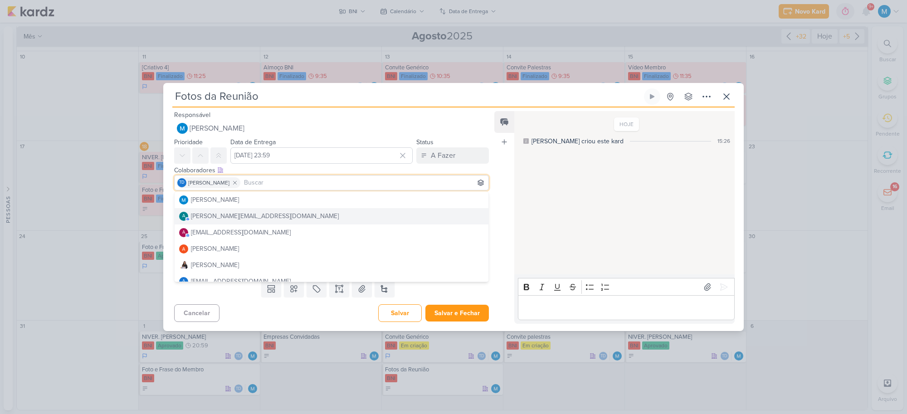
click at [505, 207] on div "Feed Atrelar email Solte o email para atrelar ao kard" at bounding box center [504, 217] width 20 height 213
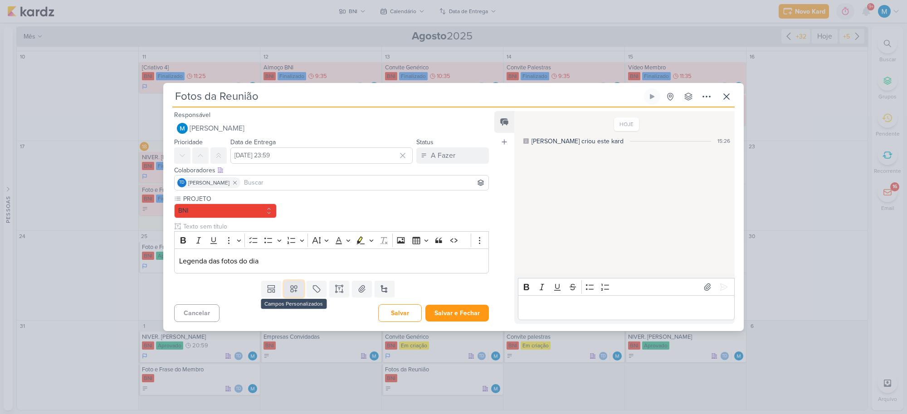
click at [293, 292] on icon at bounding box center [293, 288] width 9 height 9
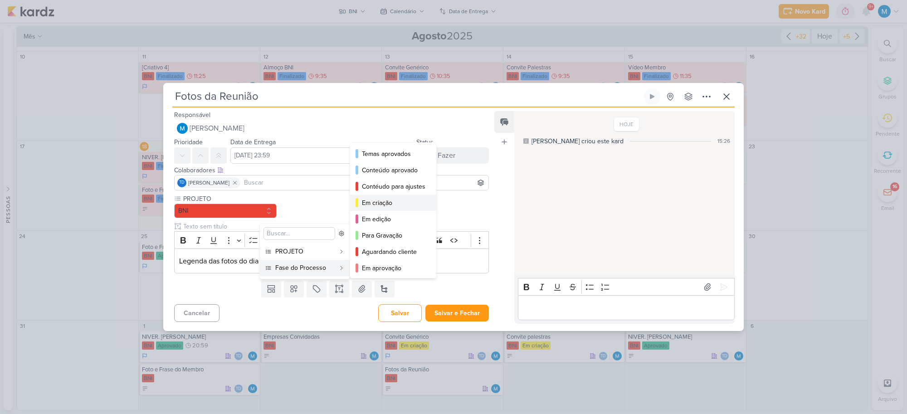
click at [393, 204] on div "Em criação" at bounding box center [393, 203] width 63 height 10
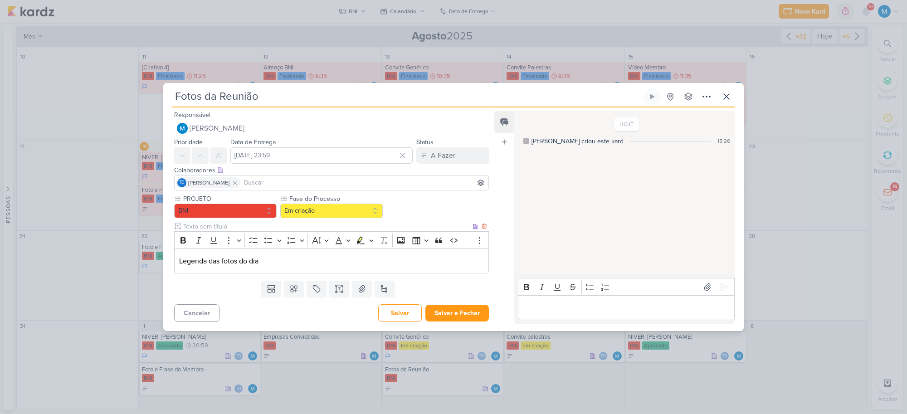
click at [277, 263] on p "Legenda das fotos do dia" at bounding box center [331, 261] width 305 height 11
click at [463, 316] on button "Salvar e Fechar" at bounding box center [456, 313] width 63 height 17
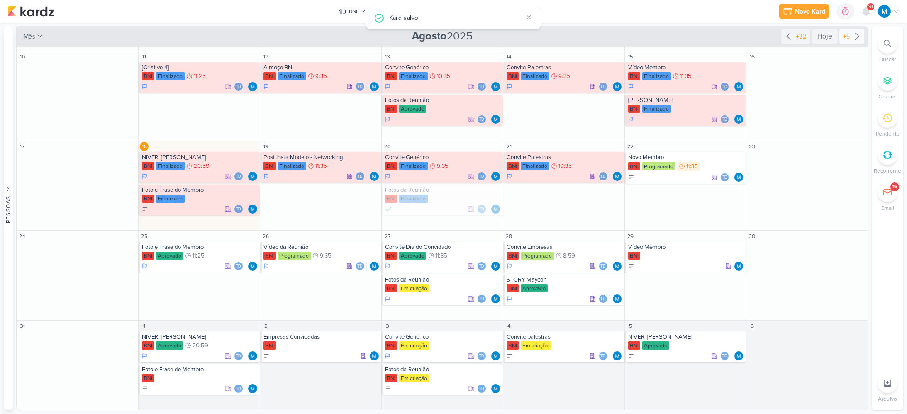
click at [855, 37] on icon at bounding box center [857, 36] width 4 height 7
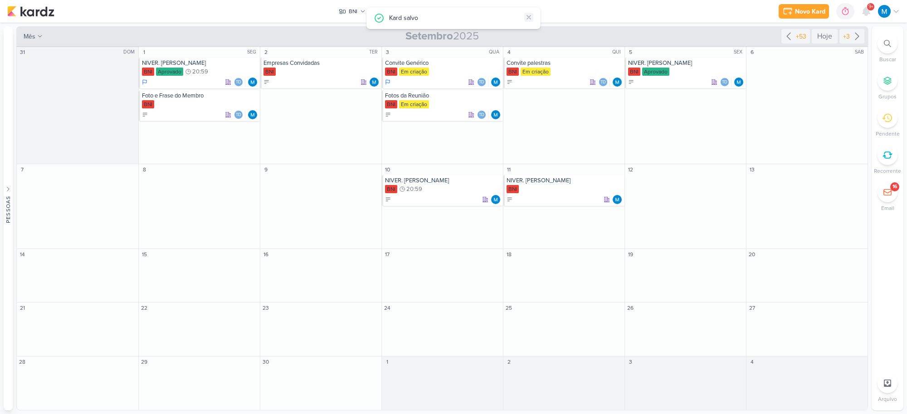
click at [527, 19] on icon at bounding box center [528, 17] width 7 height 7
click at [441, 180] on div "NIVER. [PERSON_NAME]" at bounding box center [443, 180] width 116 height 7
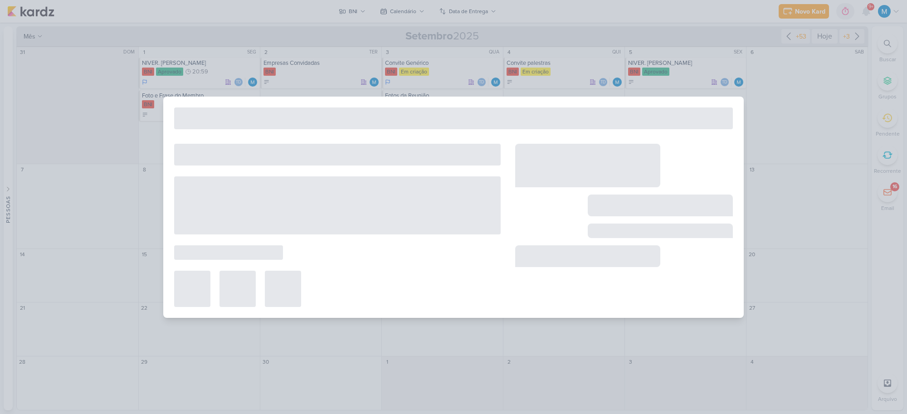
type input "NIVER. [PERSON_NAME]"
type input "[DATE] 20:59"
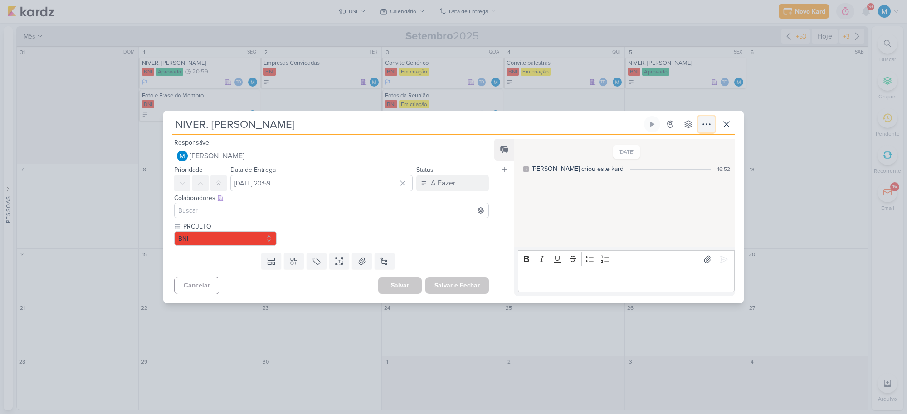
click at [710, 128] on icon at bounding box center [706, 124] width 11 height 11
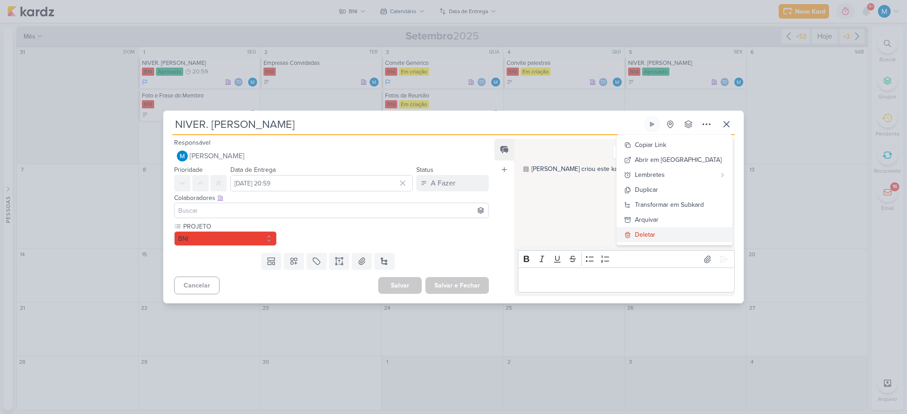
click at [655, 233] on div "Deletar" at bounding box center [645, 235] width 20 height 10
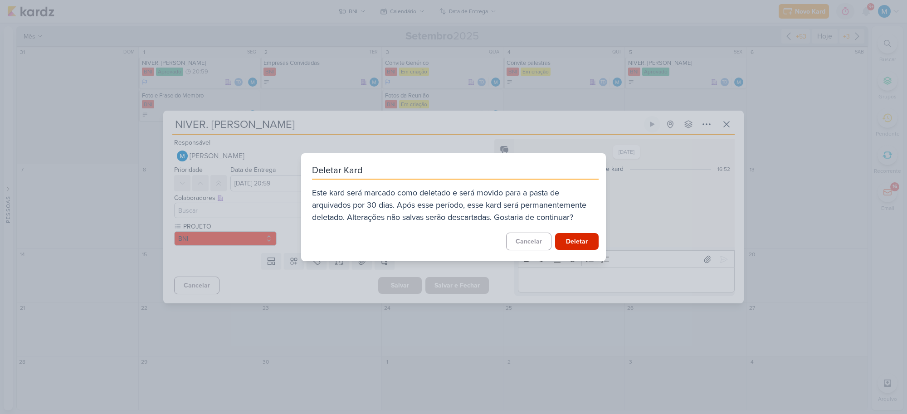
click at [575, 231] on div "Deletar Kard Este kard será marcado como deletado e será movido para a pasta de…" at bounding box center [453, 207] width 305 height 108
click at [576, 238] on button "Deletar" at bounding box center [577, 241] width 44 height 17
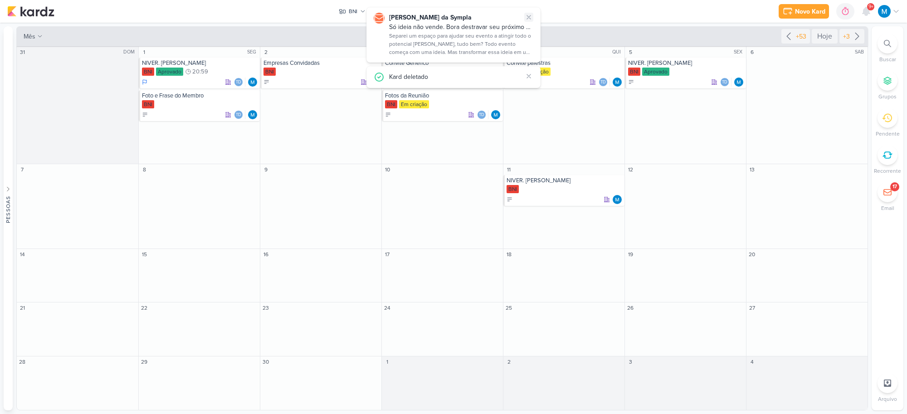
click at [528, 17] on icon at bounding box center [529, 17] width 4 height 4
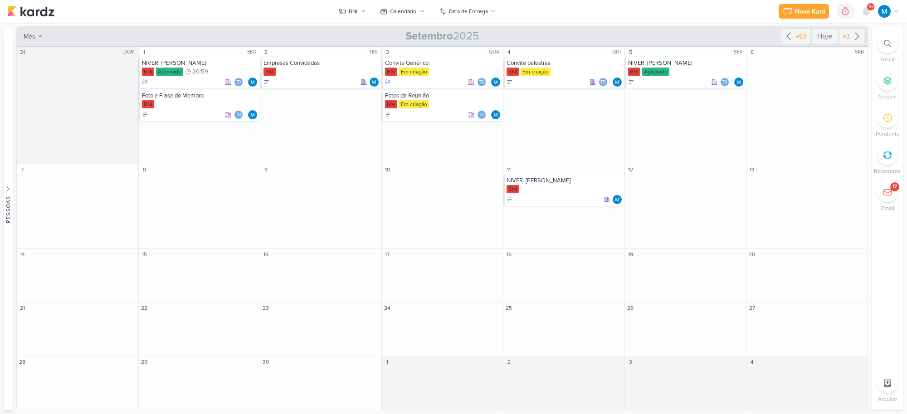
click at [564, 16] on div "Novo Kard Ctrl + k 0h0m Sessão desligada... Hoje 0h0m Semana 0h0m Mês 0h0m" at bounding box center [453, 11] width 892 height 23
click at [788, 42] on div "+53" at bounding box center [795, 36] width 29 height 15
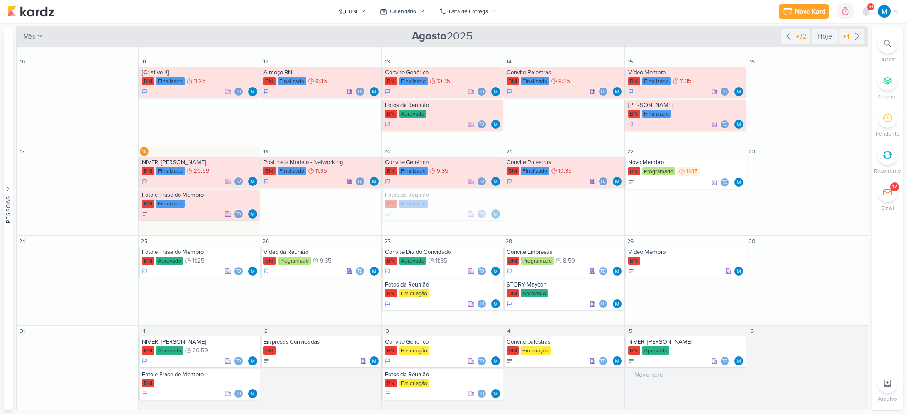
scroll to position [49, 0]
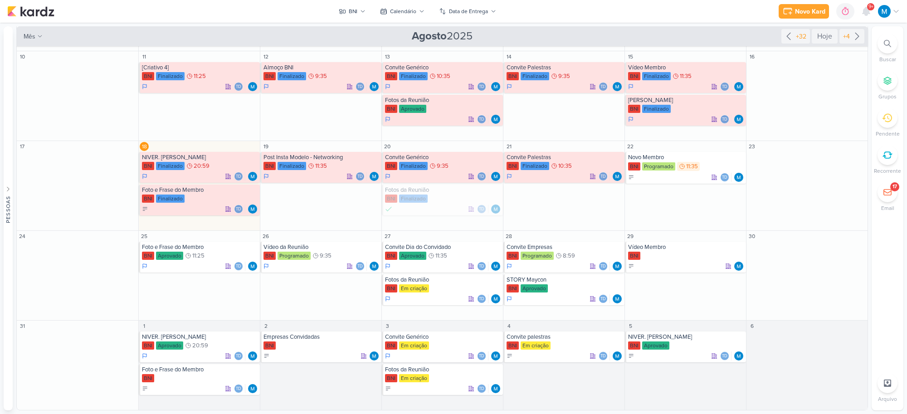
click at [566, 14] on div "Novo Kard Ctrl + k 0h0m Sessão desligada... Hoje 0h0m Semana 0h0m Mês 0h0m" at bounding box center [453, 11] width 892 height 23
click at [634, 2] on div "Novo Kard Ctrl + k 0h0m Sessão desligada... Hoje 0h0m Semana 0h0m Mês 0h0m" at bounding box center [453, 11] width 892 height 23
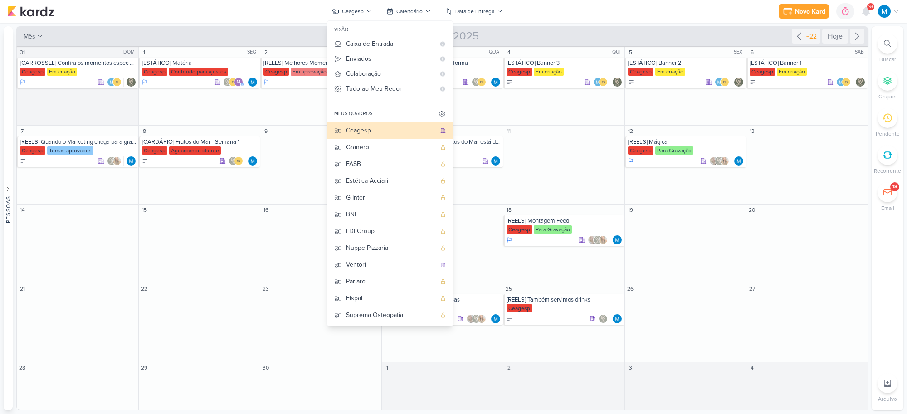
click at [567, 18] on div "Novo Kard Ctrl + k 0h0m Sessão desligada... Hoje 0h0m Semana 0h0m Mês 0h0m" at bounding box center [453, 11] width 892 height 23
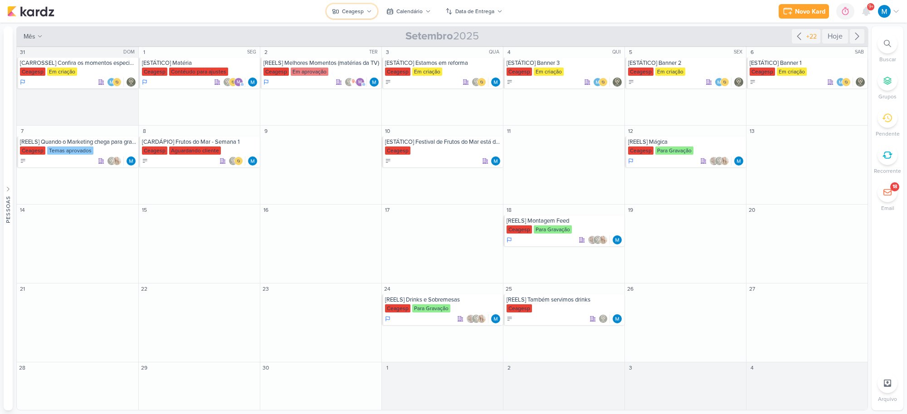
click at [356, 15] on div "Ceagesp" at bounding box center [353, 11] width 22 height 8
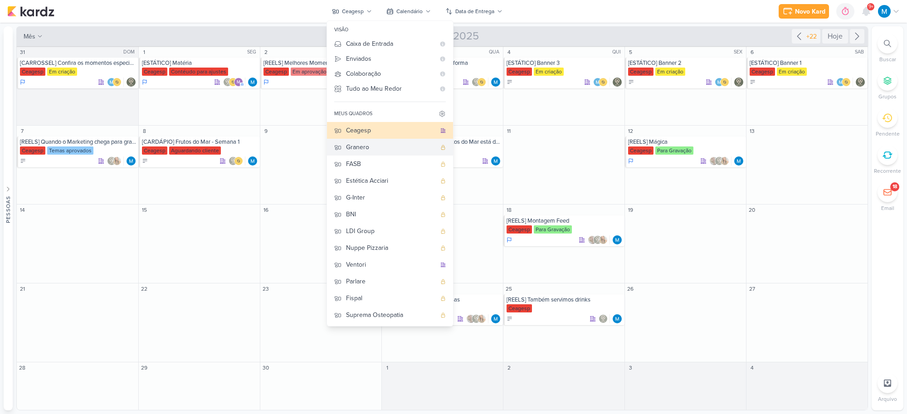
click at [397, 152] on div "Granero" at bounding box center [391, 147] width 90 height 10
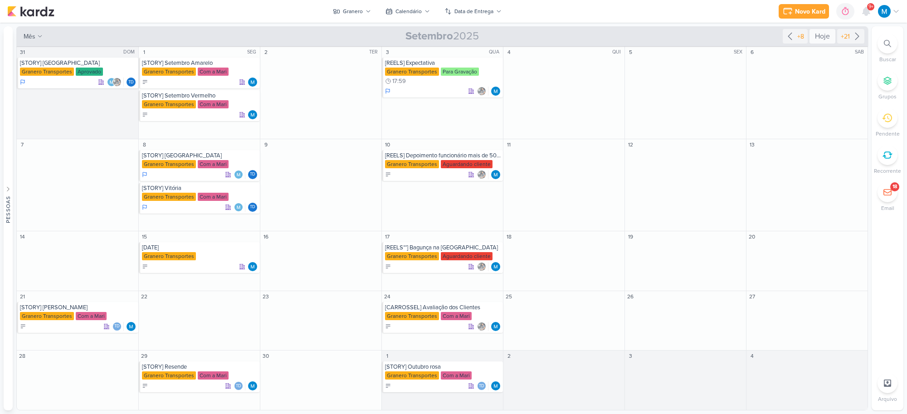
click at [822, 39] on div "Hoje" at bounding box center [822, 36] width 26 height 15
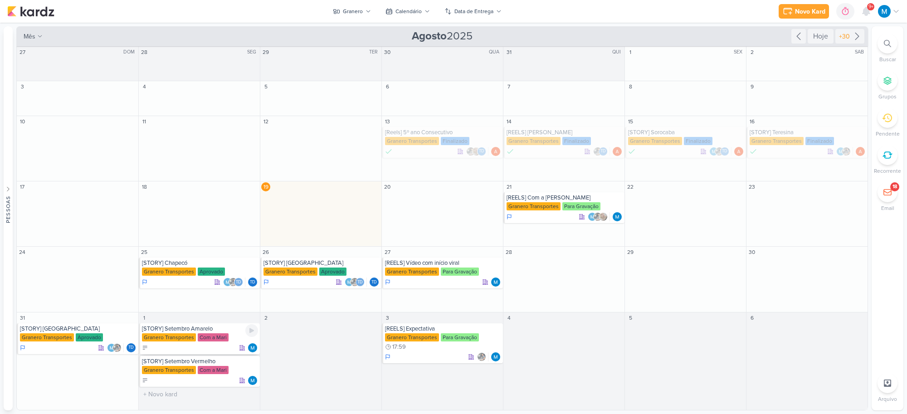
click at [189, 330] on div "[STORY] Setembro Amarelo" at bounding box center [200, 328] width 116 height 7
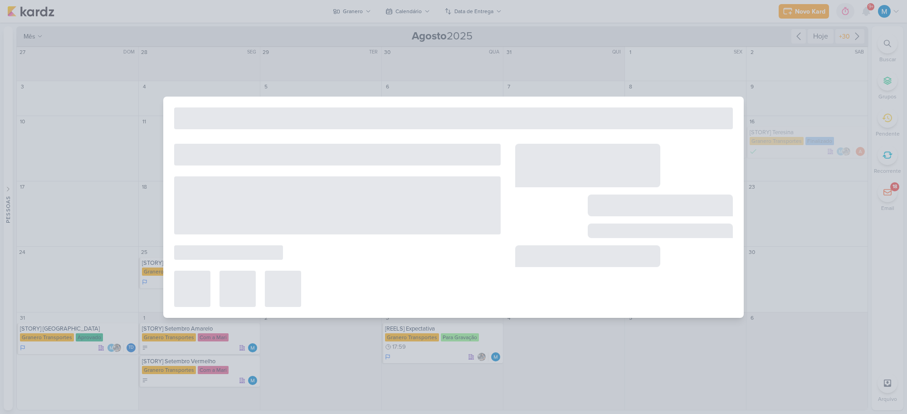
type input "[STORY] Setembro Amarelo"
type input "1 de setembro de 2025 às 23:59"
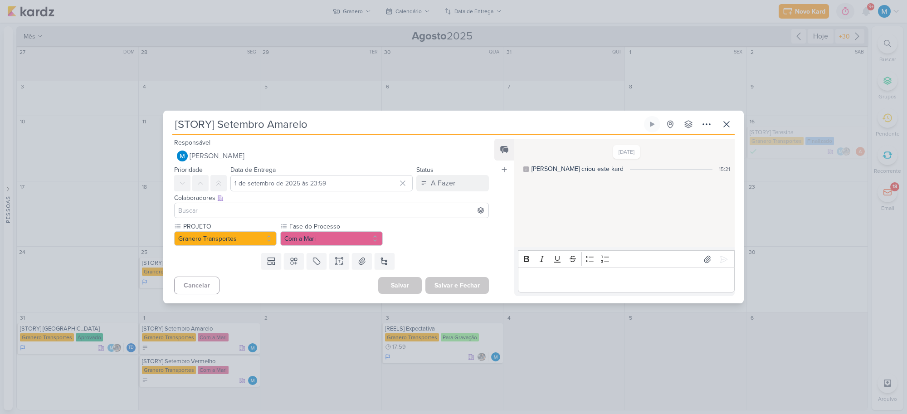
click at [203, 357] on div "[STORY] Setembro Amarelo Criado por mim" at bounding box center [453, 207] width 907 height 414
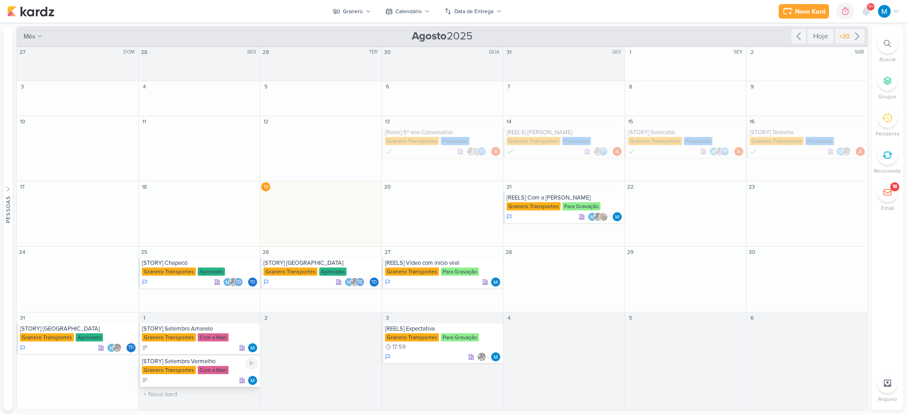
click at [194, 359] on div "[STORY] Setembro Vermelho" at bounding box center [200, 361] width 116 height 7
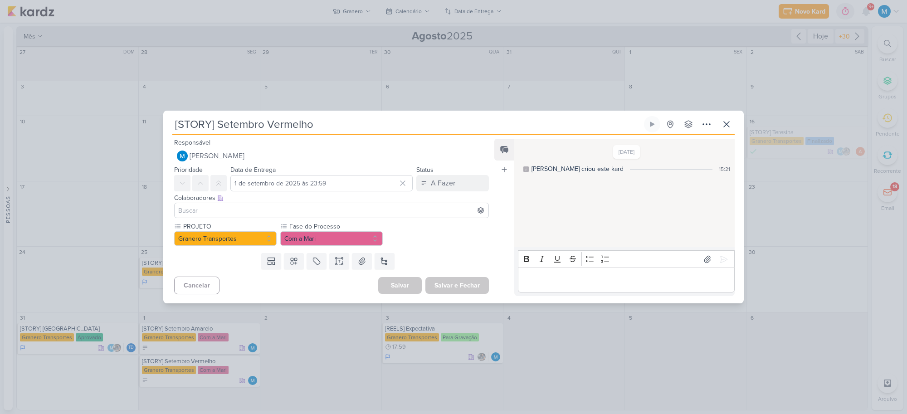
click at [207, 207] on input at bounding box center [331, 210] width 310 height 11
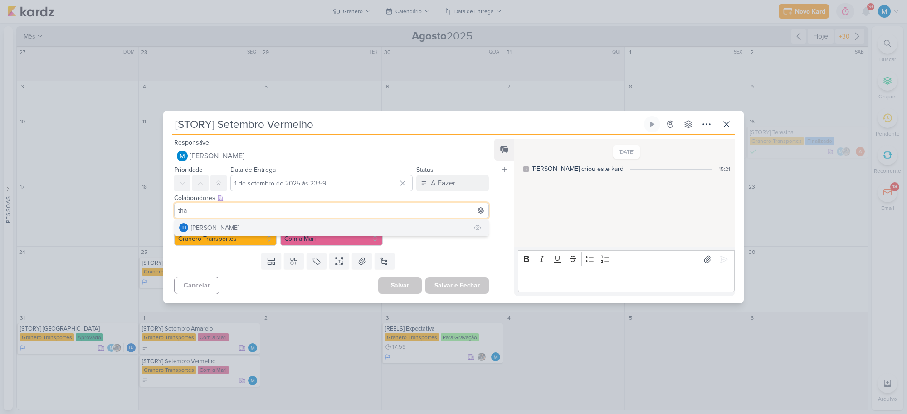
type input "tha"
click at [246, 225] on button "Td Thais de carvalho" at bounding box center [332, 227] width 314 height 16
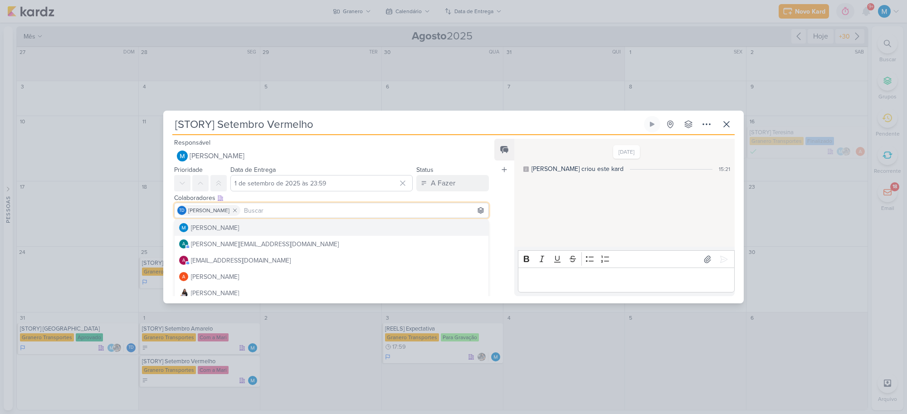
click at [501, 219] on div "Feed Atrelar email Solte o email para atrelar ao kard" at bounding box center [504, 217] width 20 height 157
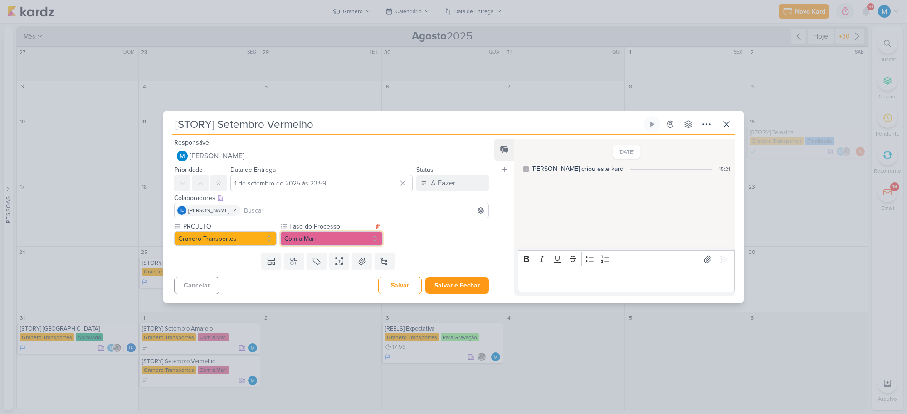
click at [314, 243] on button "Com a Mari" at bounding box center [331, 238] width 102 height 15
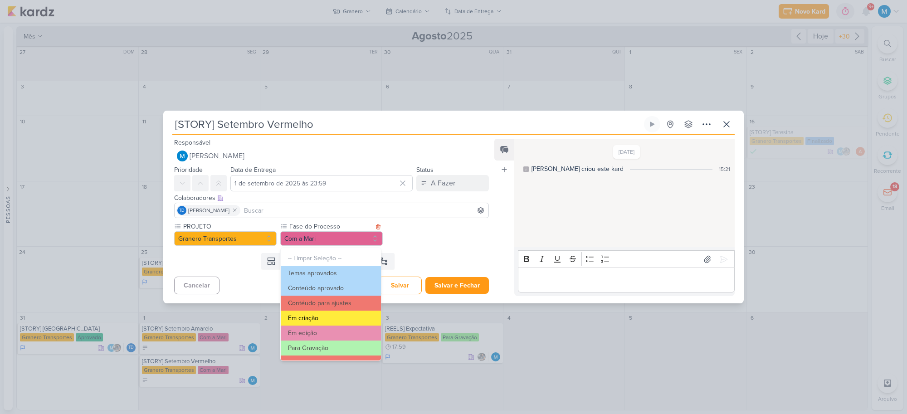
click at [337, 314] on button "Em criação" at bounding box center [331, 318] width 100 height 15
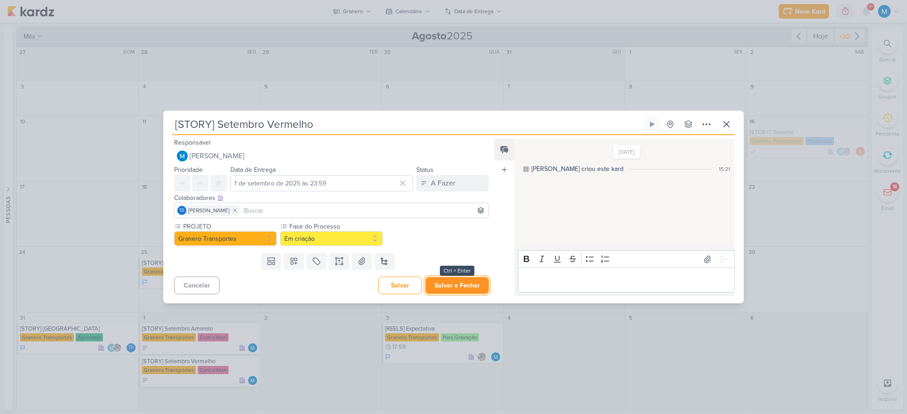
click at [466, 285] on button "Salvar e Fechar" at bounding box center [456, 285] width 63 height 17
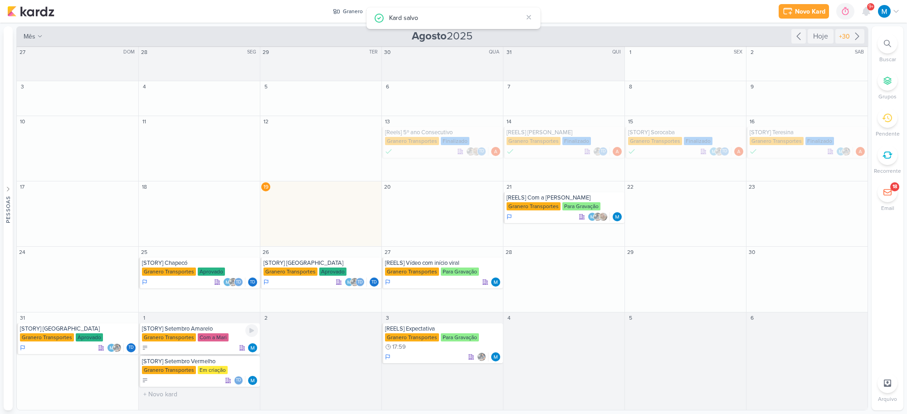
click at [200, 329] on div "[STORY] Setembro Amarelo" at bounding box center [200, 328] width 116 height 7
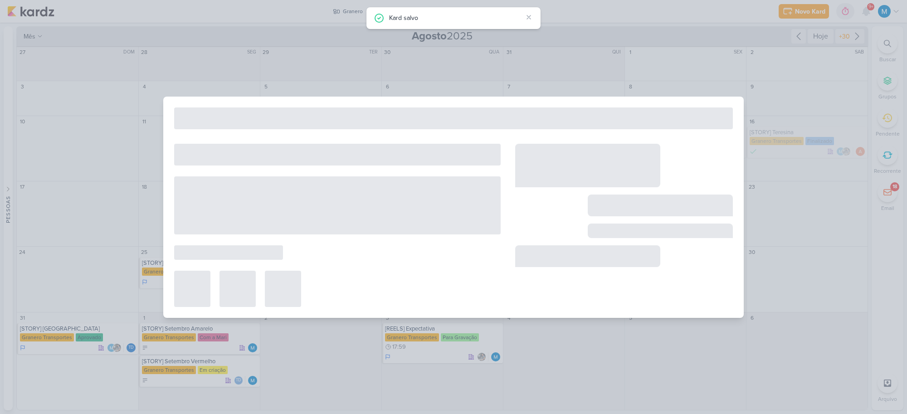
type input "[STORY] Setembro Amarelo"
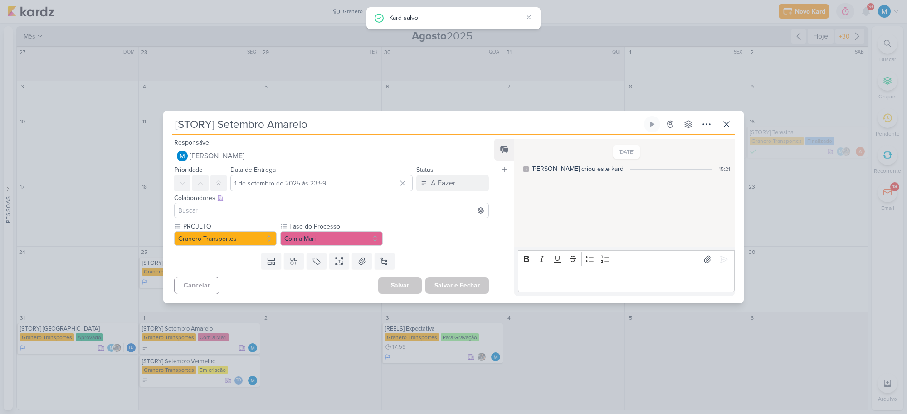
click at [233, 212] on input at bounding box center [331, 210] width 310 height 11
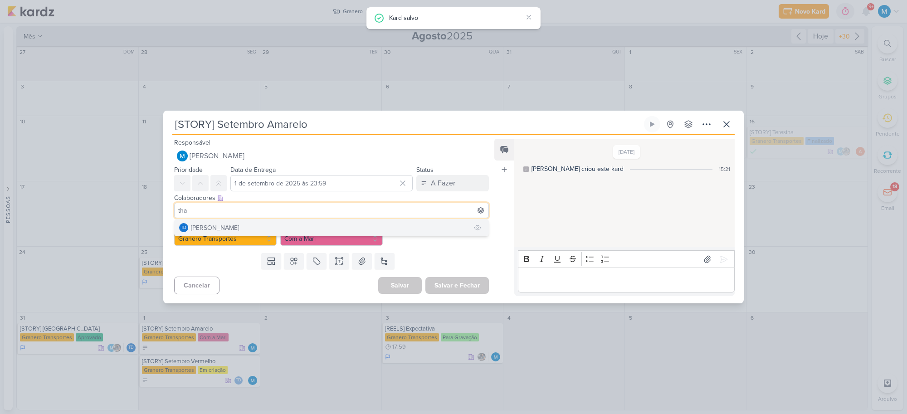
type input "tha"
click at [236, 223] on div "[PERSON_NAME]" at bounding box center [215, 228] width 48 height 10
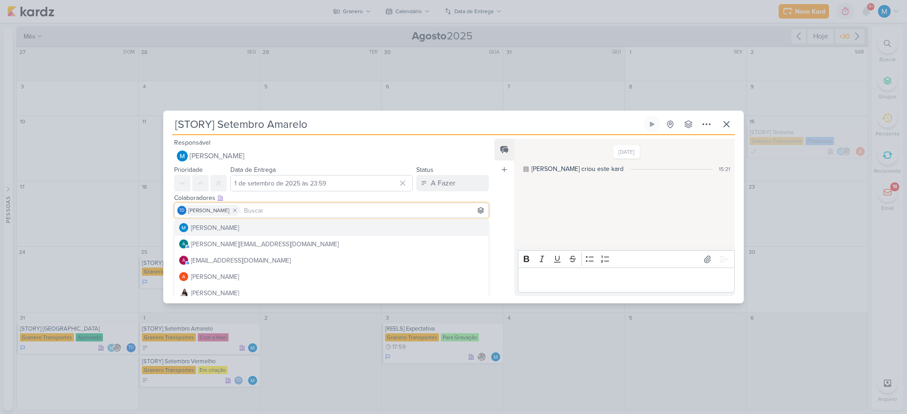
click at [504, 218] on div "Feed Atrelar email Solte o email para atrelar ao kard" at bounding box center [504, 217] width 20 height 157
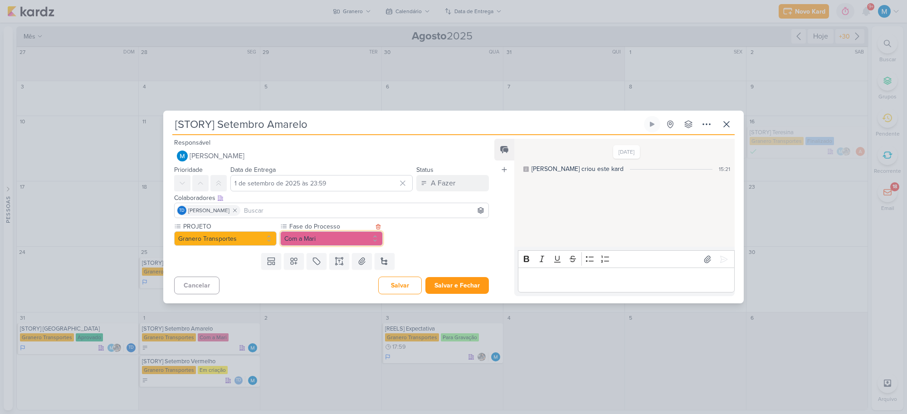
click at [361, 238] on button "Com a Mari" at bounding box center [331, 238] width 102 height 15
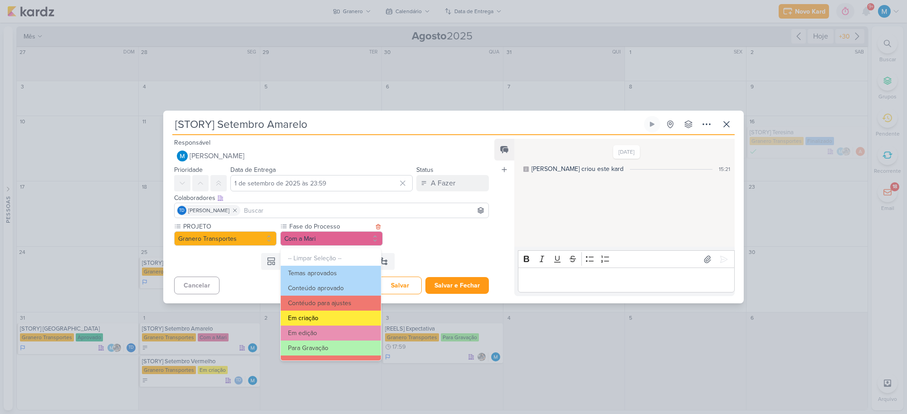
click at [338, 316] on button "Em criação" at bounding box center [331, 318] width 100 height 15
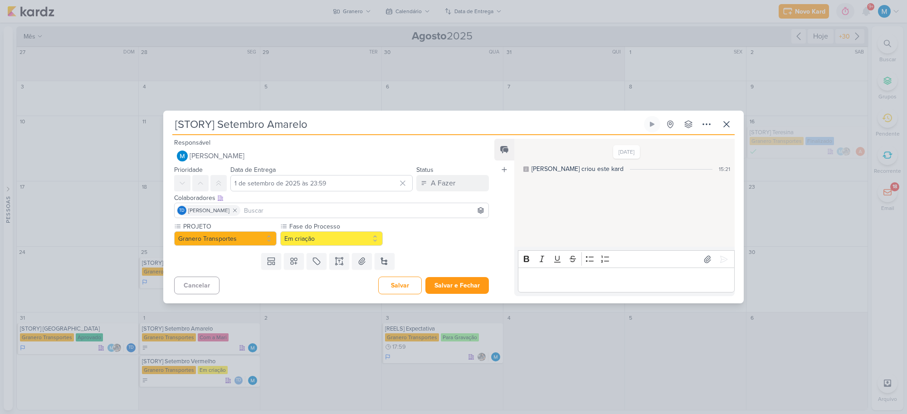
click at [488, 245] on div "PROJETO Granero Transportes Fase do Processo" at bounding box center [327, 236] width 329 height 28
click at [450, 288] on button "Salvar e Fechar" at bounding box center [456, 285] width 63 height 17
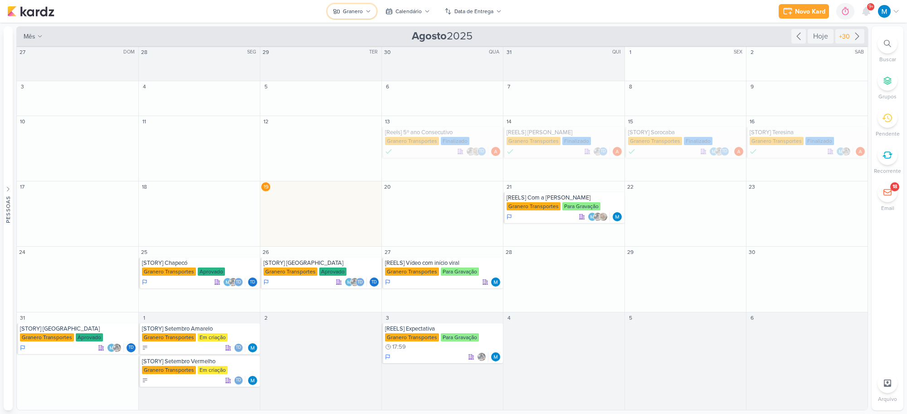
click at [368, 14] on icon at bounding box center [367, 11] width 5 height 5
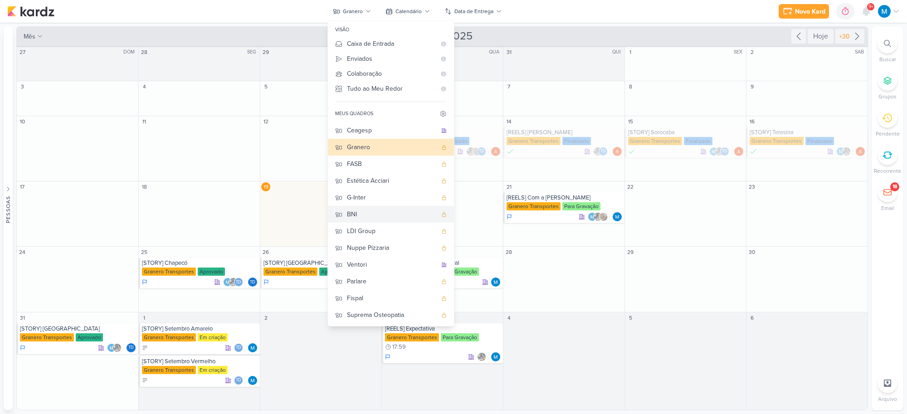
click at [371, 209] on div "BNI" at bounding box center [392, 214] width 90 height 10
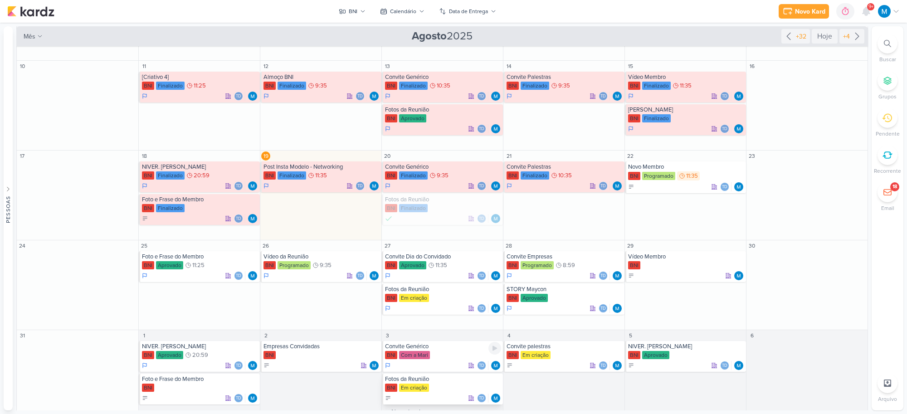
scroll to position [49, 0]
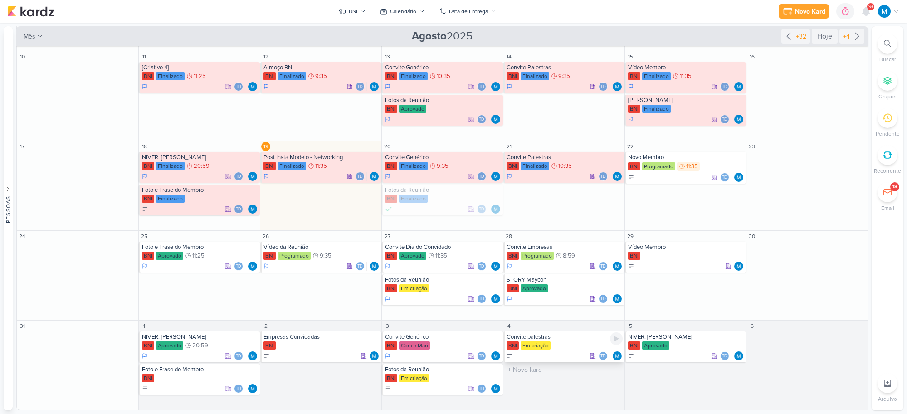
click at [545, 339] on div "Convite palestras" at bounding box center [564, 336] width 116 height 7
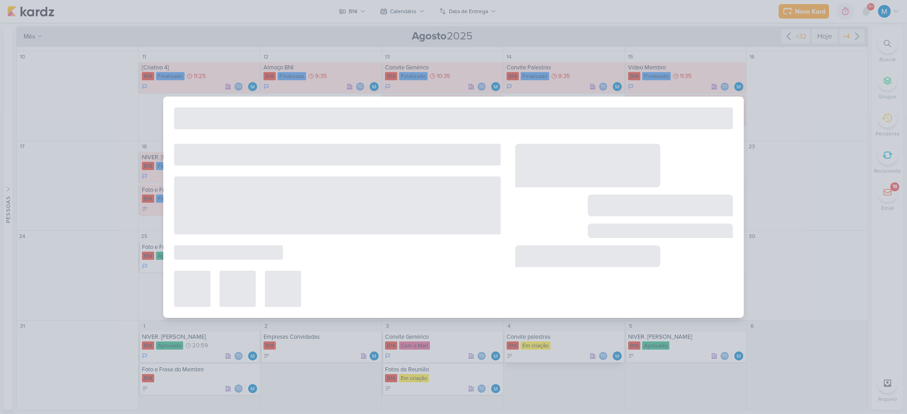
type input "Convite palestras"
type input "4 de setembro de 2025 às 23:59"
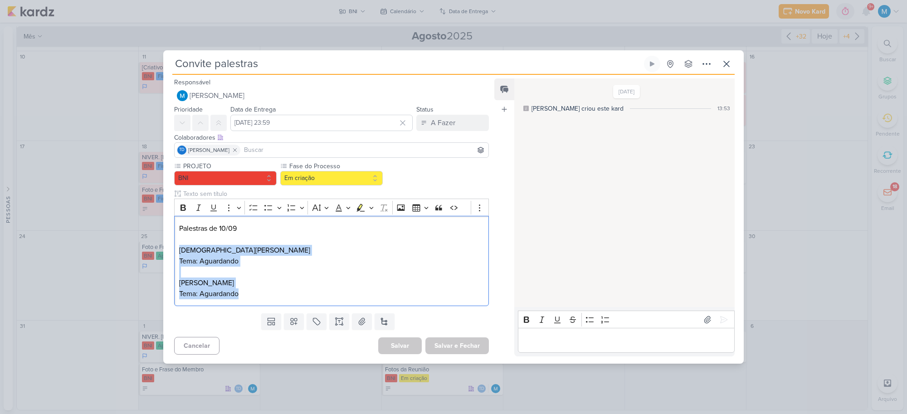
drag, startPoint x: 242, startPoint y: 291, endPoint x: 173, endPoint y: 249, distance: 80.2
click at [173, 249] on div "PROJETO BNI Fase do Processo" at bounding box center [327, 235] width 329 height 148
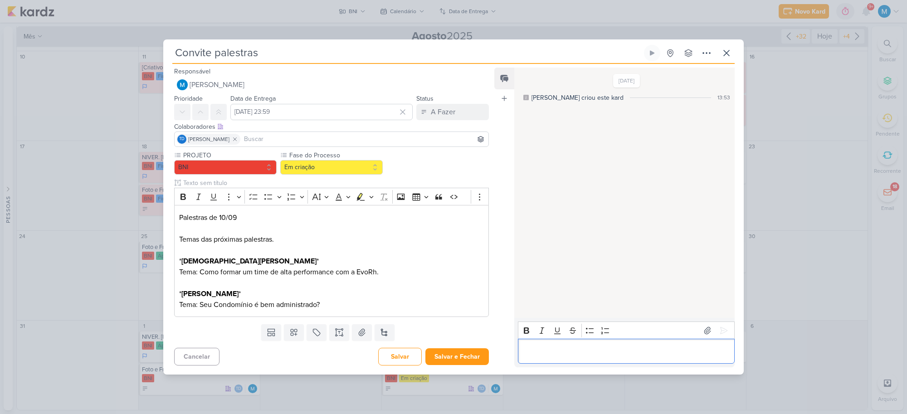
click at [542, 348] on p "Editor editing area: main" at bounding box center [625, 351] width 207 height 11
click at [441, 354] on button "Salvar e Fechar" at bounding box center [456, 356] width 63 height 17
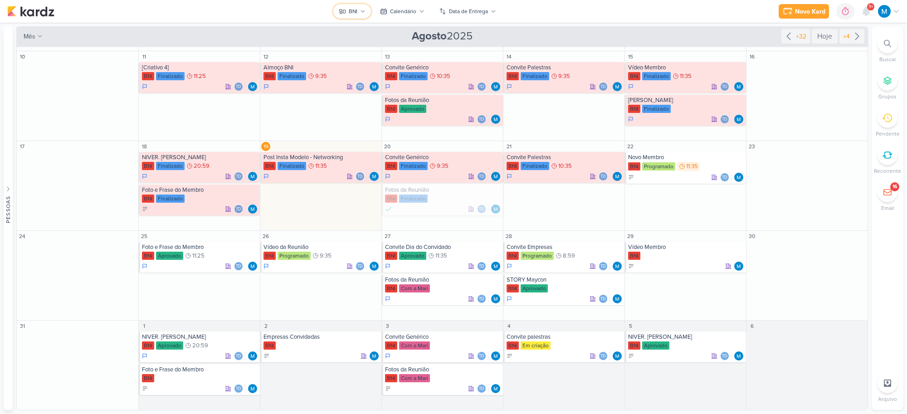
click at [361, 7] on button "BNI" at bounding box center [352, 11] width 38 height 15
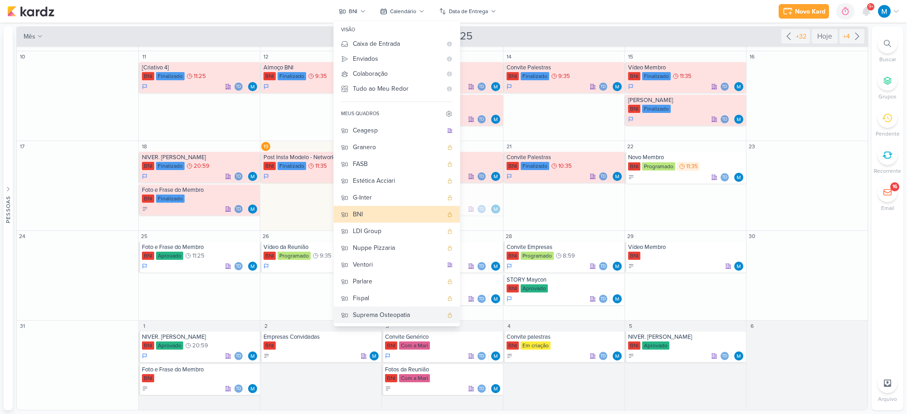
click at [372, 311] on div "Suprema Osteopatia" at bounding box center [398, 315] width 90 height 10
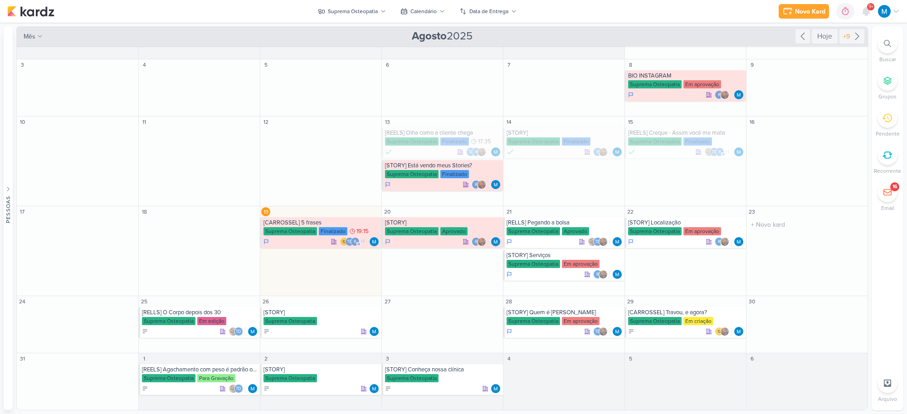
scroll to position [15, 0]
click at [574, 222] on div "[RELLS] Pegando a bolsa" at bounding box center [564, 222] width 116 height 7
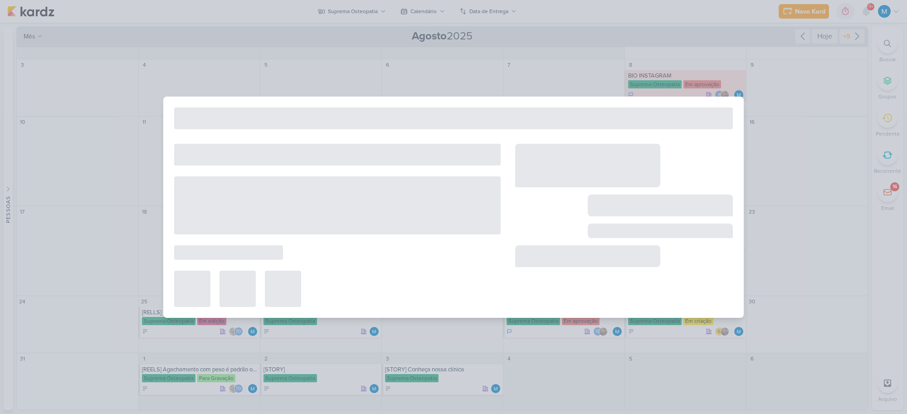
type input "[RELLS] Pegando a bolsa"
type input "[DATE] 23:59"
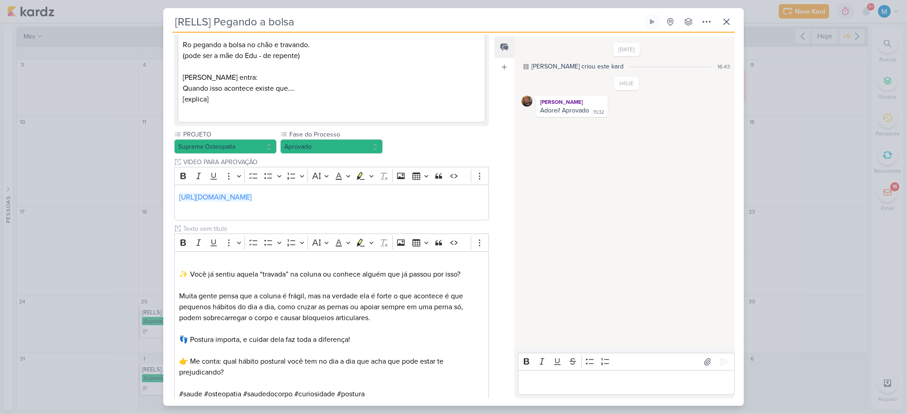
scroll to position [230, 0]
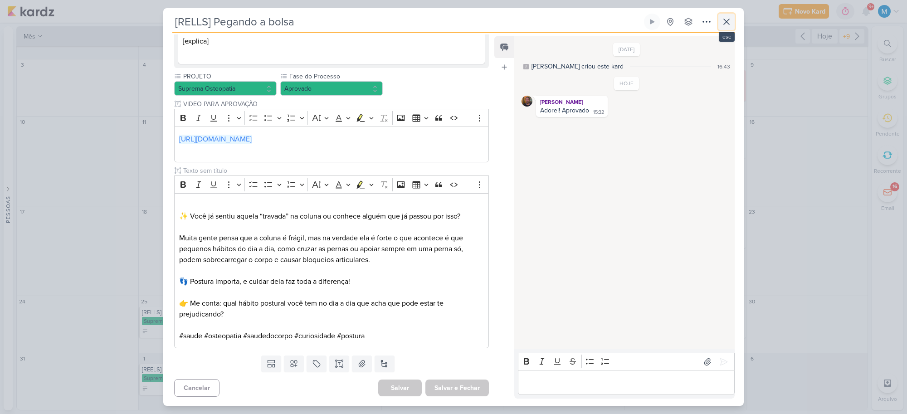
click at [725, 24] on icon at bounding box center [726, 21] width 5 height 5
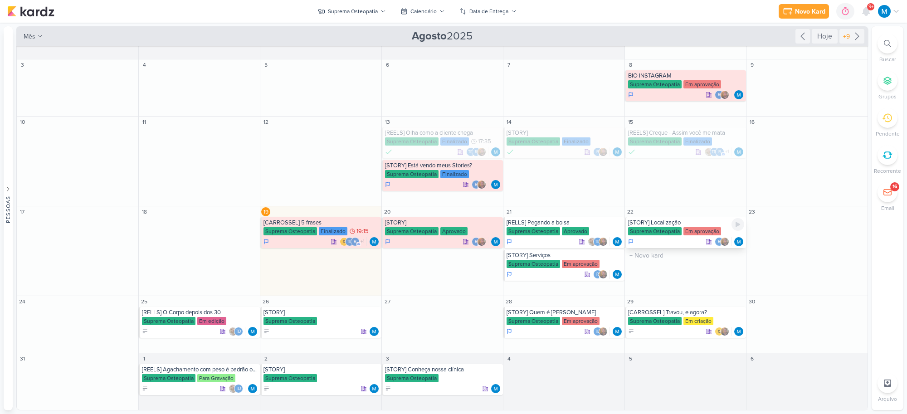
click at [678, 223] on div "[STORY] Localização" at bounding box center [686, 222] width 116 height 7
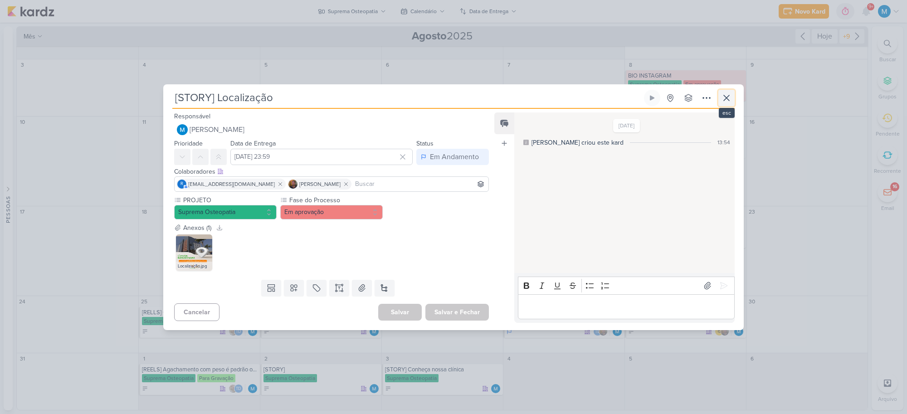
click at [725, 100] on icon at bounding box center [726, 97] width 11 height 11
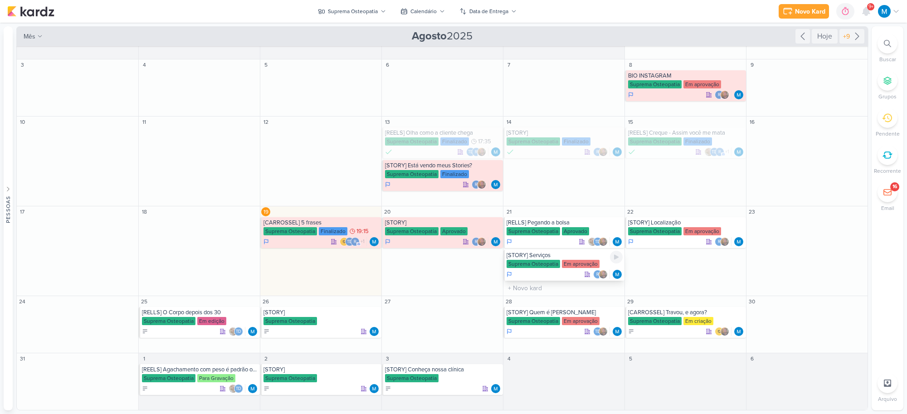
click at [552, 252] on div "[STORY] Serviços" at bounding box center [564, 255] width 116 height 7
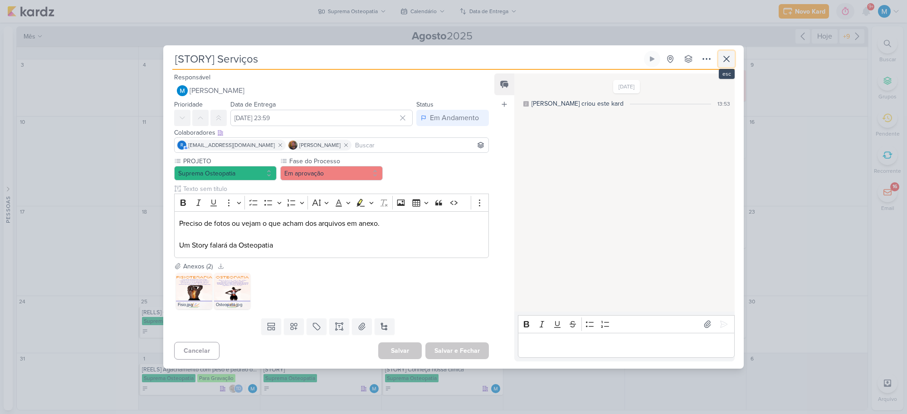
click at [724, 60] on icon at bounding box center [726, 59] width 11 height 11
